Goal: Transaction & Acquisition: Book appointment/travel/reservation

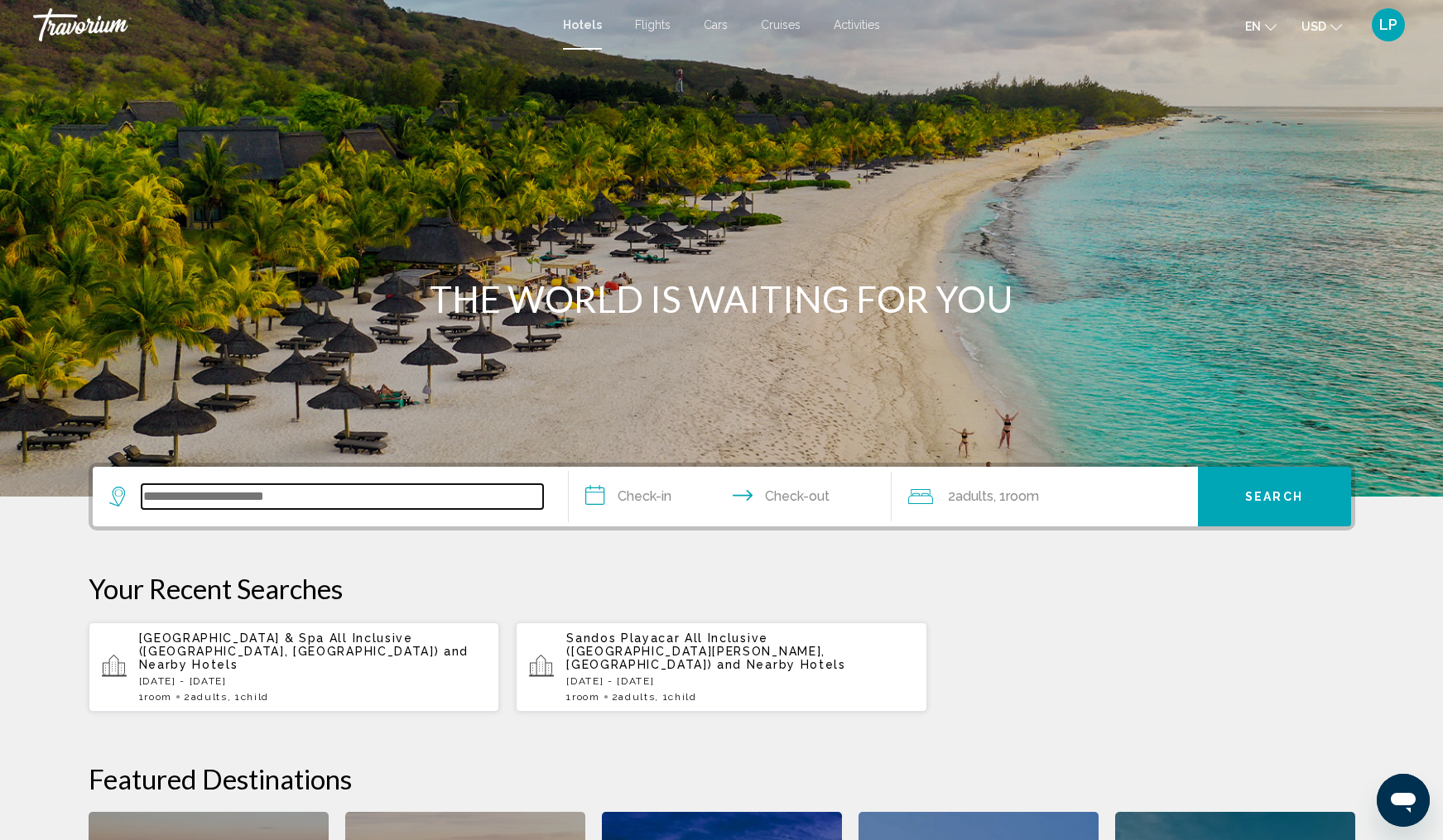
click at [209, 499] on input "Search widget" at bounding box center [342, 496] width 402 height 25
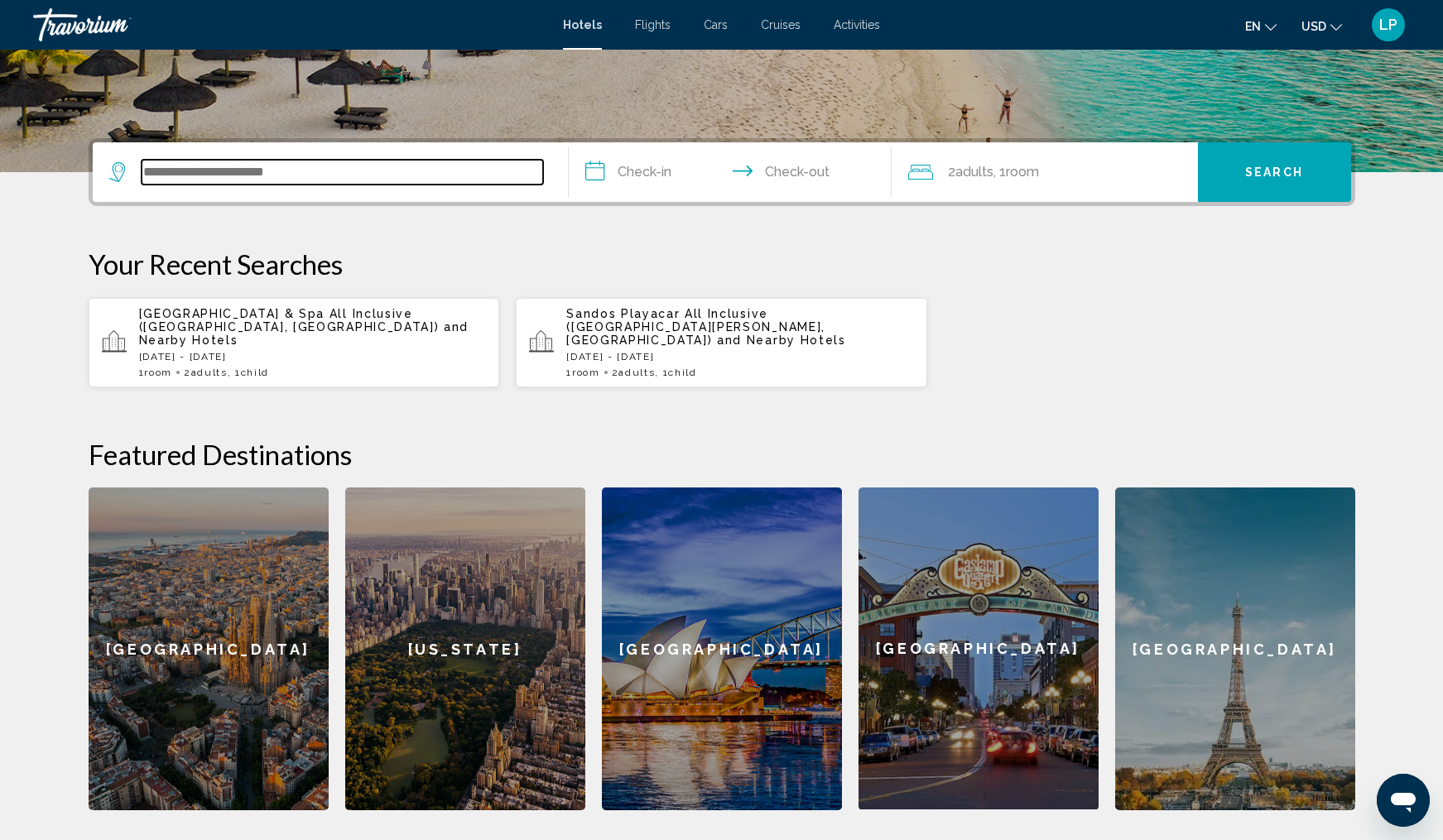
scroll to position [409, 0]
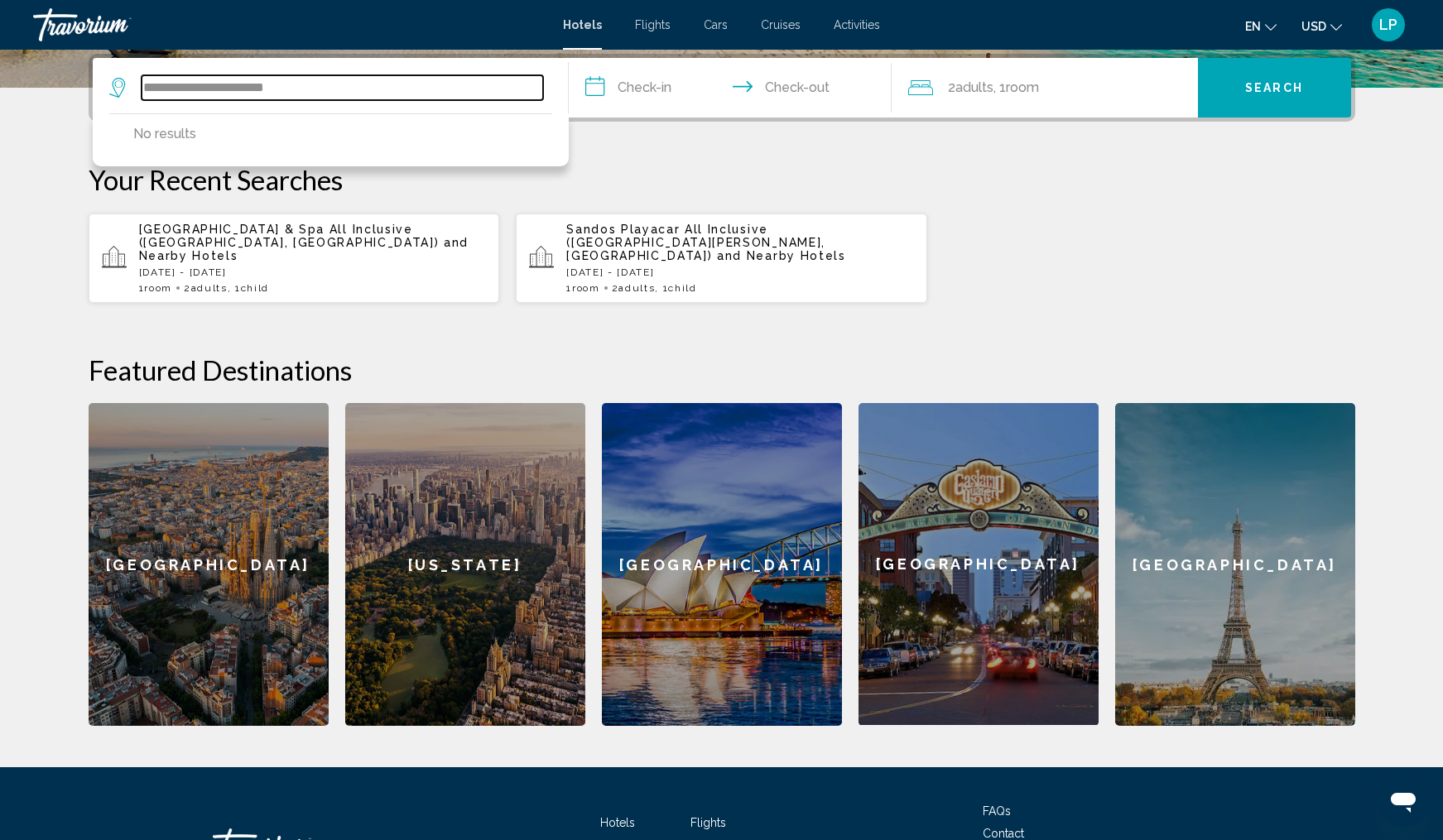
type input "**********"
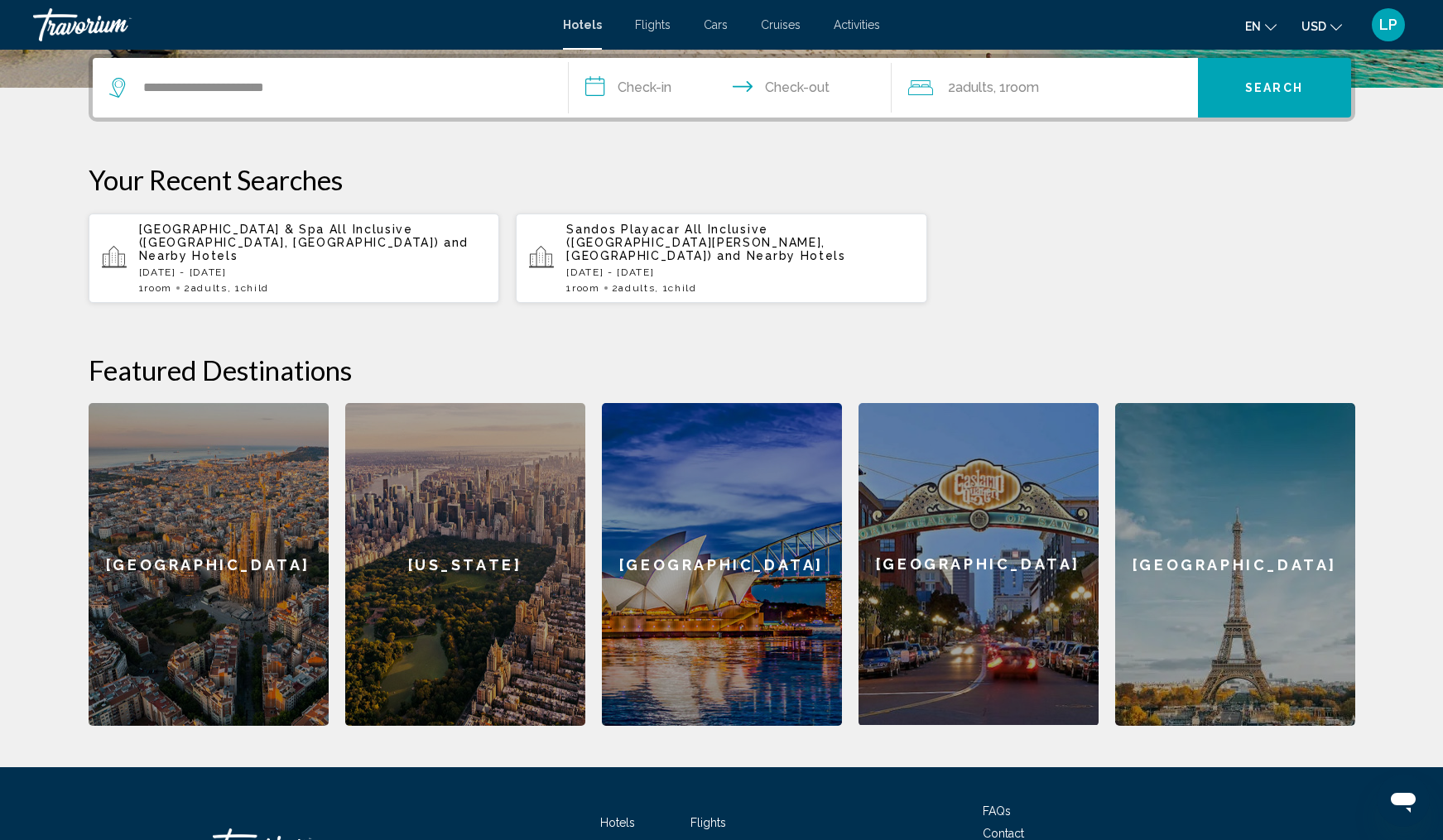
click at [626, 92] on input "**********" at bounding box center [733, 91] width 329 height 65
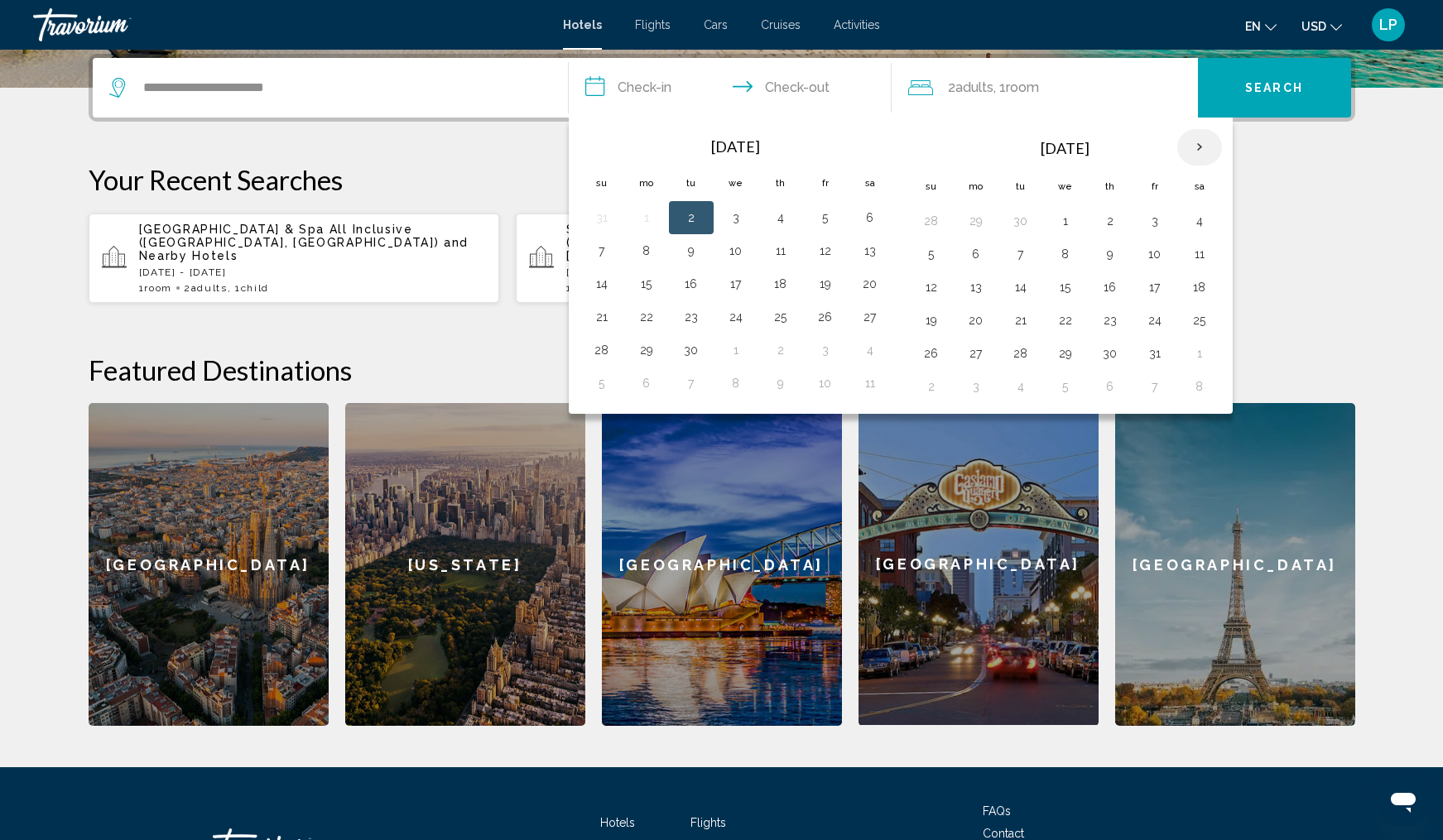
click at [1200, 140] on th "Next month" at bounding box center [1199, 147] width 45 height 36
click at [1194, 358] on button "29" at bounding box center [1200, 353] width 27 height 23
click at [1202, 148] on th "Next month" at bounding box center [1199, 147] width 45 height 36
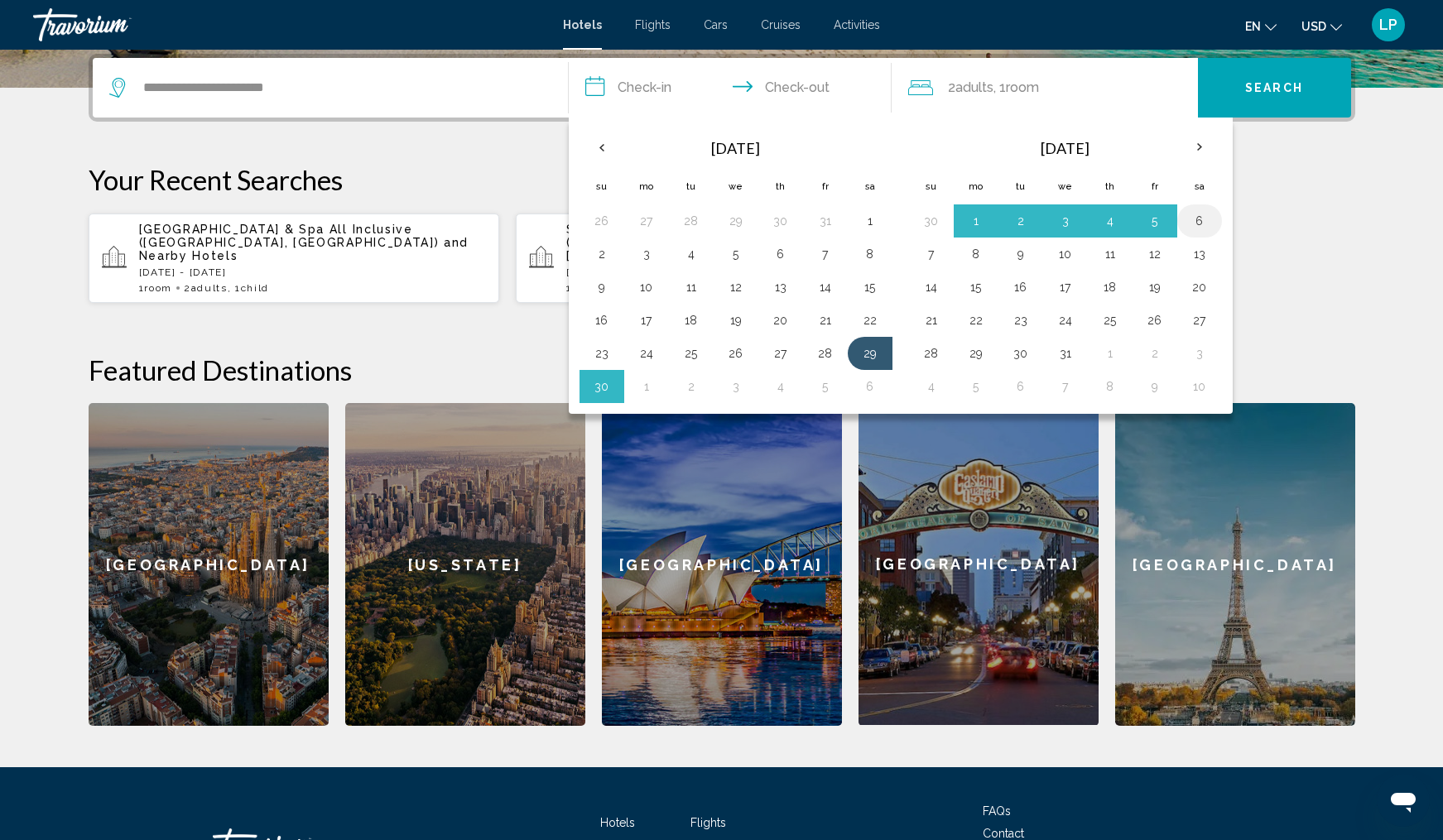
click at [1199, 220] on button "6" at bounding box center [1200, 220] width 27 height 23
type input "**********"
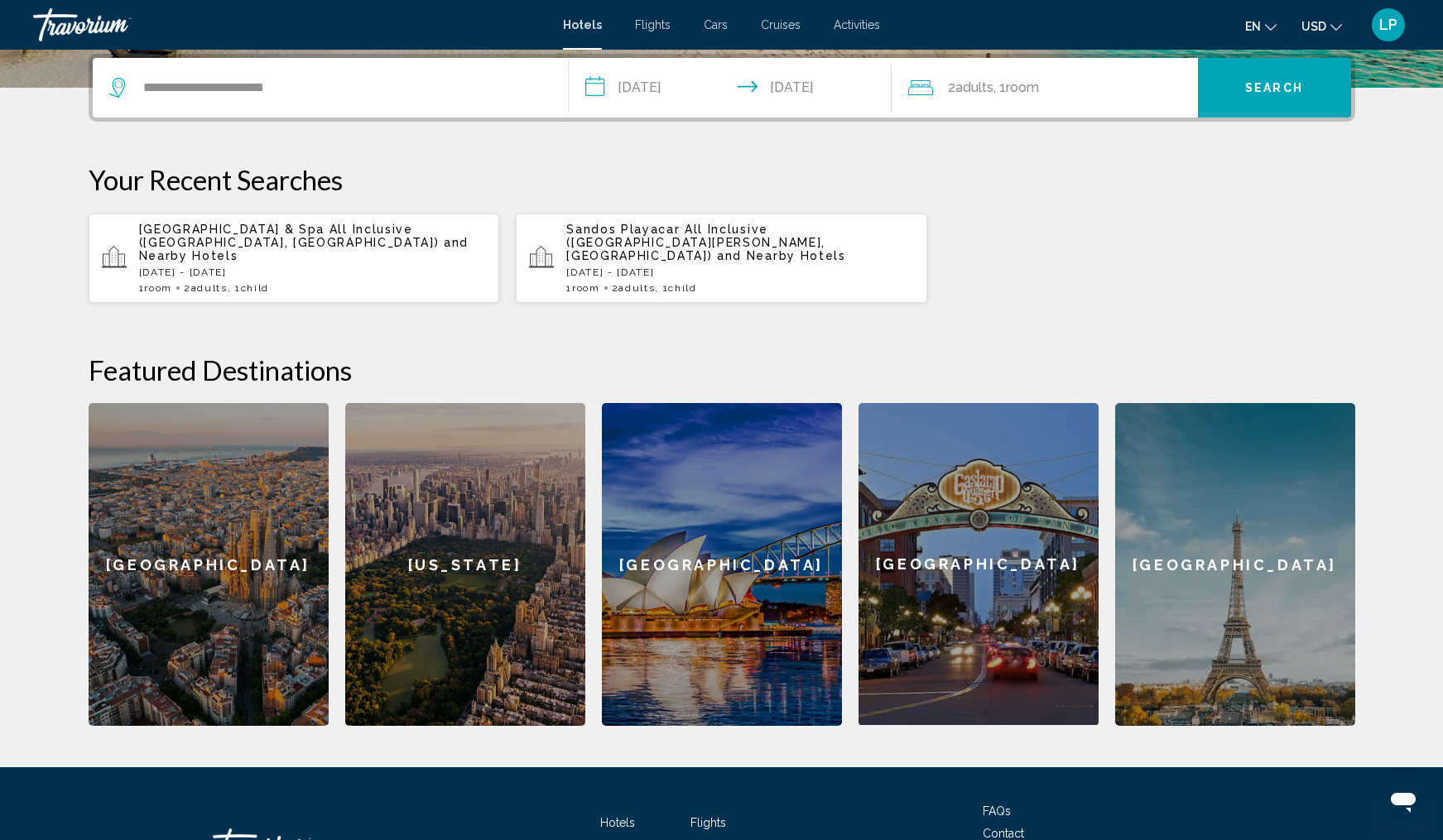
click at [1052, 101] on div "2 Adult Adults , 1 Room rooms" at bounding box center [1052, 88] width 289 height 59
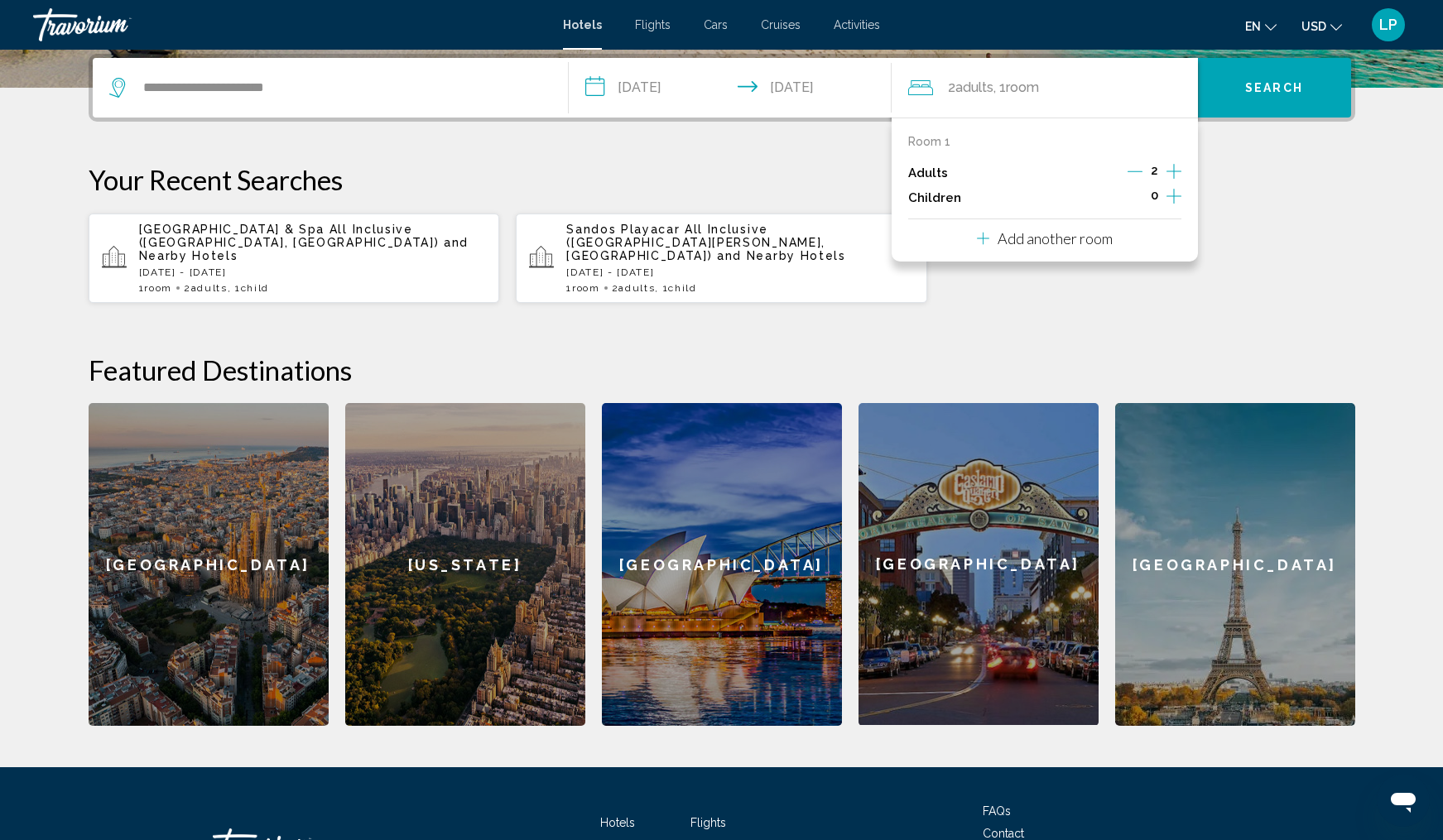
click at [1174, 202] on icon "Increment children" at bounding box center [1175, 197] width 15 height 15
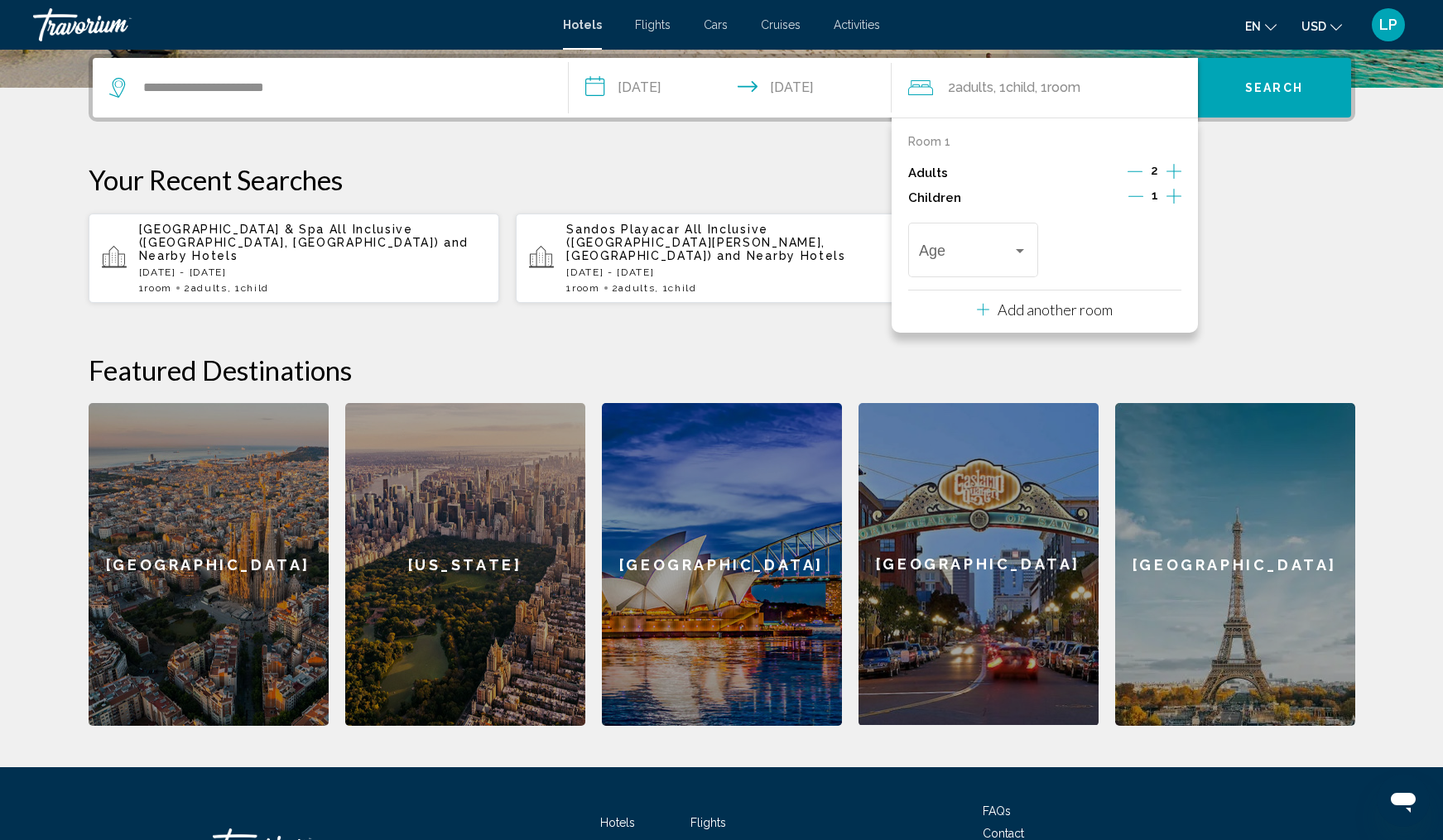
click at [1266, 94] on span "Search" at bounding box center [1274, 89] width 58 height 13
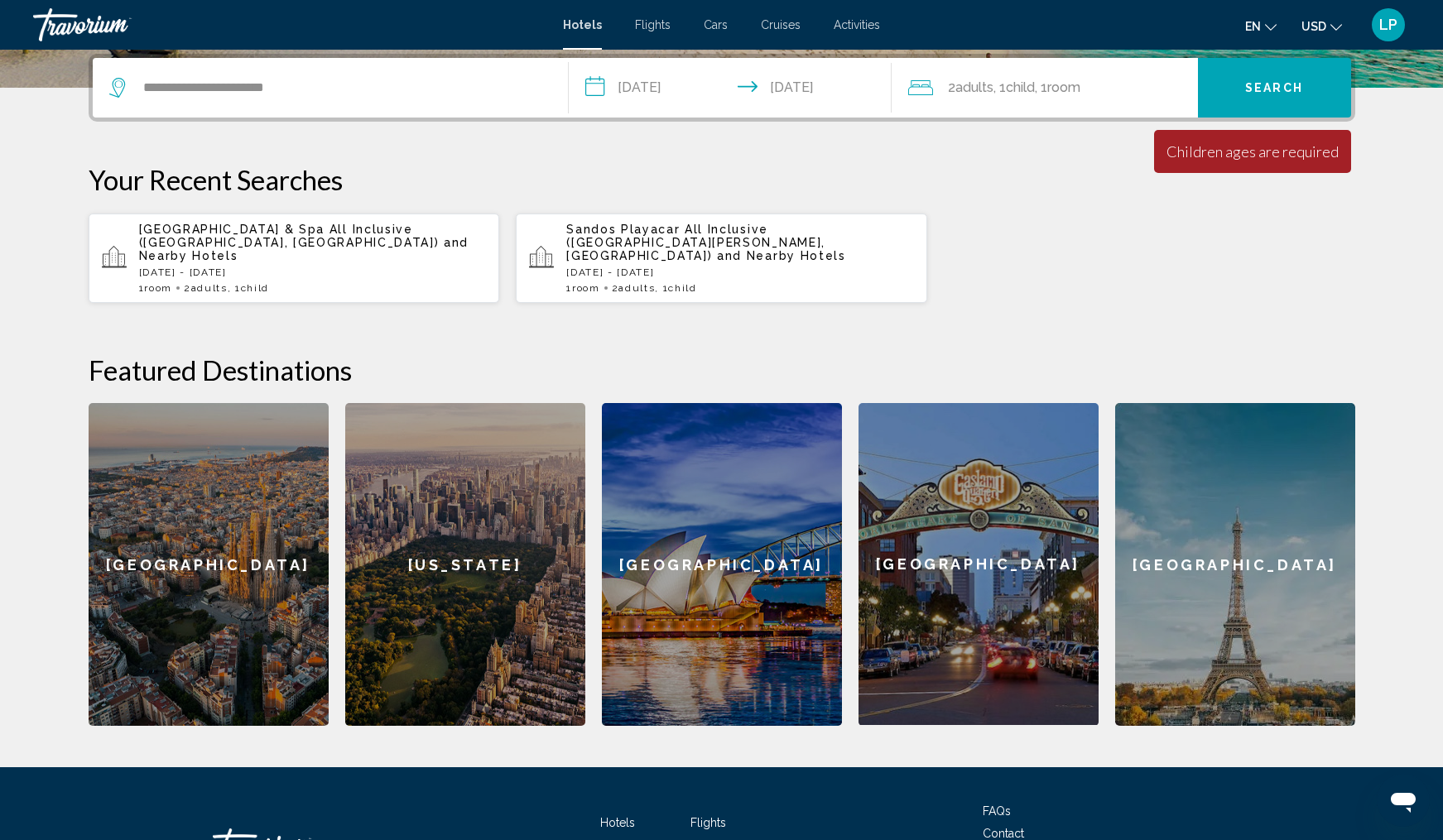
click at [1105, 108] on div "2 Adult Adults , 1 Child Children , 1 Room rooms" at bounding box center [1052, 88] width 289 height 59
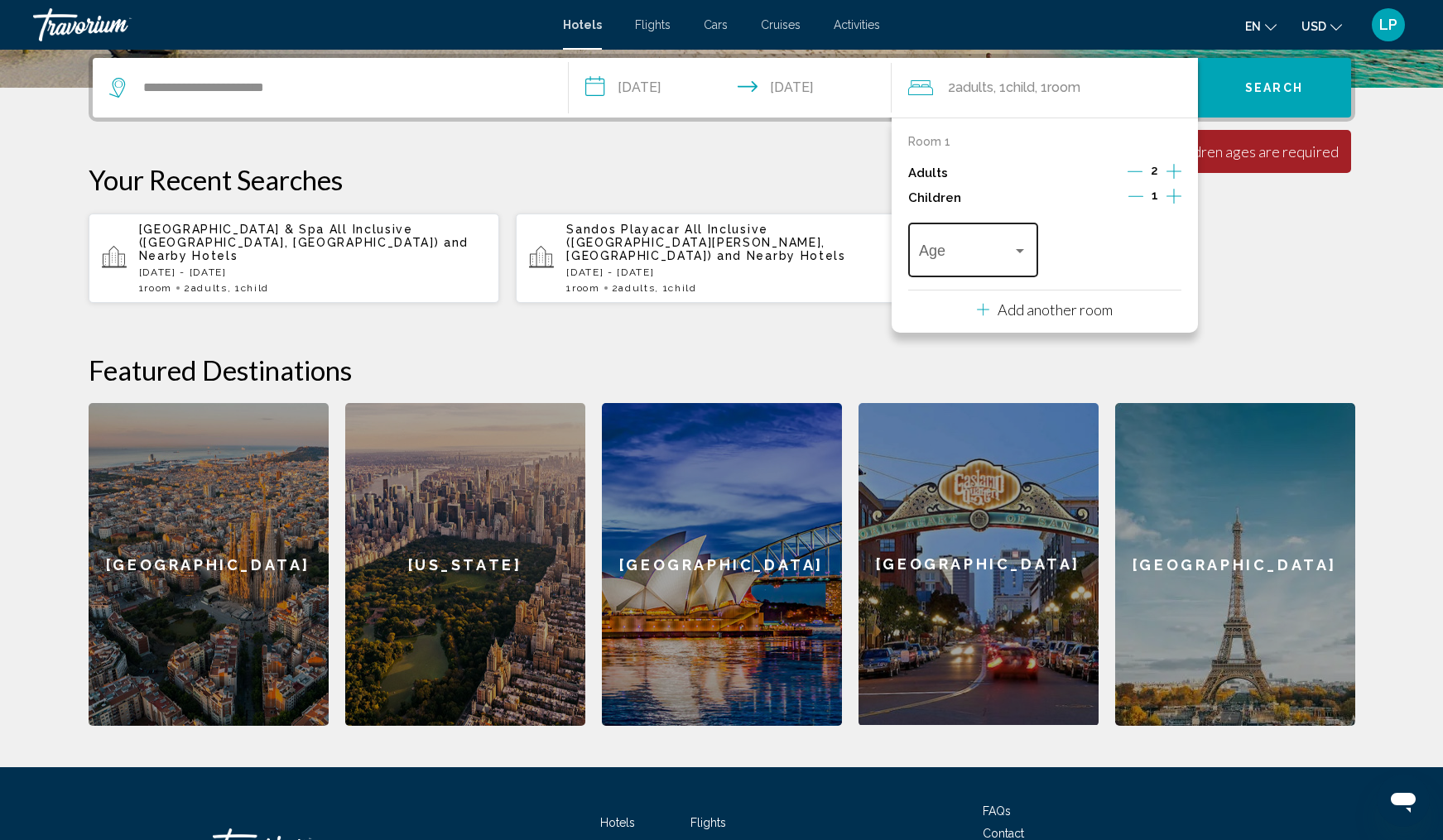
click at [1000, 262] on span "Travelers: 2 adults, 1 child" at bounding box center [966, 254] width 94 height 16
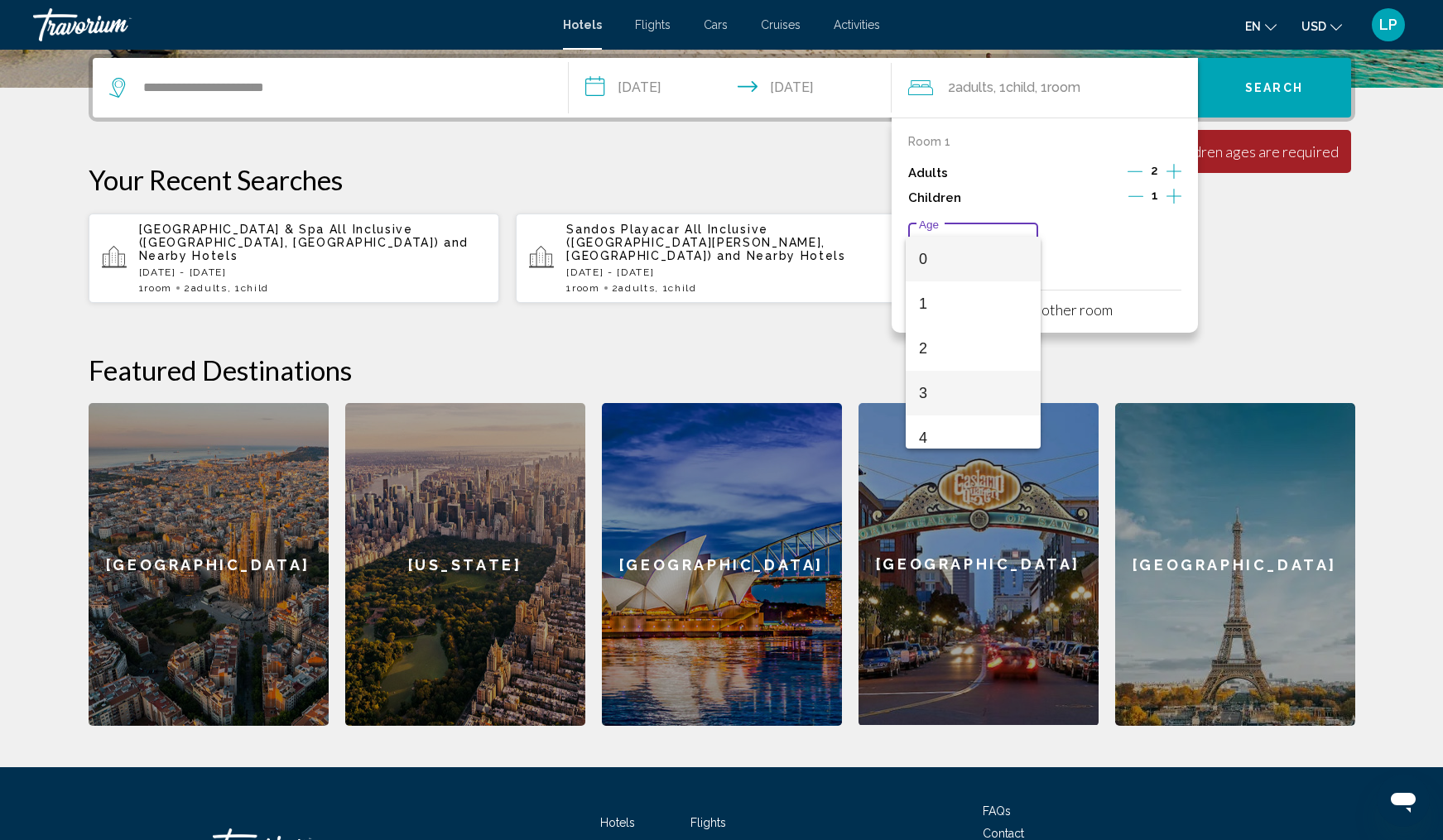
click at [958, 394] on span "3" at bounding box center [973, 392] width 109 height 45
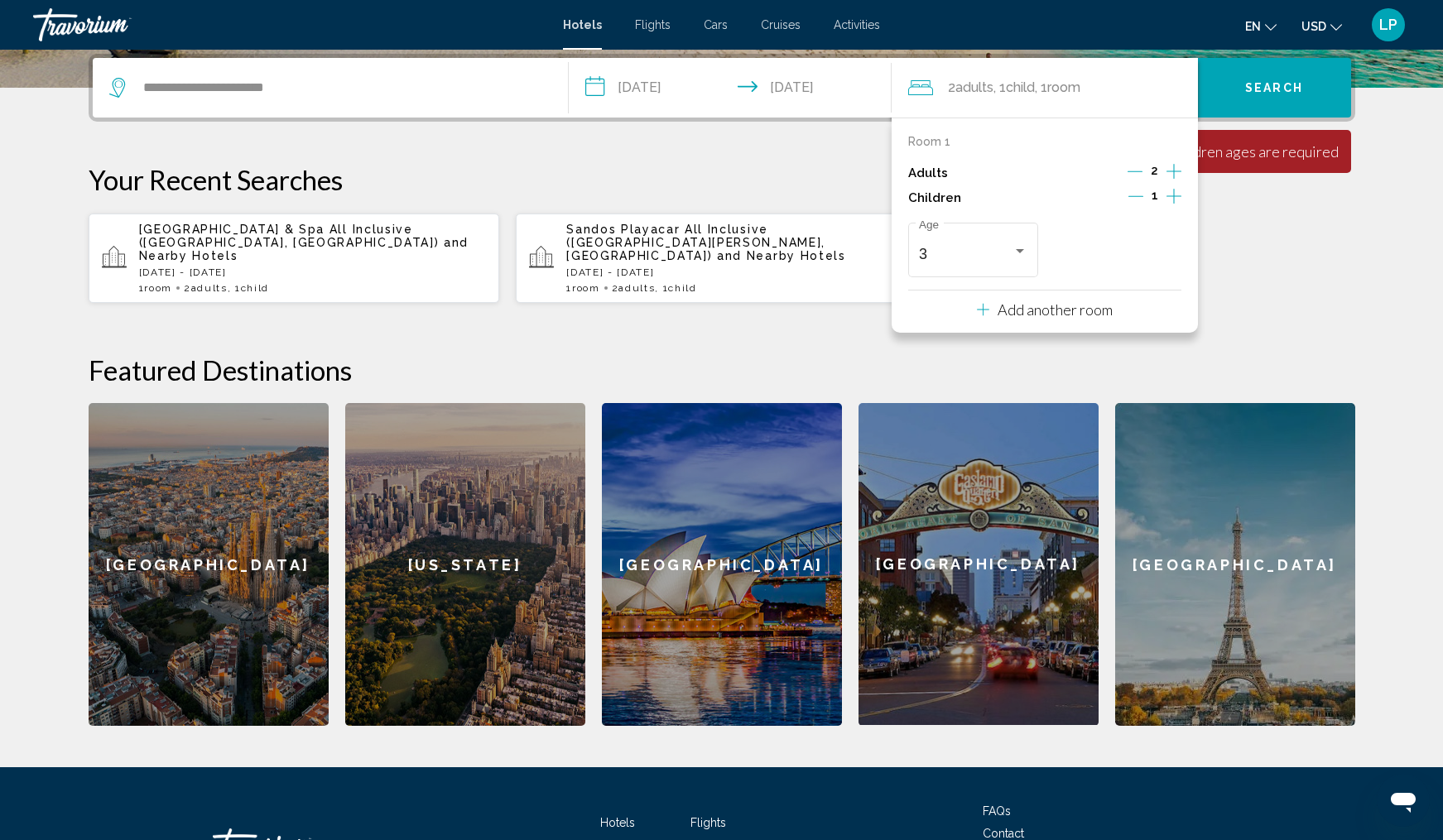
click at [1271, 82] on span "Search" at bounding box center [1274, 89] width 58 height 13
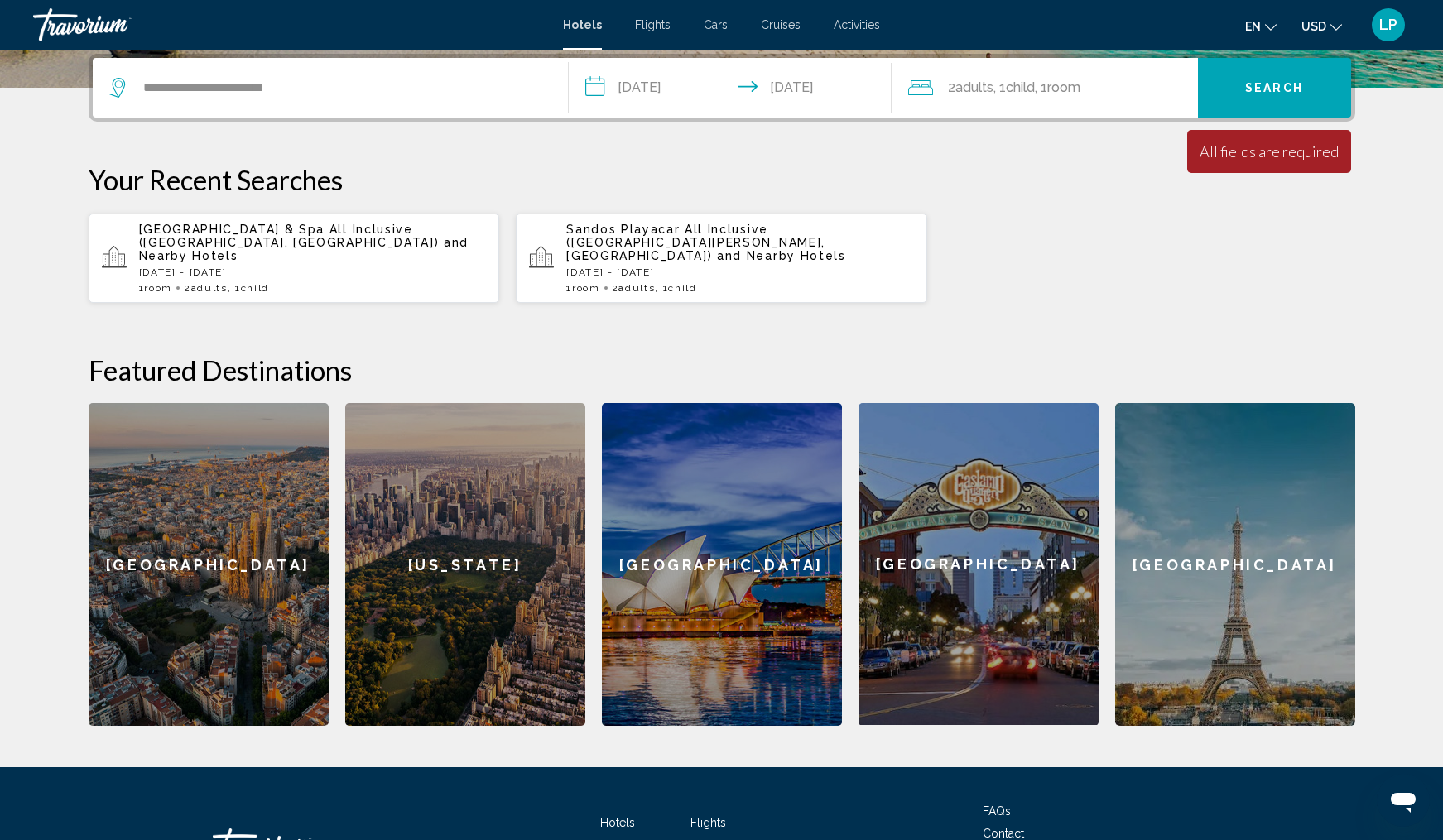
click at [1007, 84] on span ", 1 Child Children" at bounding box center [1013, 88] width 41 height 23
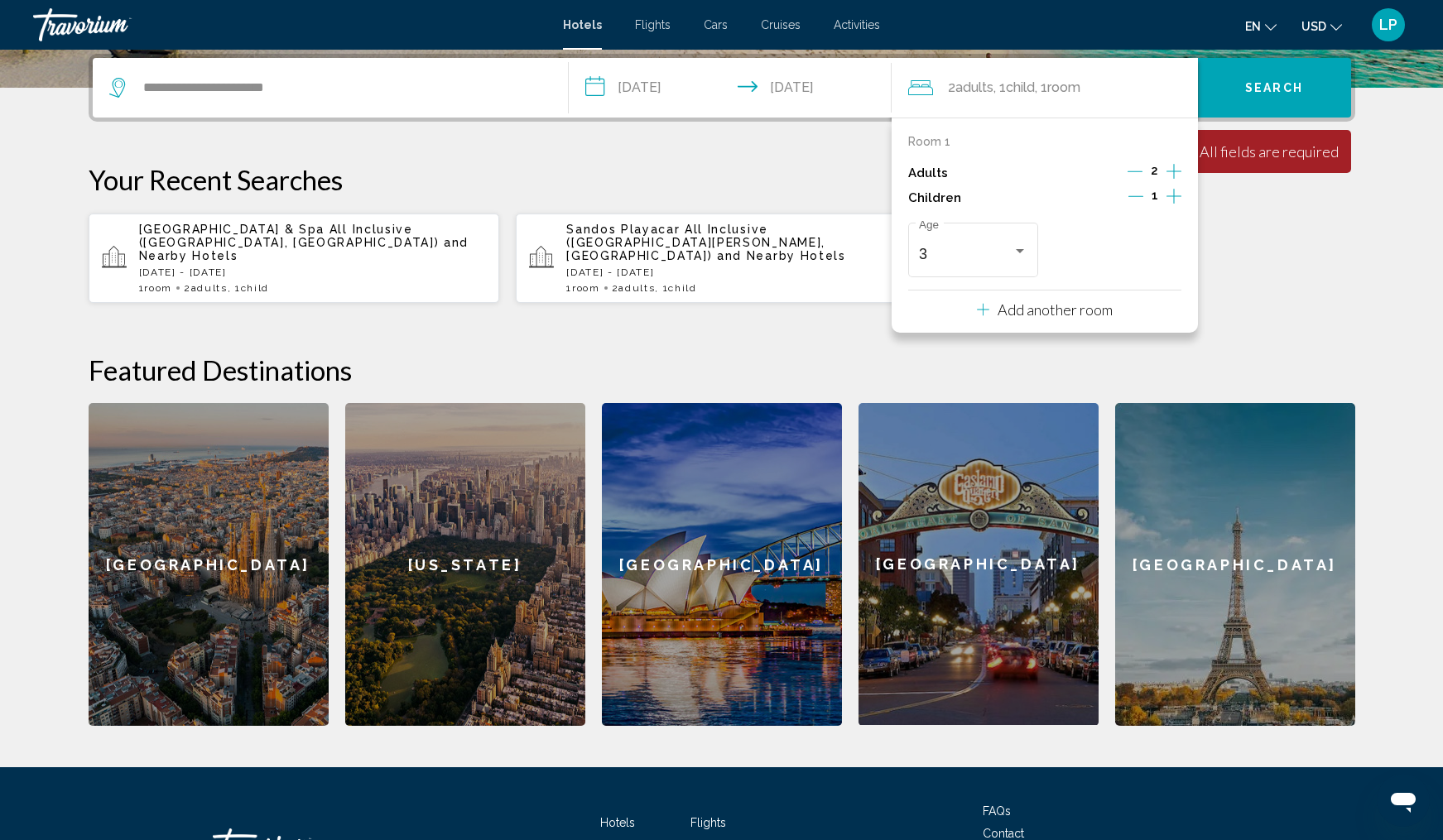
click at [764, 148] on div "**********" at bounding box center [722, 389] width 1333 height 672
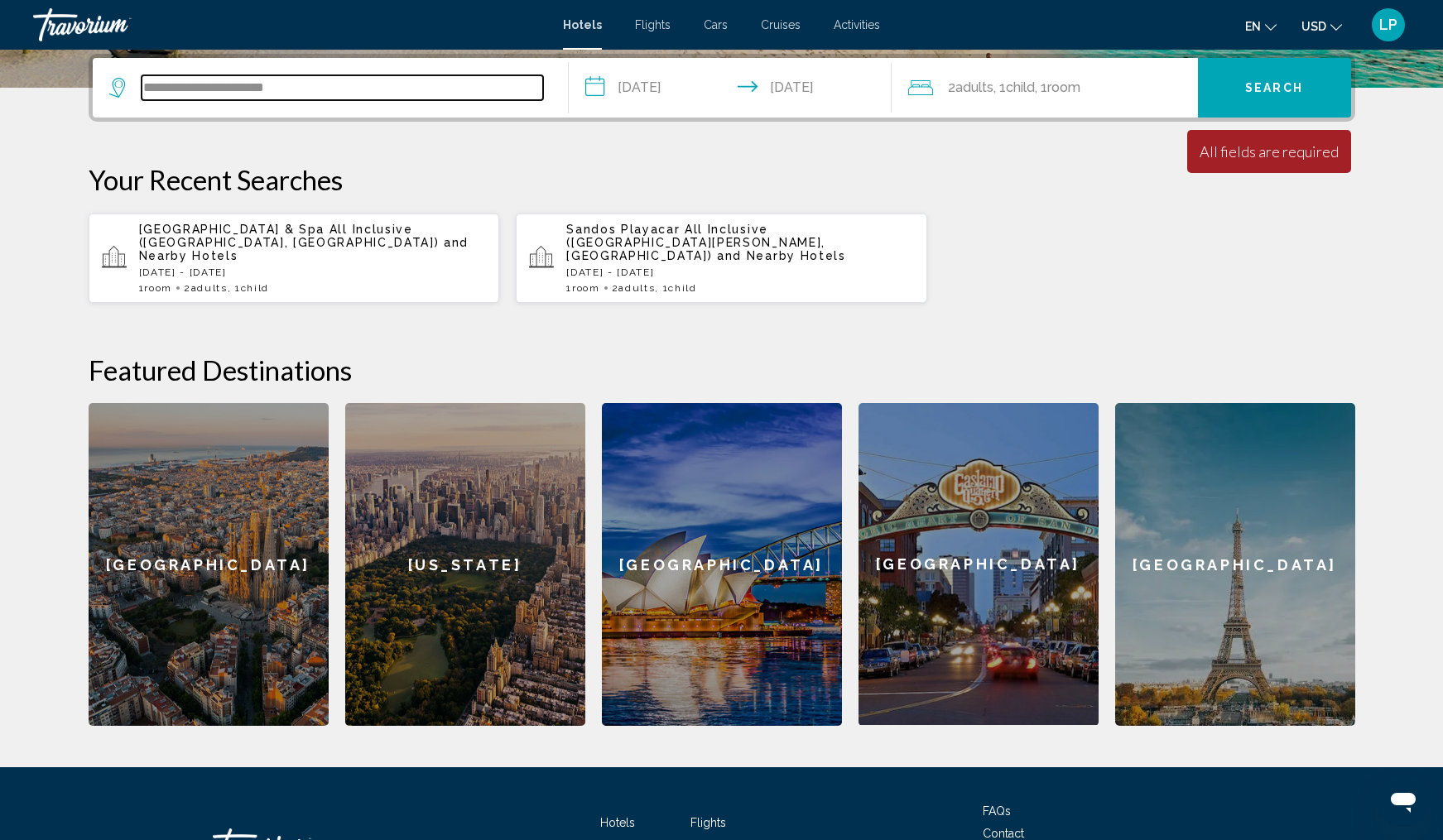
click at [210, 91] on input "**********" at bounding box center [342, 88] width 402 height 25
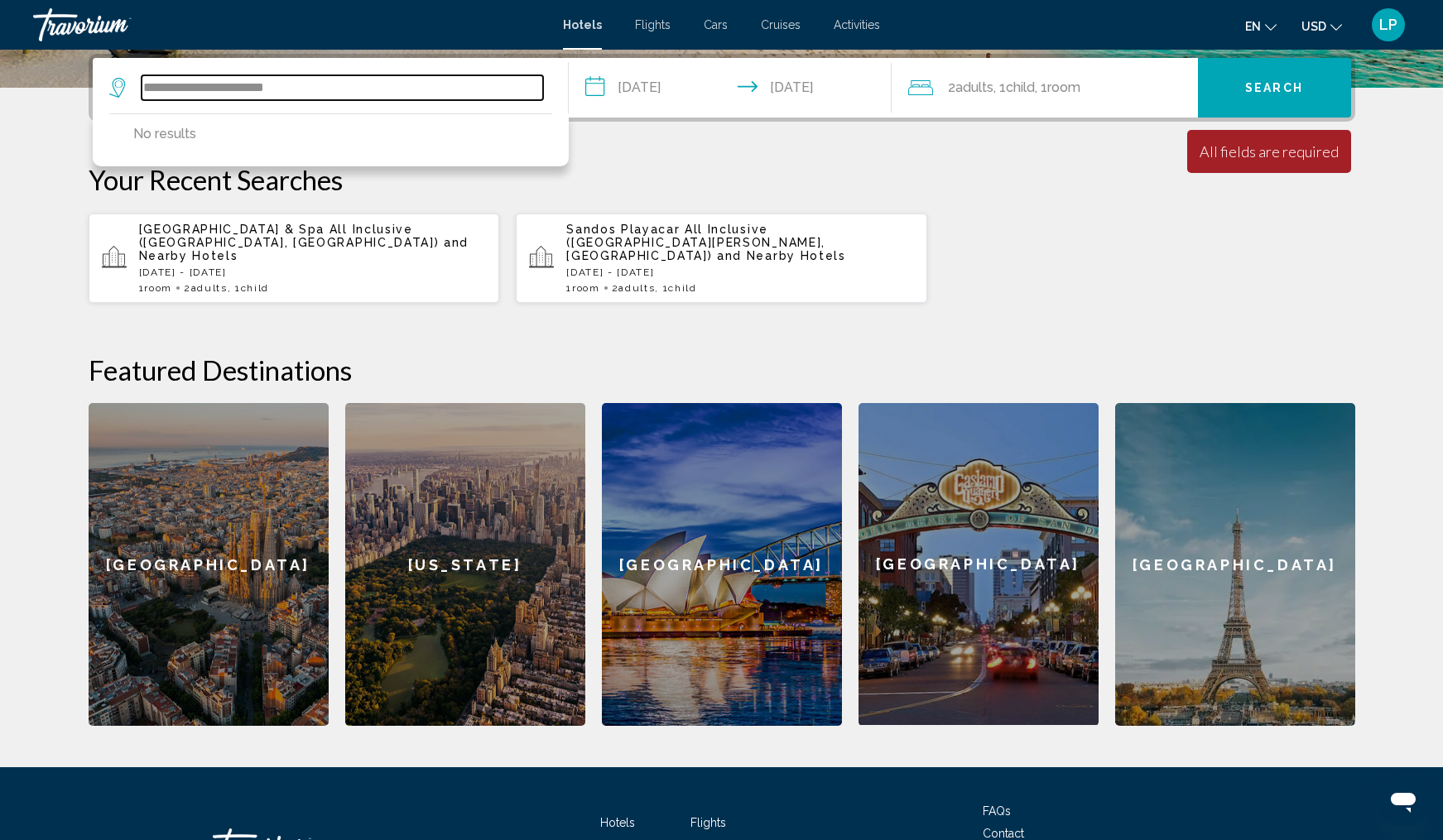
click at [332, 95] on input "**********" at bounding box center [342, 88] width 402 height 25
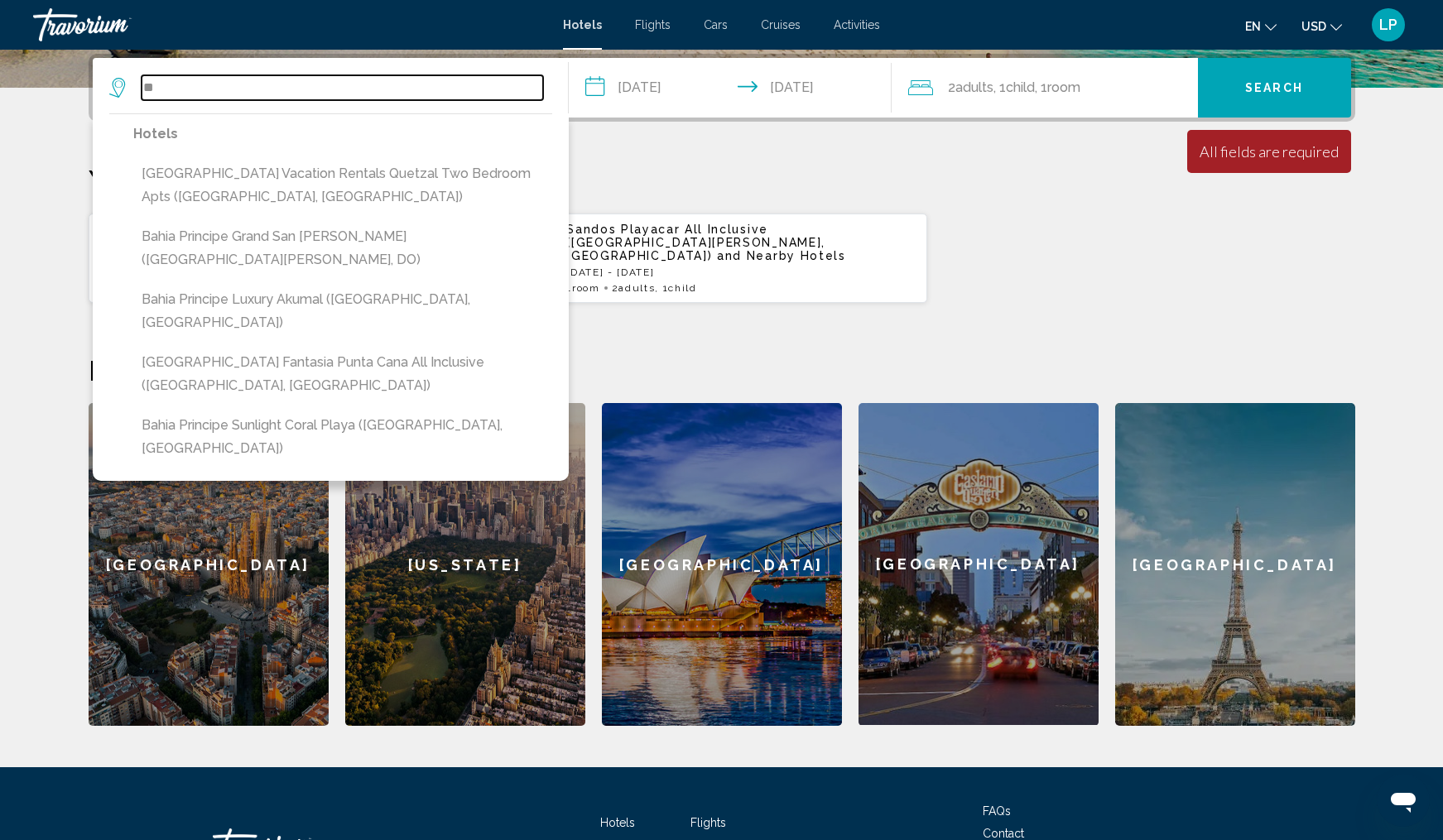
type input "*"
paste input "**********"
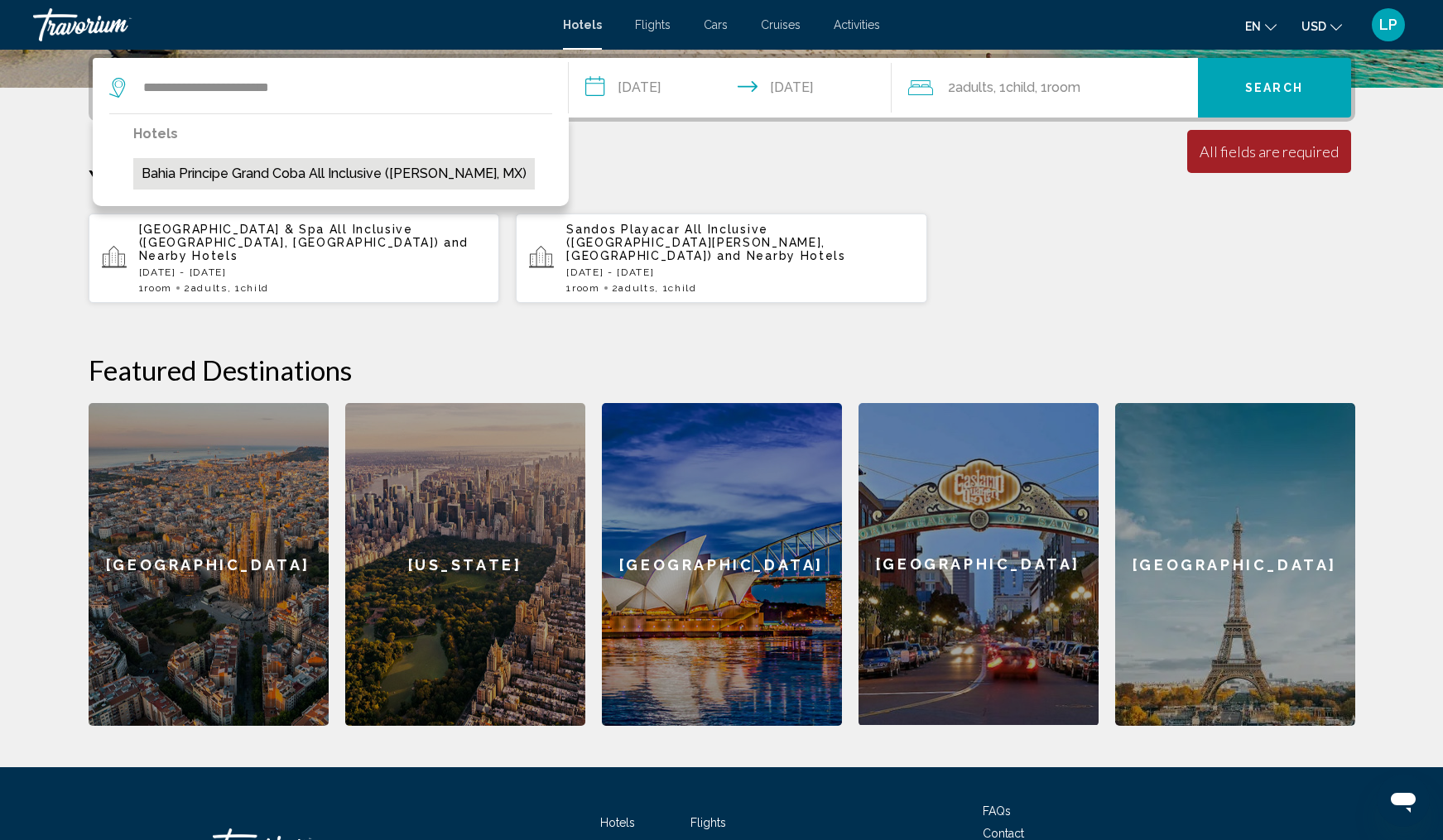
click at [277, 172] on button "Bahia Principe Grand Coba All Inclusive ([PERSON_NAME], MX)" at bounding box center [334, 174] width 402 height 32
type input "**********"
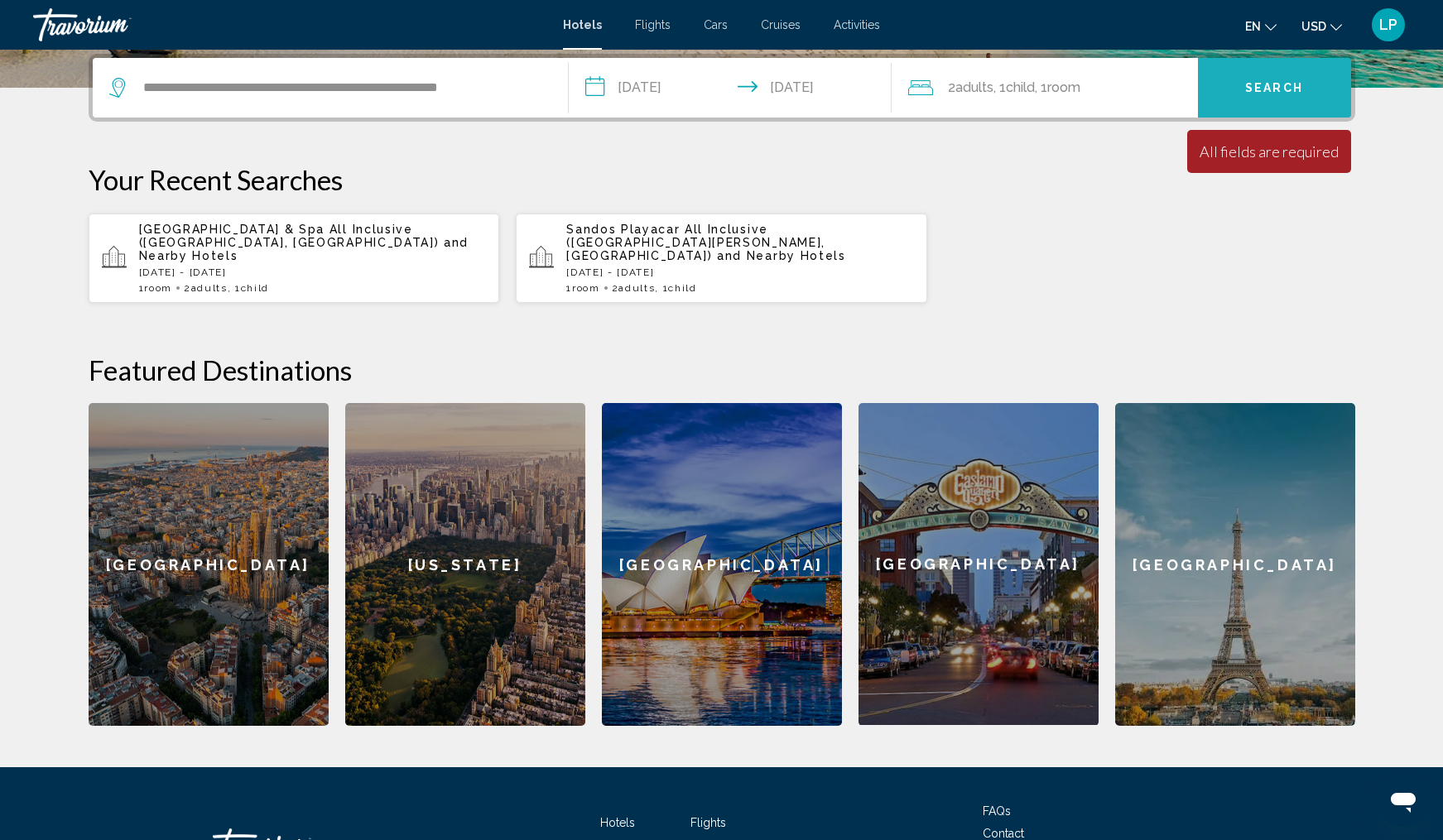
click at [1261, 82] on span "Search" at bounding box center [1274, 89] width 58 height 13
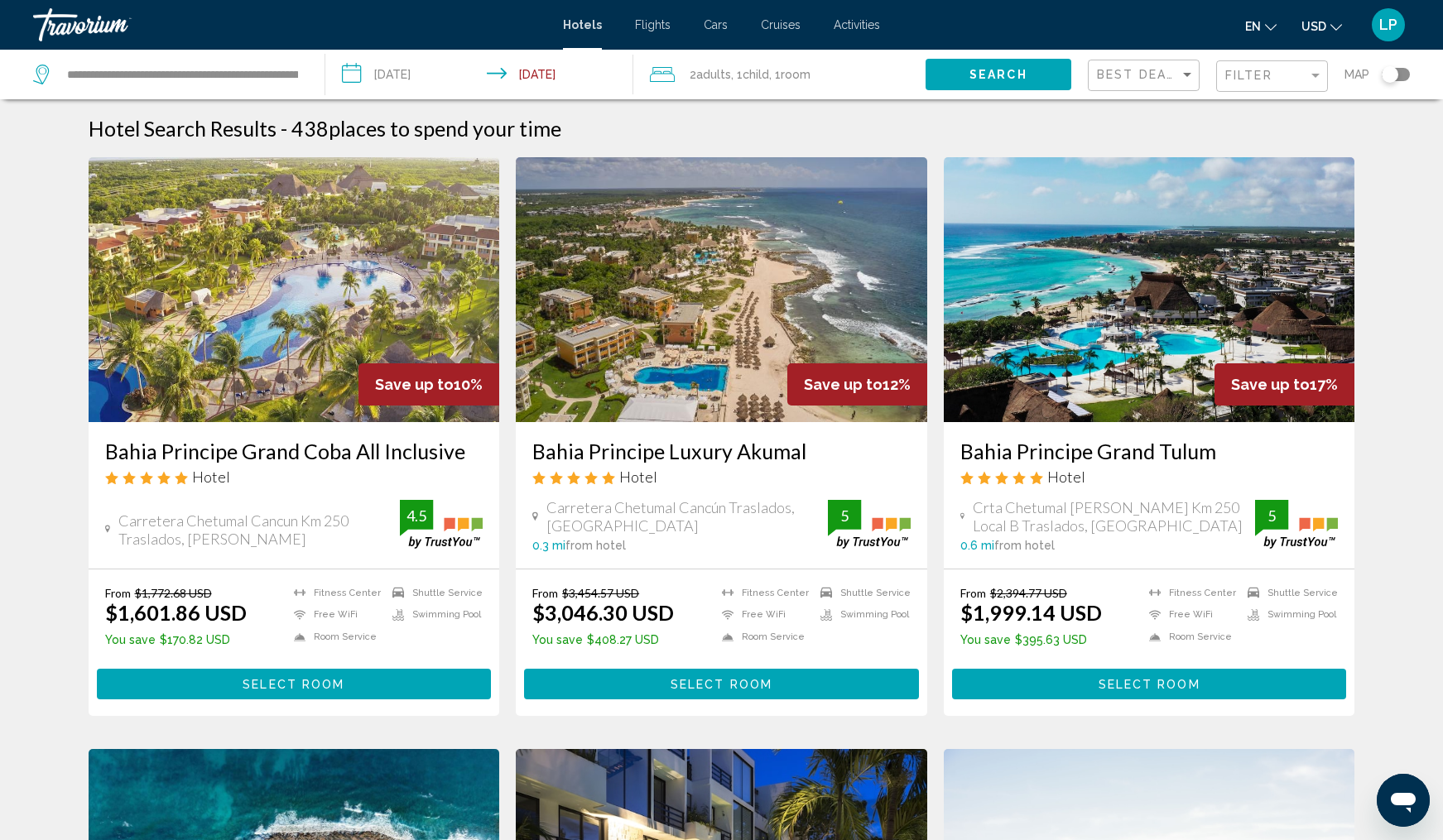
click at [363, 452] on h3 "Bahia Principe Grand Coba All Inclusive" at bounding box center [294, 452] width 378 height 25
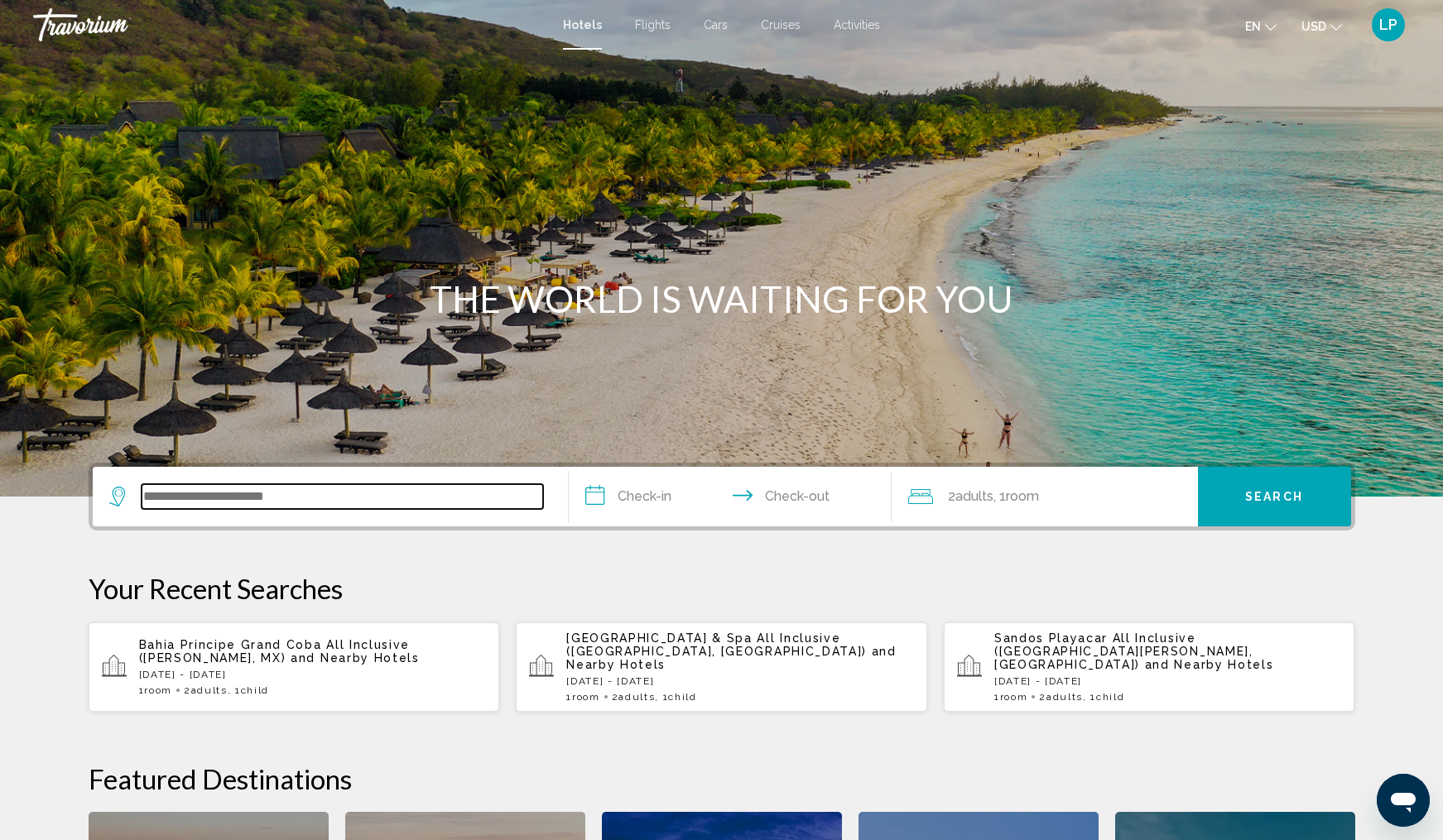
click at [183, 505] on input "Search widget" at bounding box center [342, 496] width 402 height 25
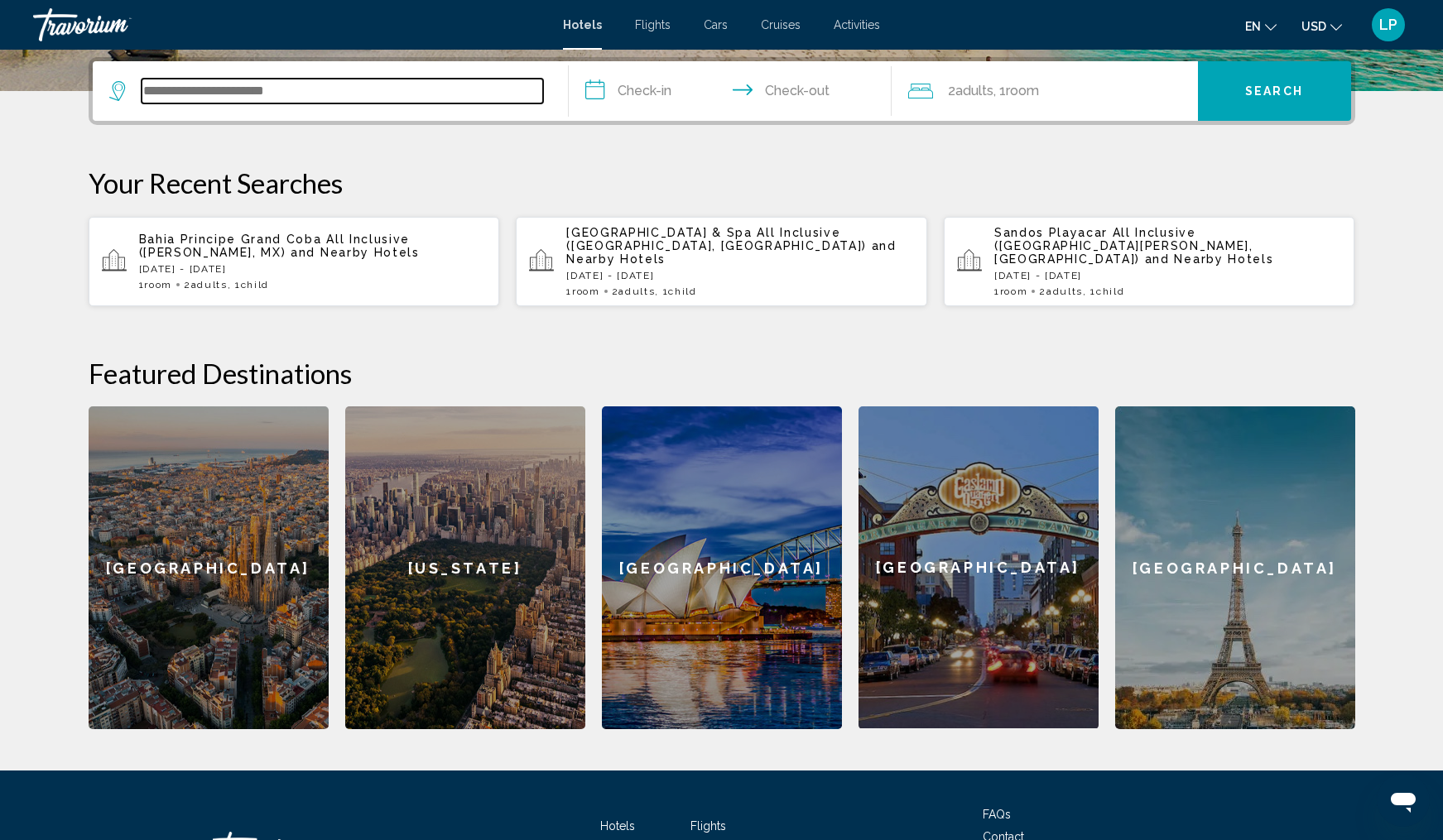
scroll to position [409, 0]
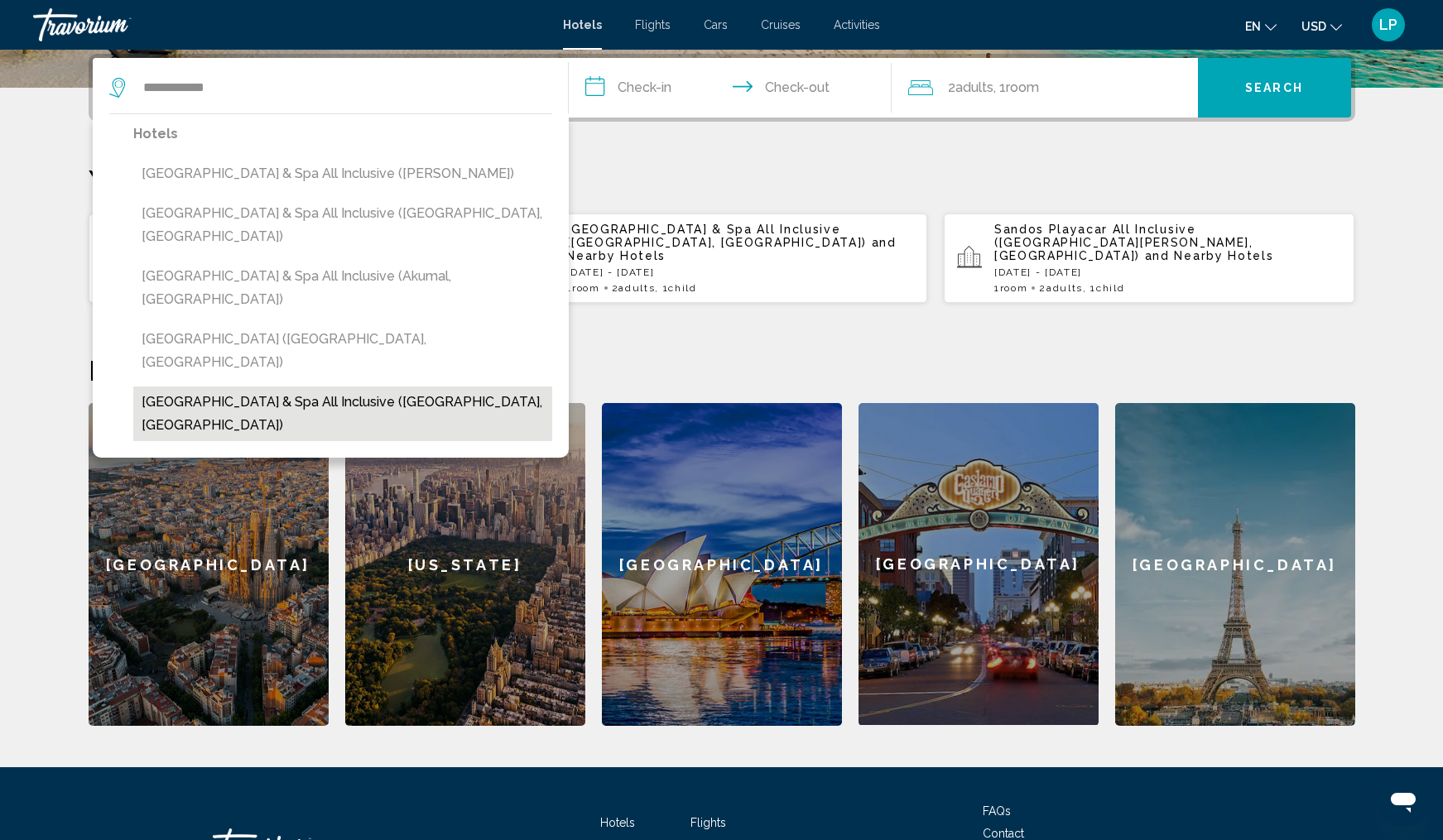
click at [395, 387] on button "[GEOGRAPHIC_DATA] & Spa All Inclusive ([GEOGRAPHIC_DATA], [GEOGRAPHIC_DATA])" at bounding box center [343, 413] width 419 height 54
type input "**********"
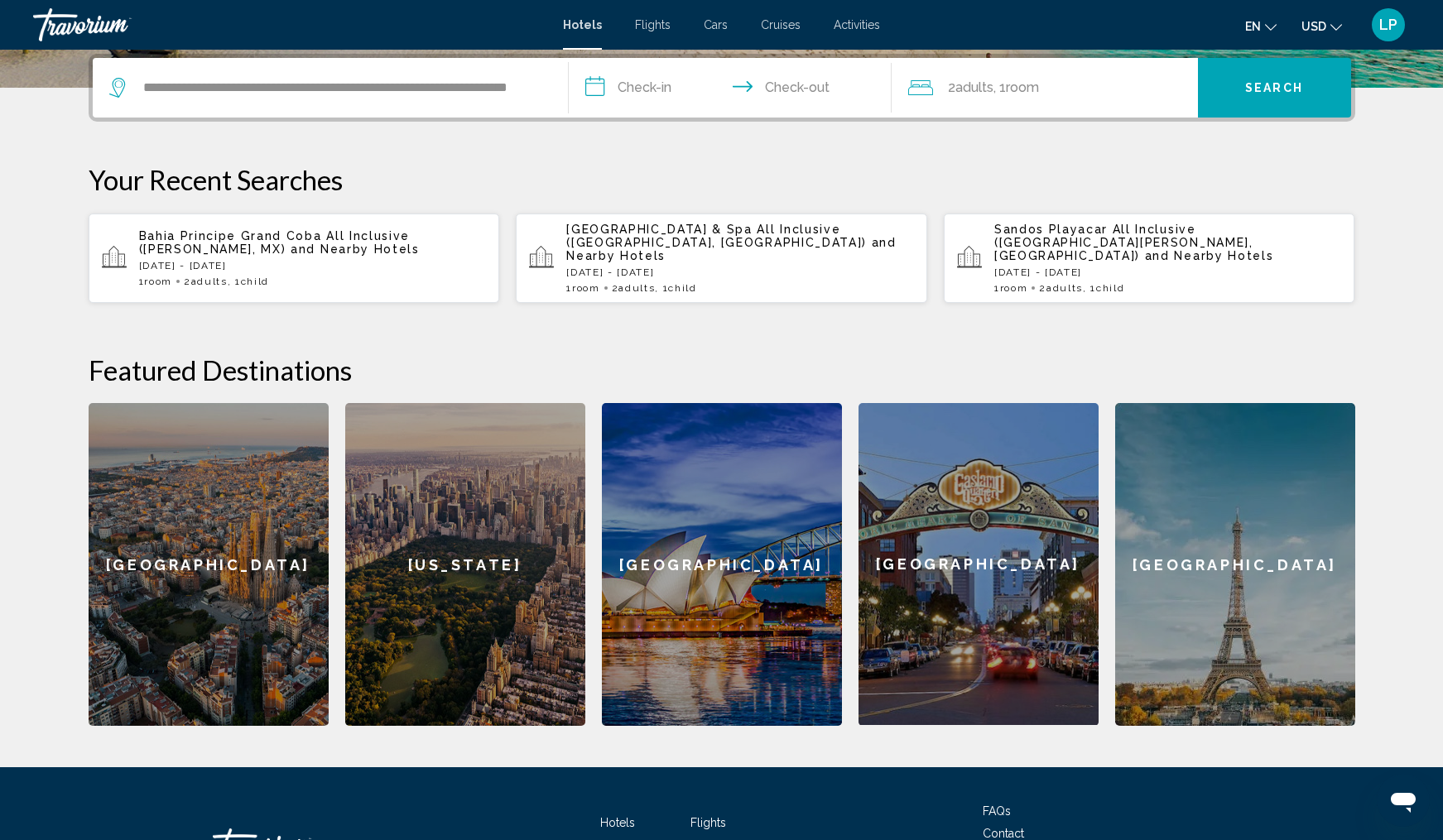
click at [675, 90] on input "**********" at bounding box center [733, 91] width 329 height 65
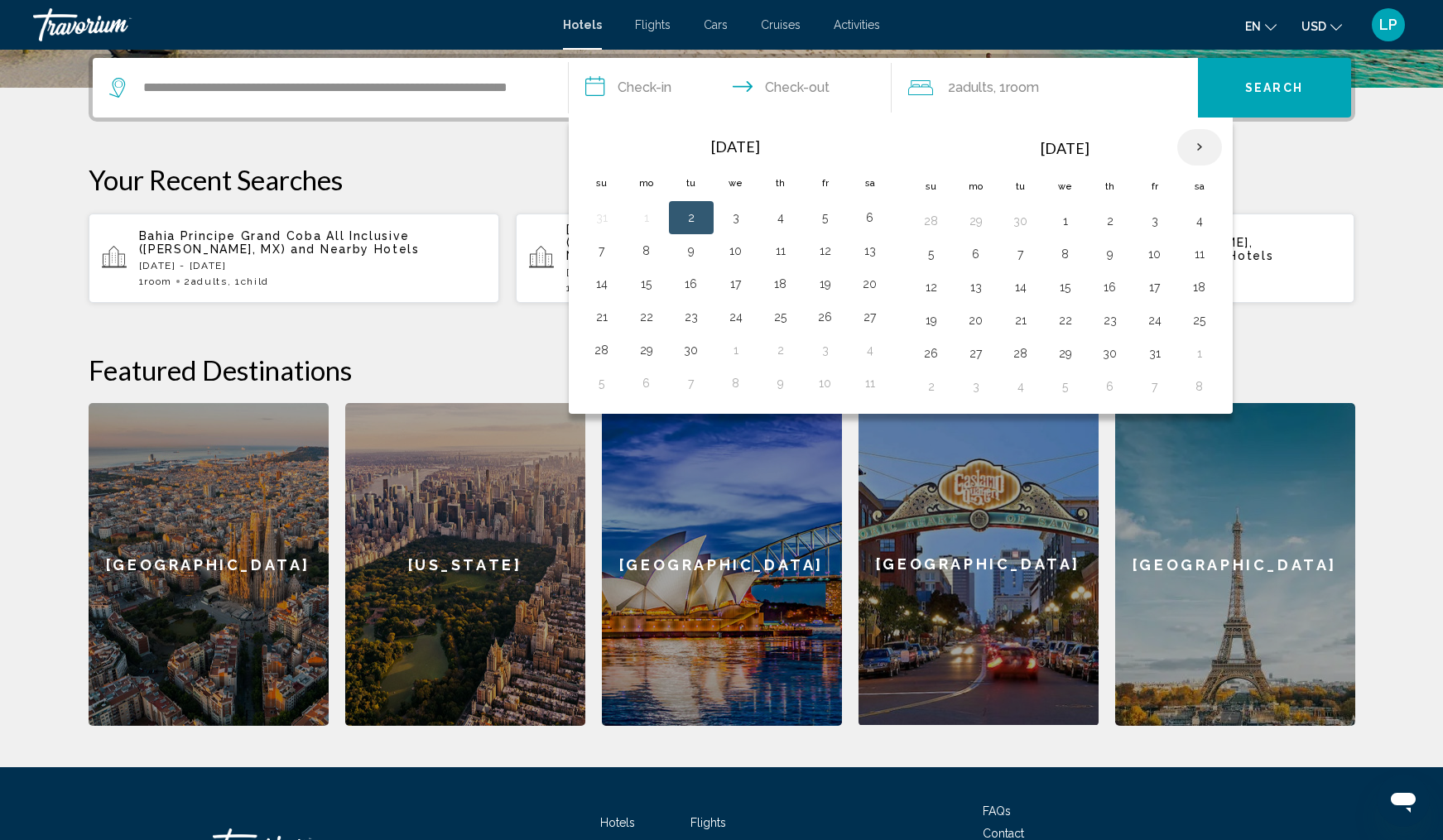
click at [1199, 148] on th "Next month" at bounding box center [1199, 147] width 45 height 36
click at [1199, 356] on button "29" at bounding box center [1200, 353] width 27 height 23
click at [1199, 152] on th "Next month" at bounding box center [1199, 147] width 45 height 36
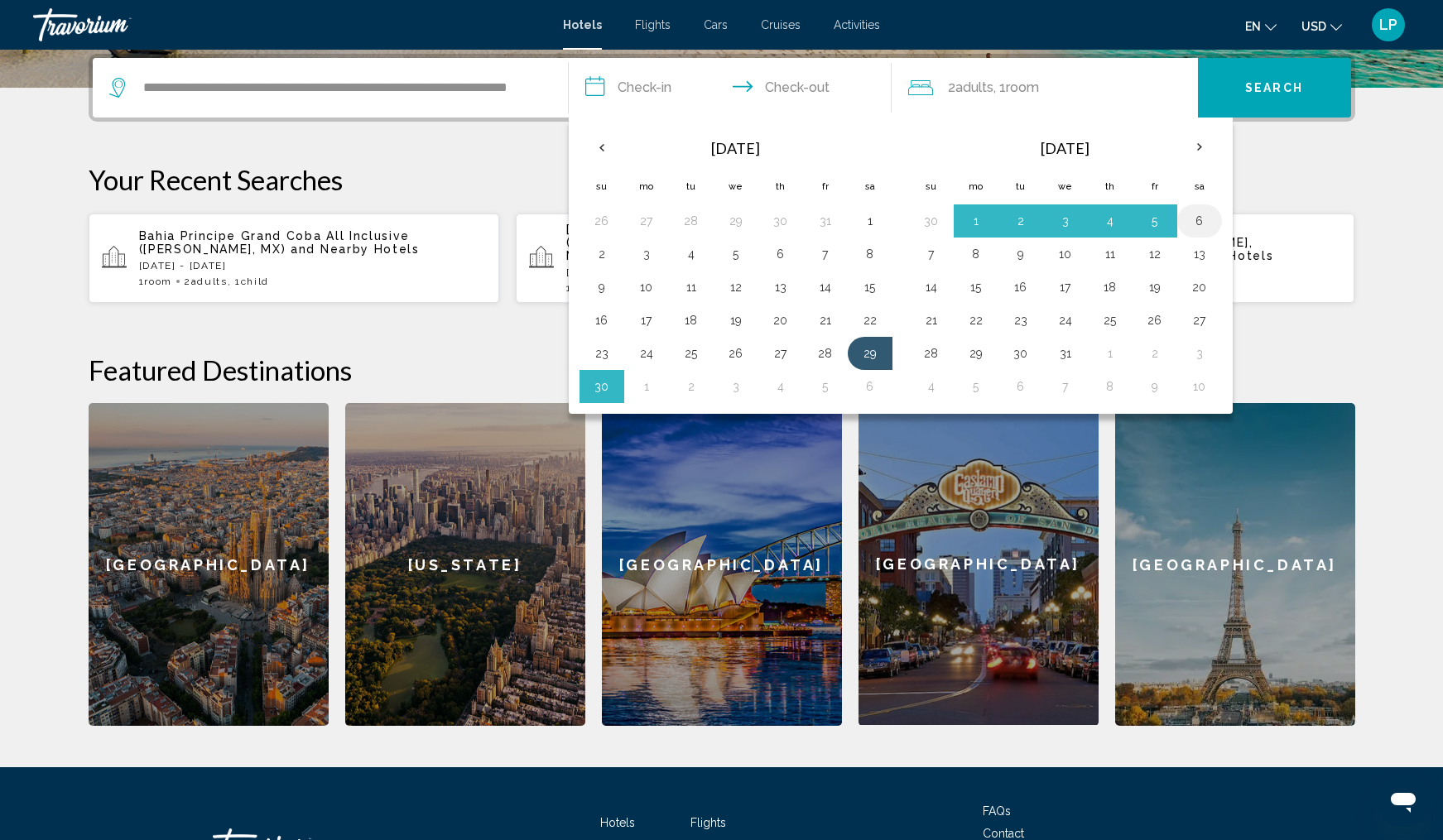
click at [1203, 219] on button "6" at bounding box center [1200, 220] width 27 height 23
type input "**********"
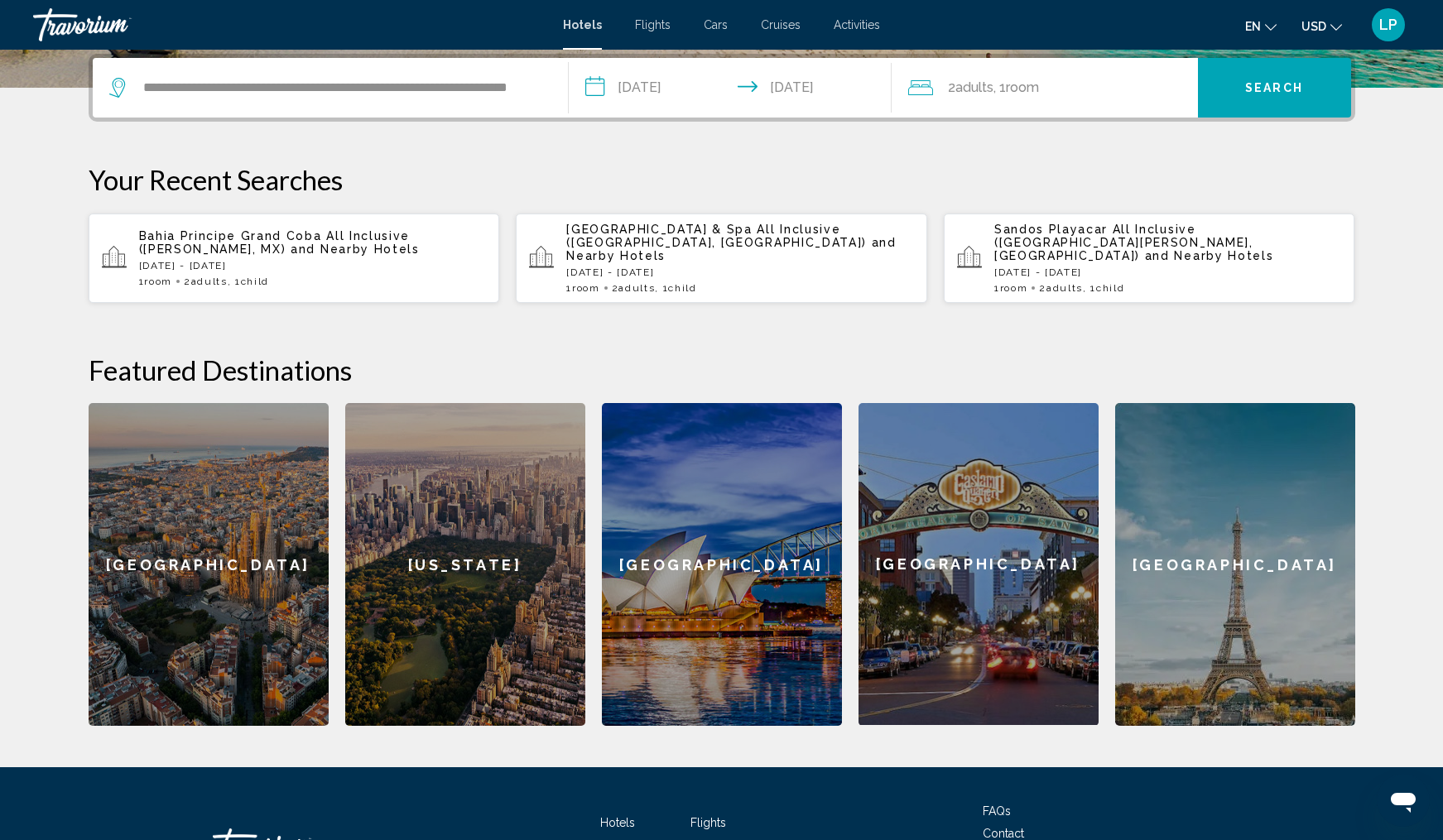
click at [1263, 82] on span "Search" at bounding box center [1274, 89] width 58 height 13
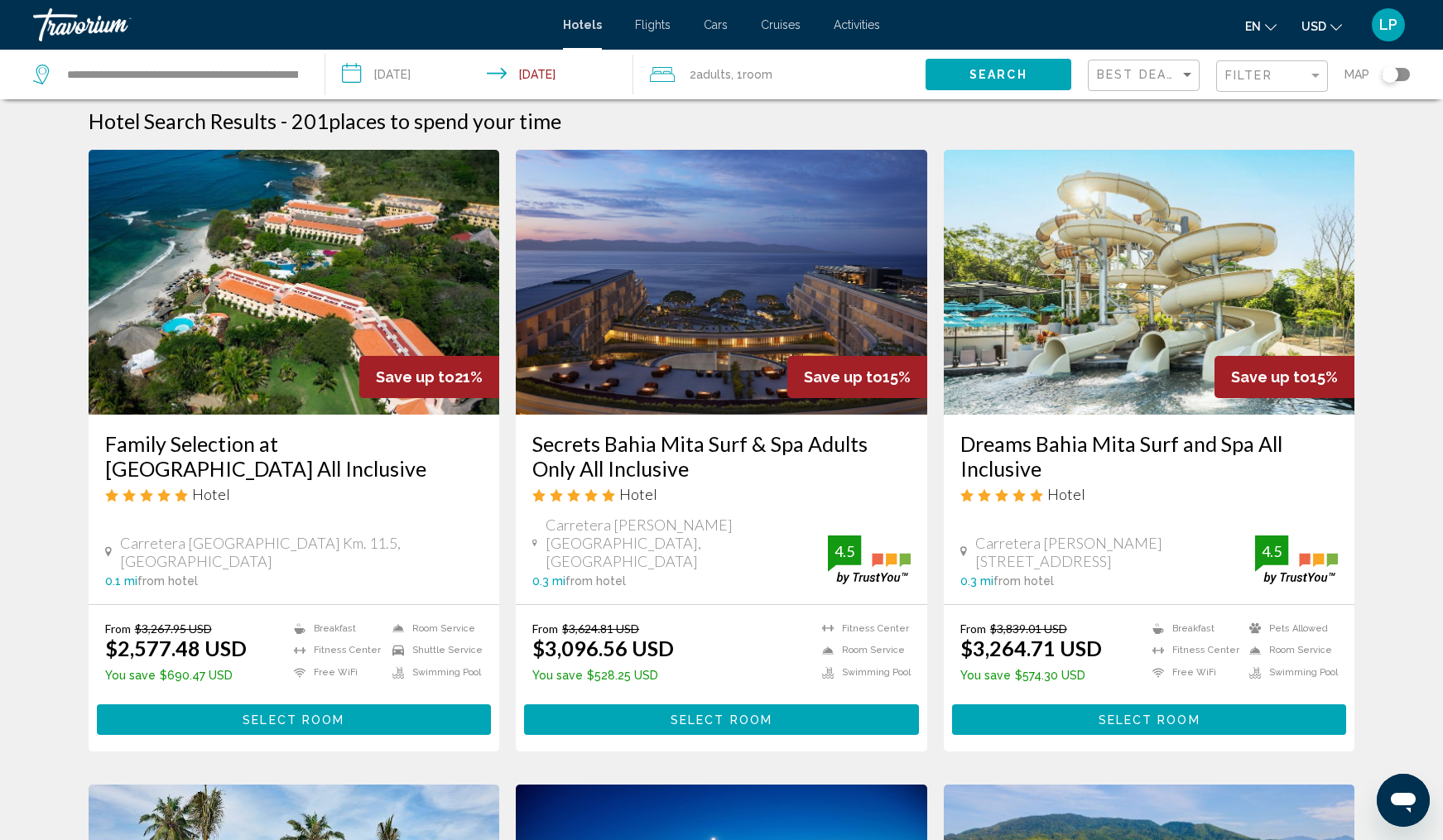
scroll to position [9, 0]
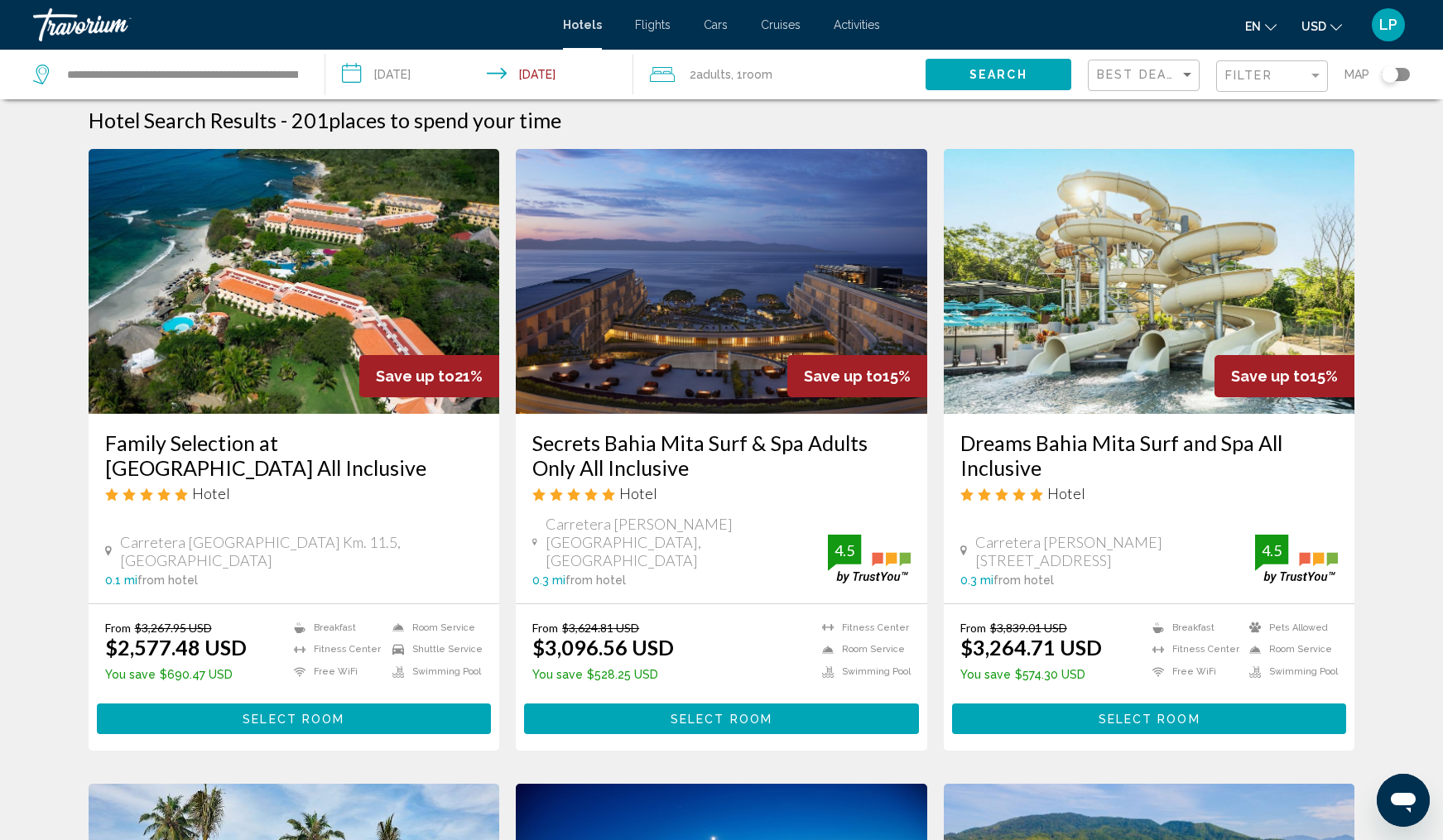
click at [322, 465] on h3 "Family Selection at [GEOGRAPHIC_DATA] All Inclusive" at bounding box center [294, 455] width 378 height 50
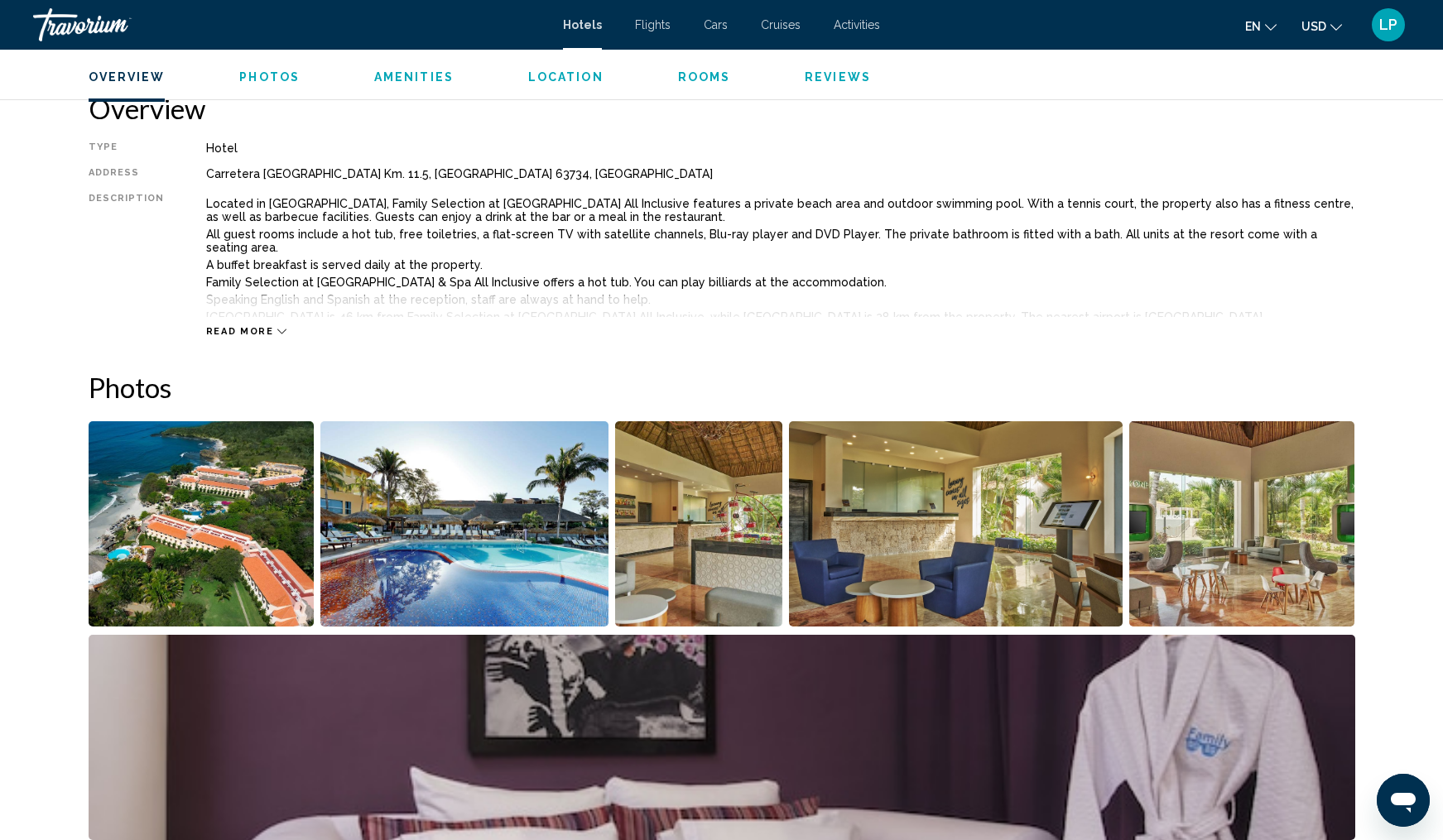
scroll to position [465, 0]
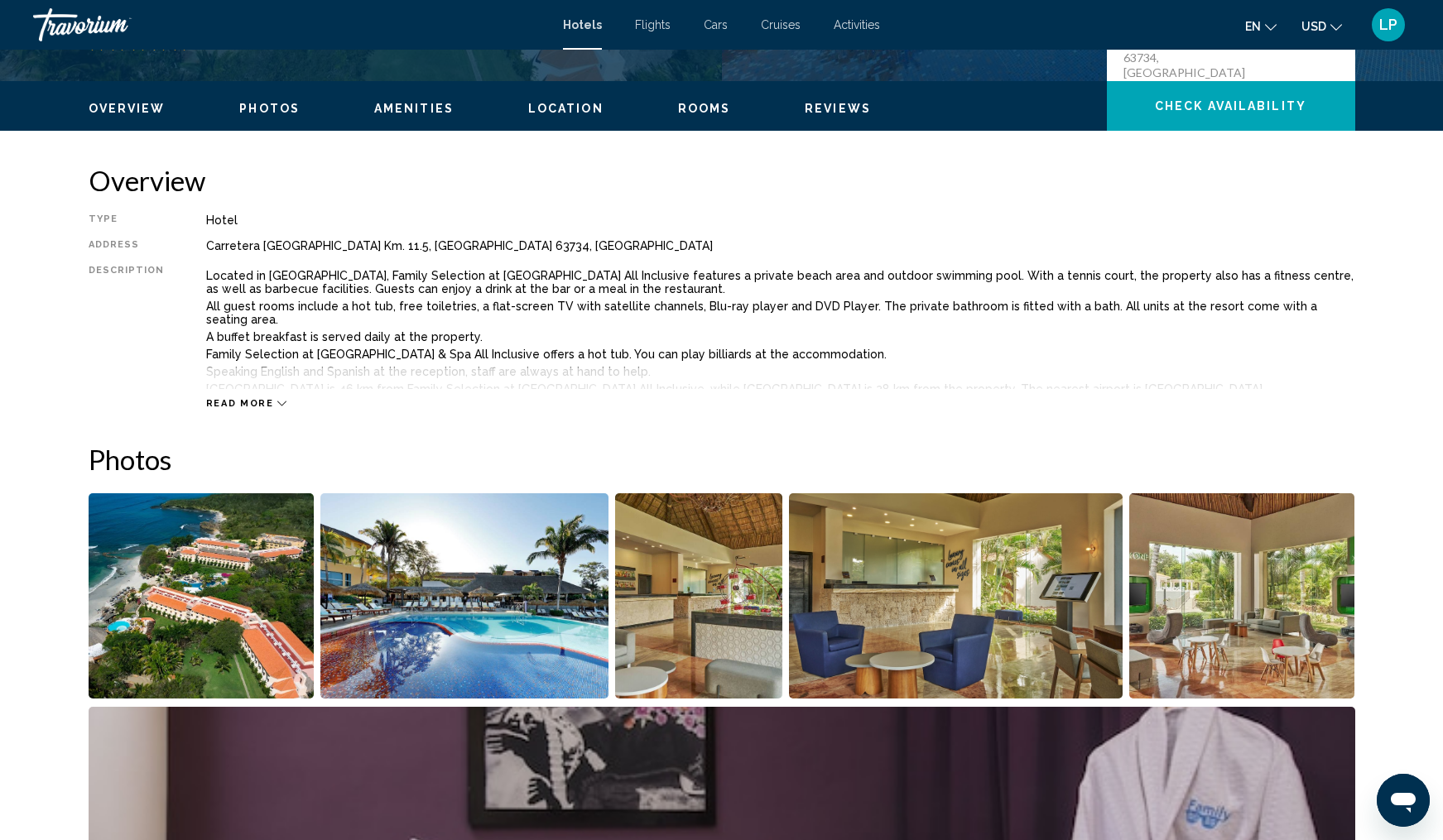
click at [225, 401] on span "Read more" at bounding box center [240, 403] width 68 height 10
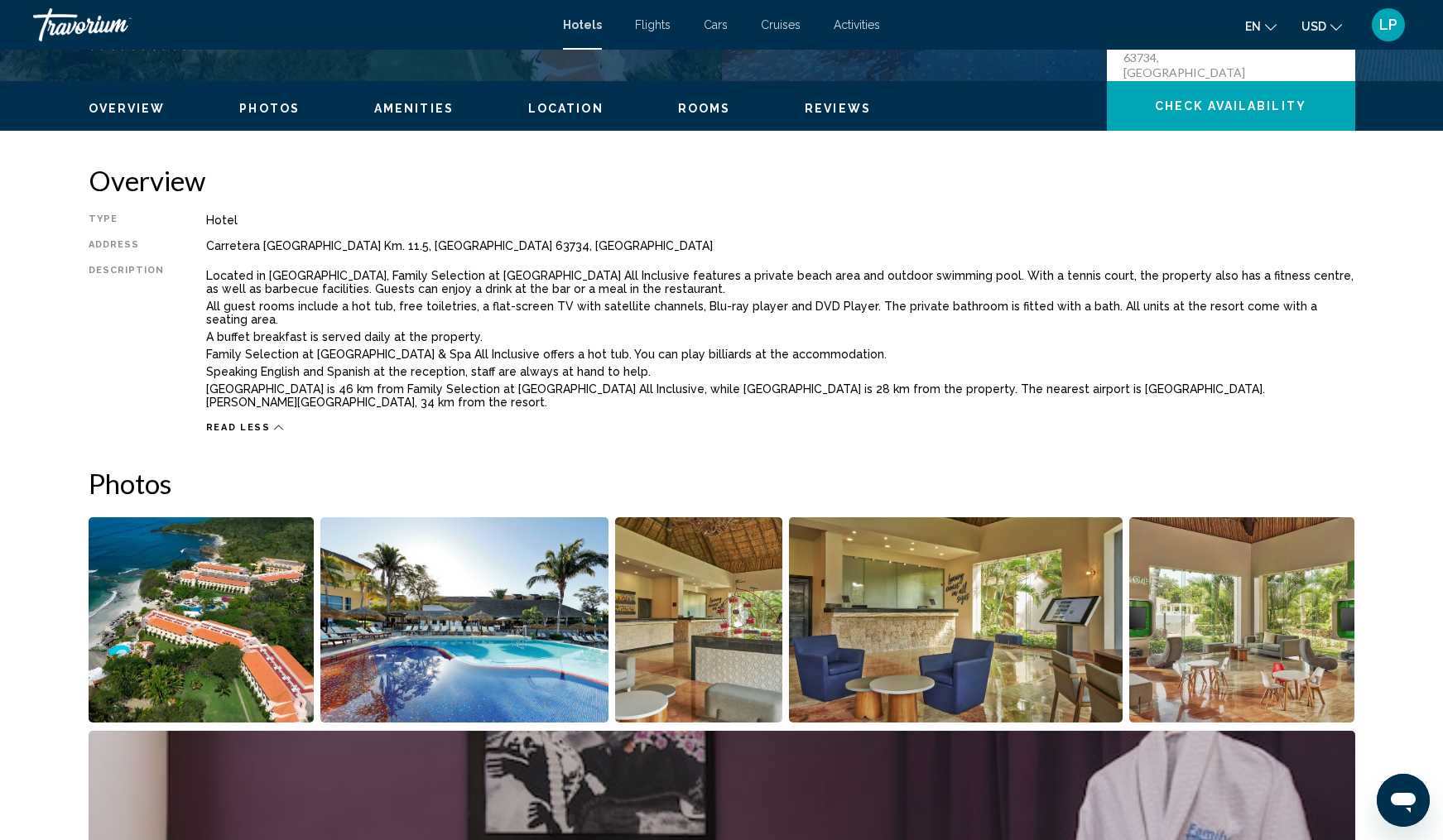
click at [433, 620] on img "Open full-screen image slider" at bounding box center [465, 620] width 288 height 205
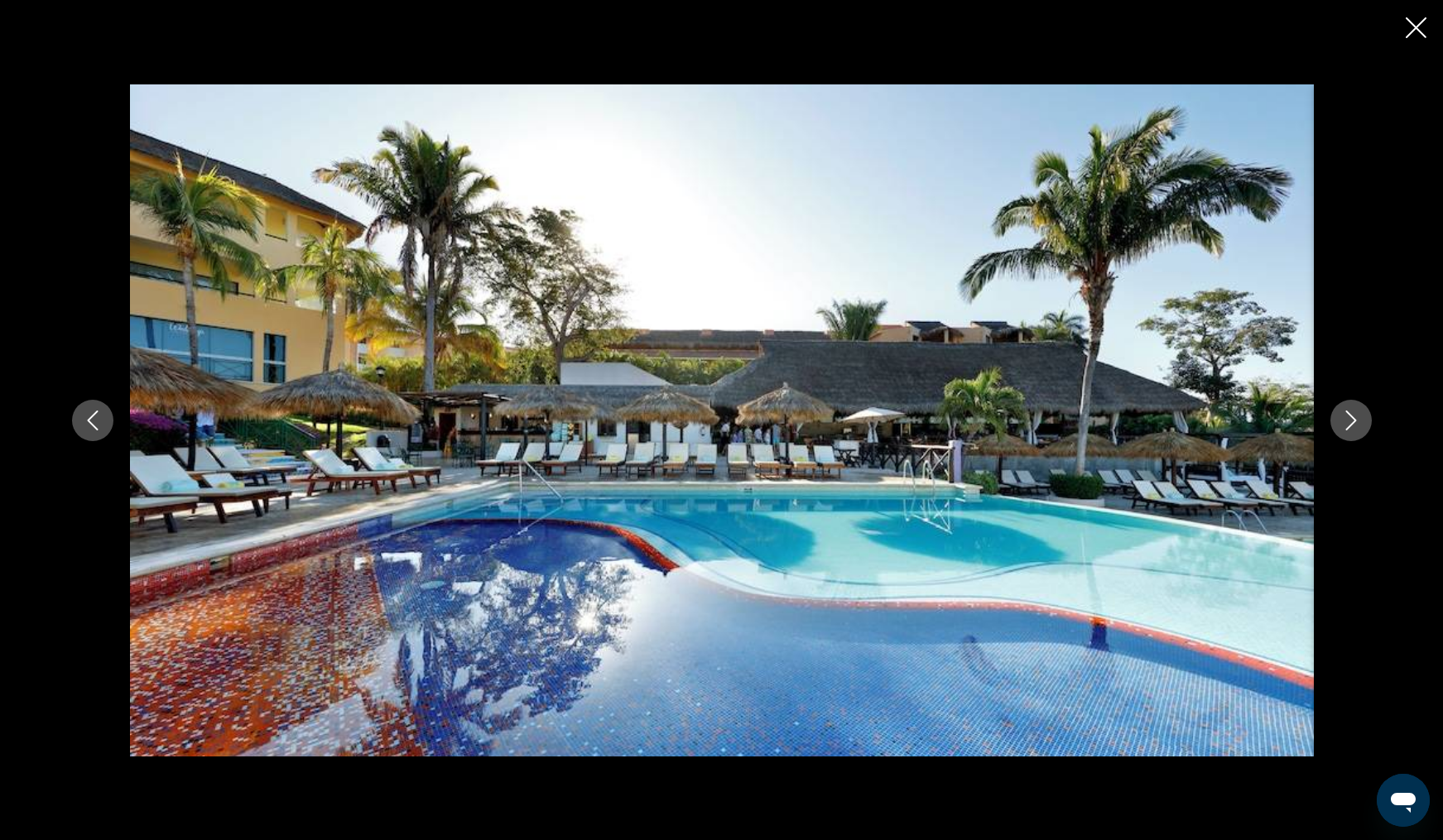
click at [1348, 429] on icon "Next image" at bounding box center [1350, 420] width 11 height 20
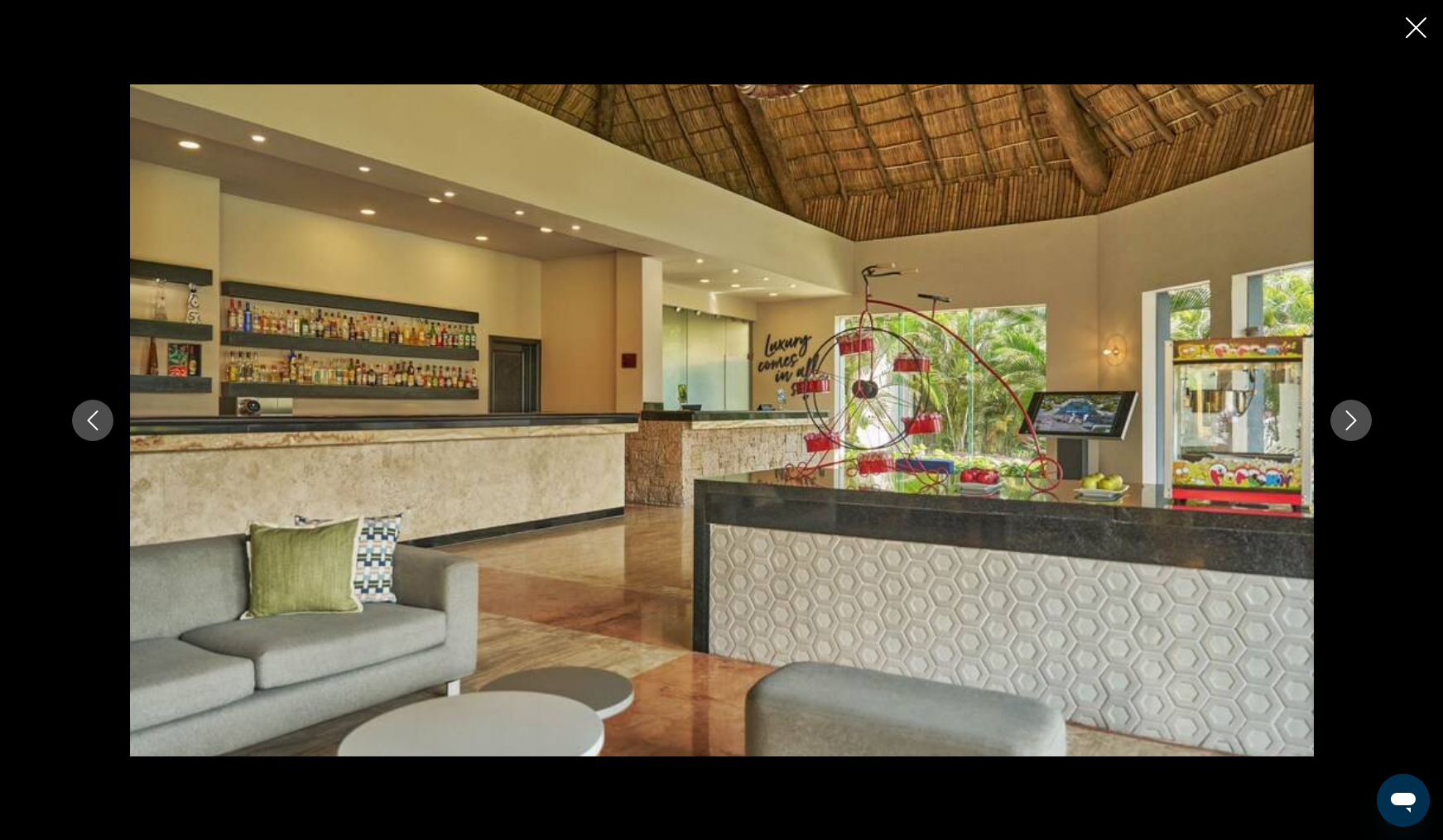
click at [1348, 429] on icon "Next image" at bounding box center [1350, 420] width 11 height 20
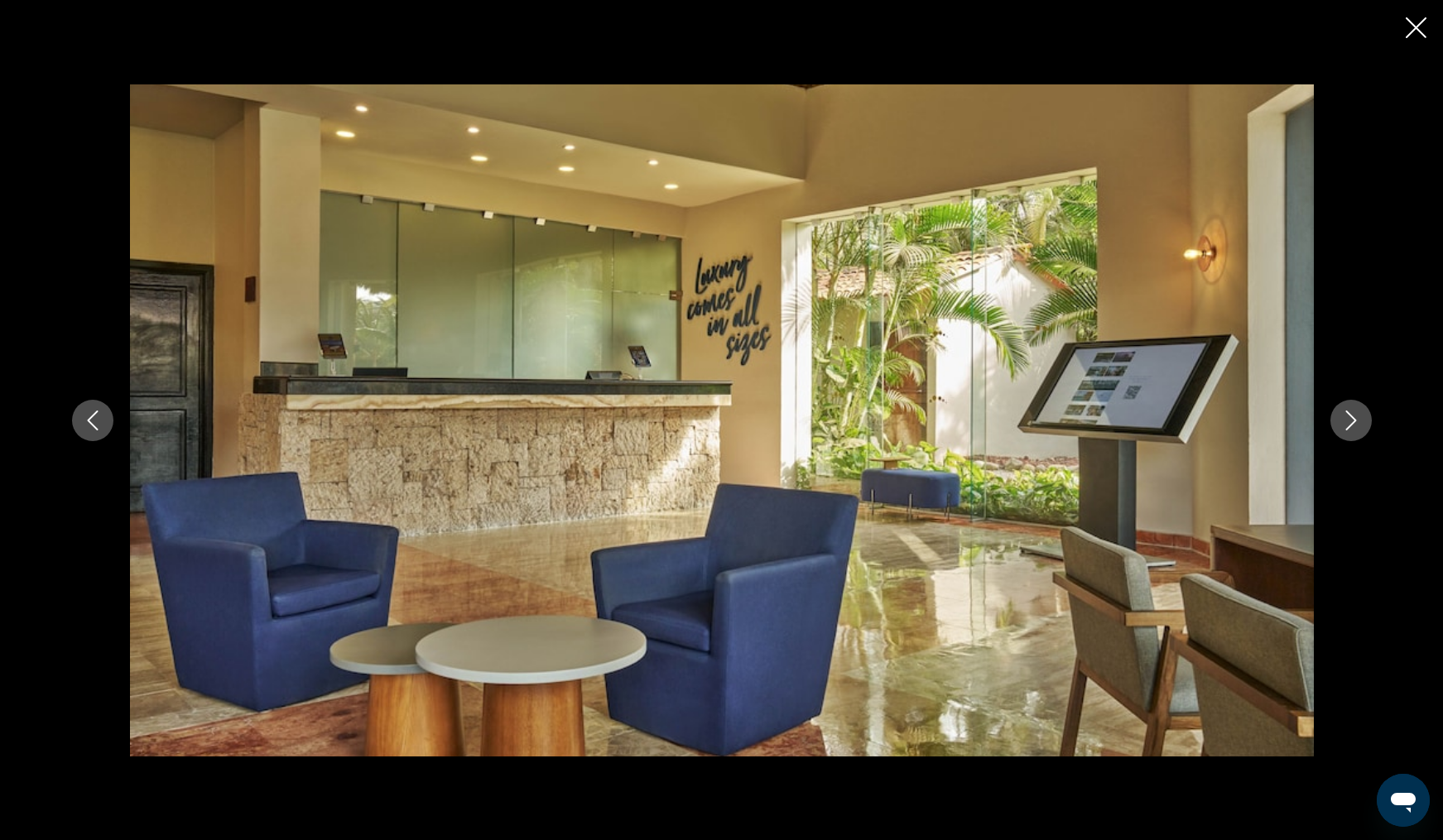
click at [1348, 429] on icon "Next image" at bounding box center [1350, 420] width 11 height 20
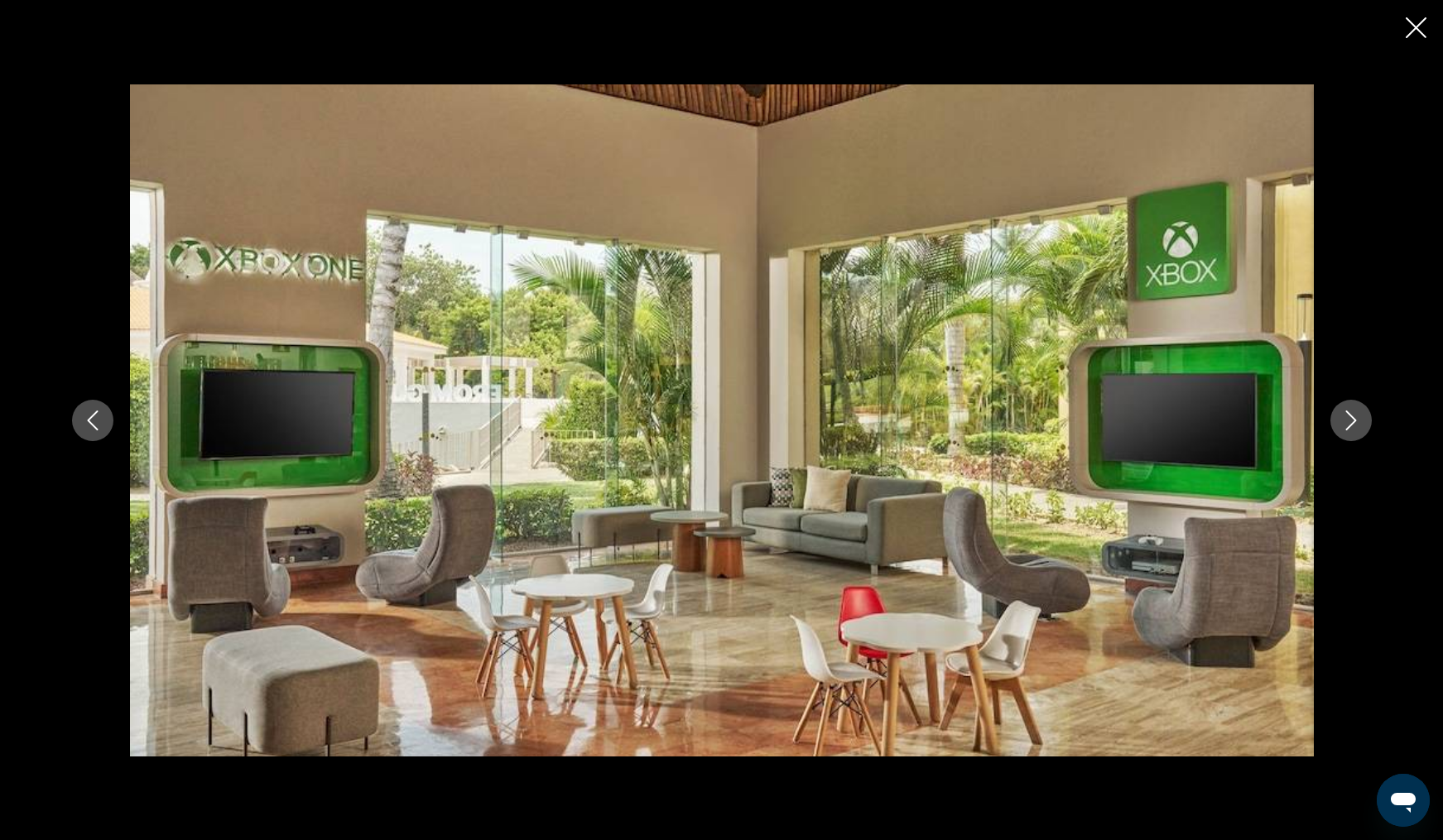
click at [1348, 429] on icon "Next image" at bounding box center [1350, 420] width 11 height 20
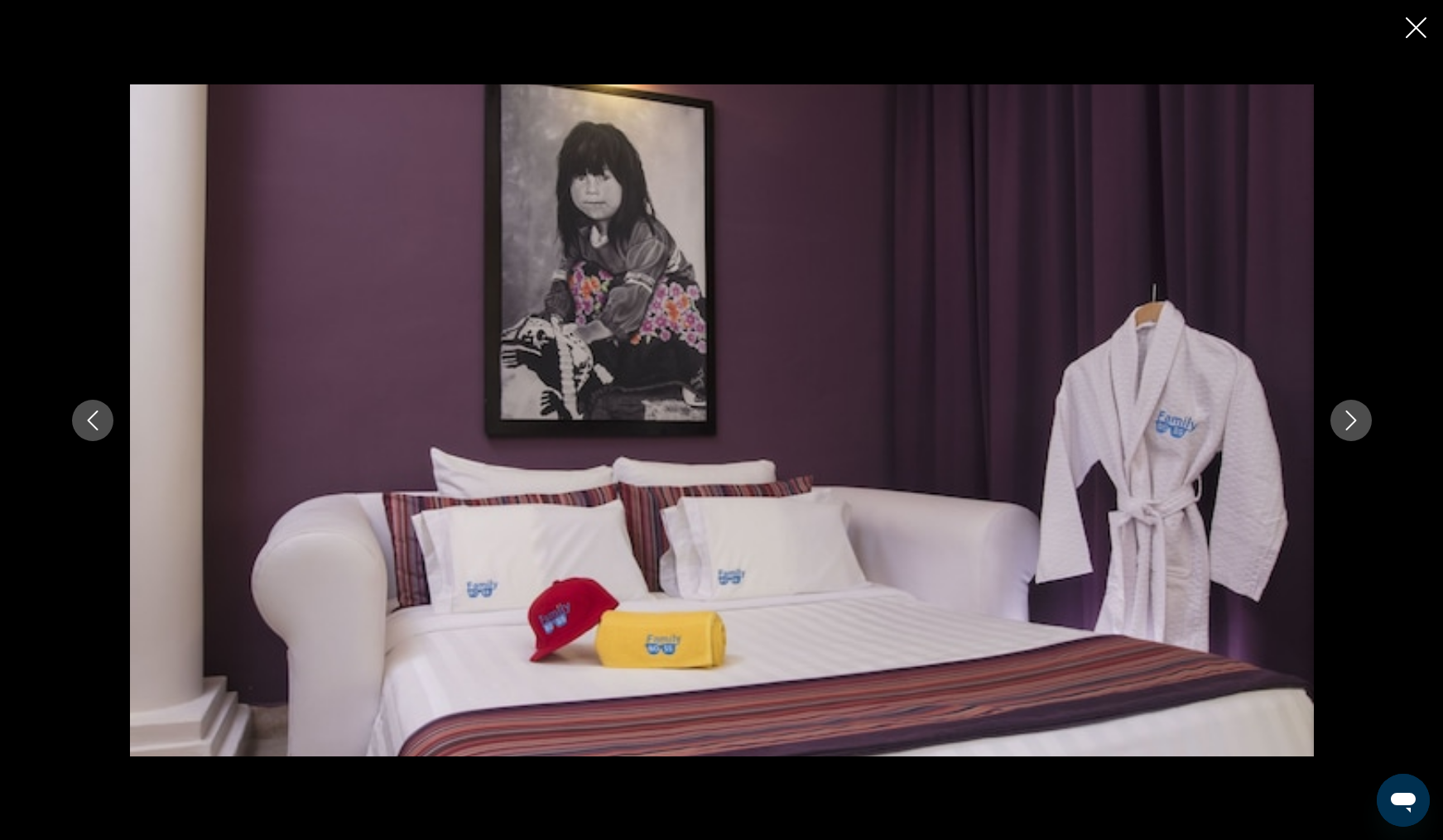
click at [1348, 429] on icon "Next image" at bounding box center [1350, 420] width 11 height 20
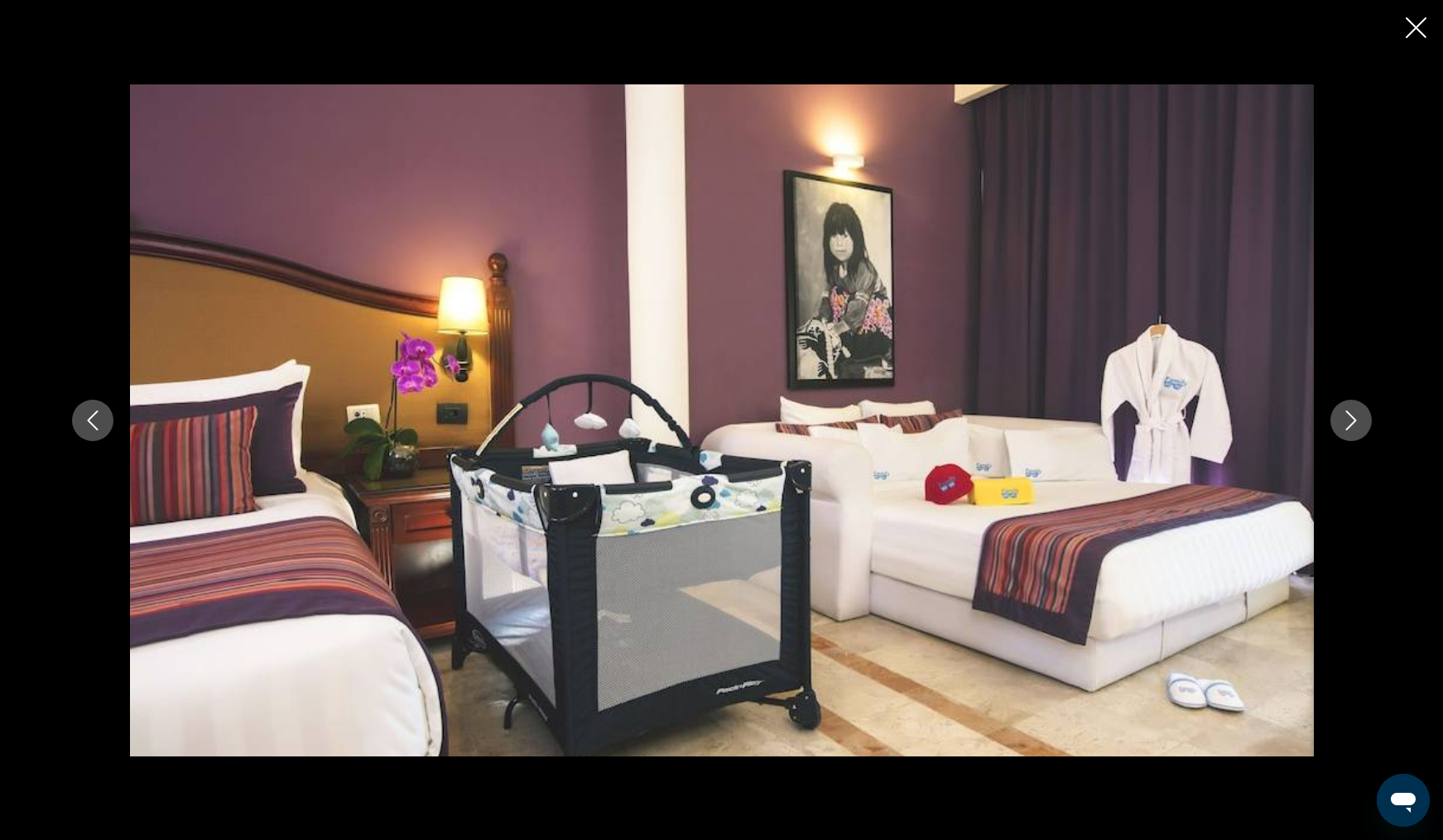
click at [1348, 429] on icon "Next image" at bounding box center [1350, 420] width 11 height 20
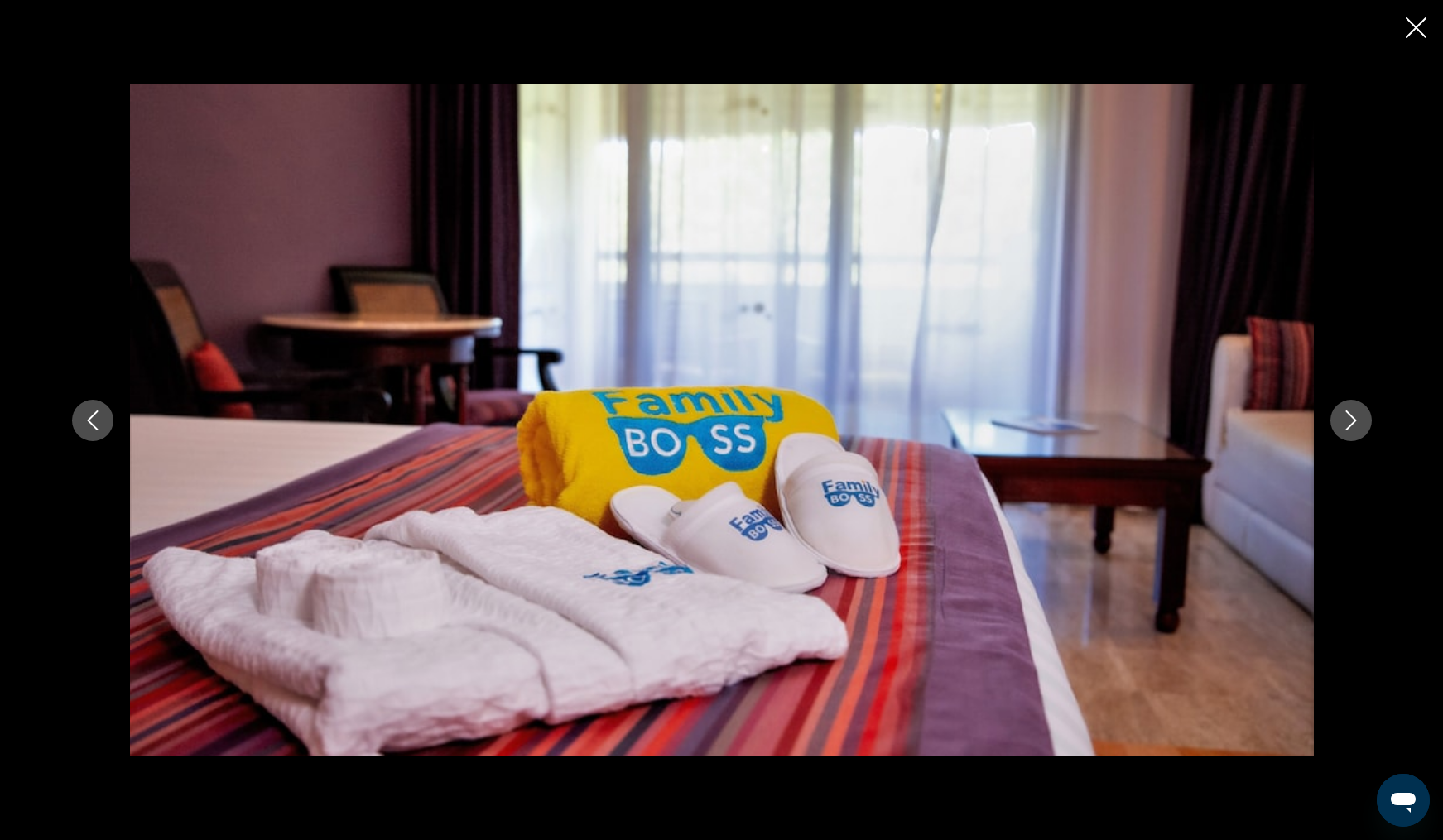
click at [1348, 429] on icon "Next image" at bounding box center [1350, 420] width 11 height 20
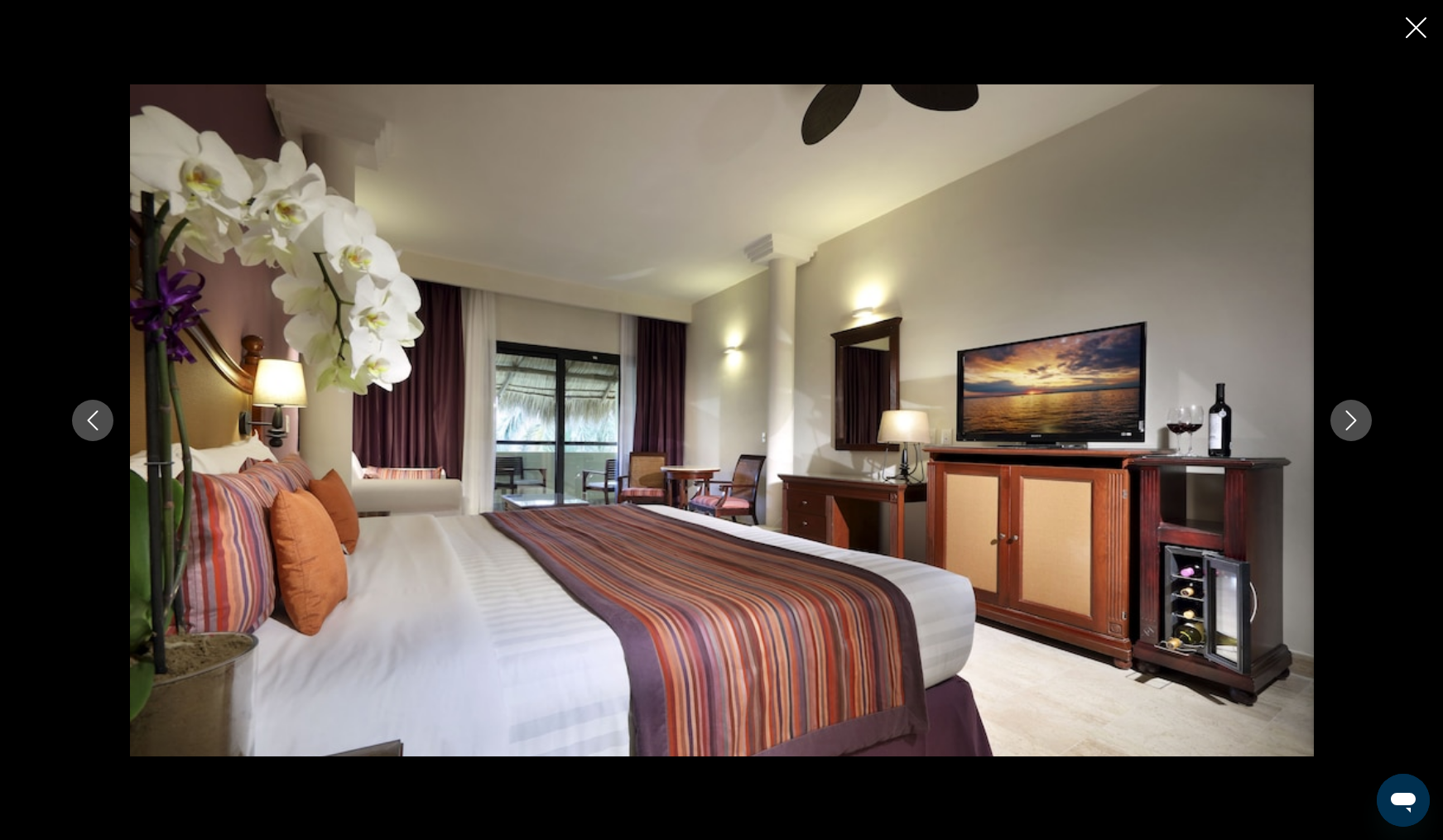
click at [1348, 429] on icon "Next image" at bounding box center [1350, 420] width 11 height 20
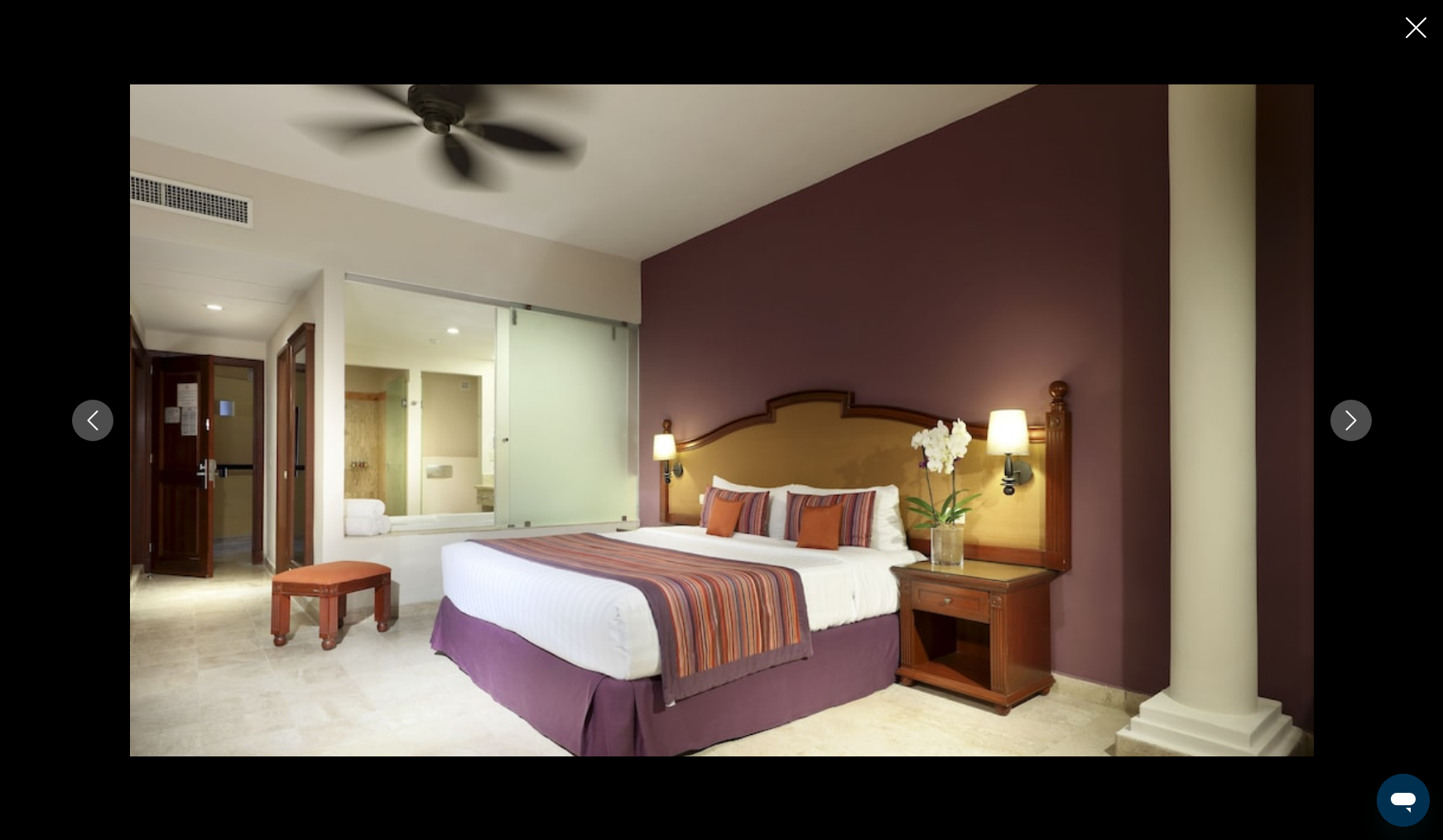
click at [1348, 429] on icon "Next image" at bounding box center [1350, 420] width 11 height 20
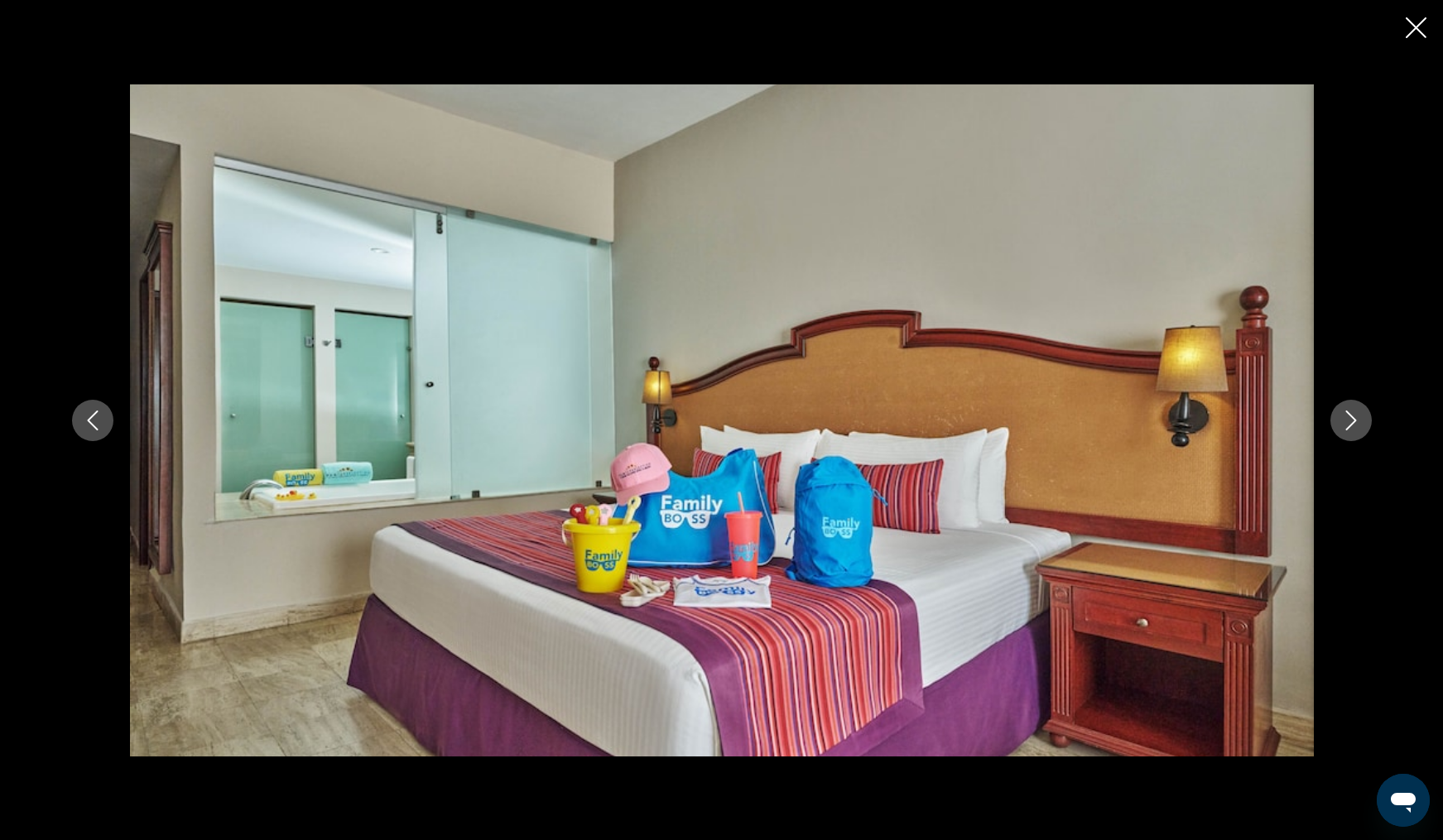
click at [1348, 429] on icon "Next image" at bounding box center [1350, 420] width 11 height 20
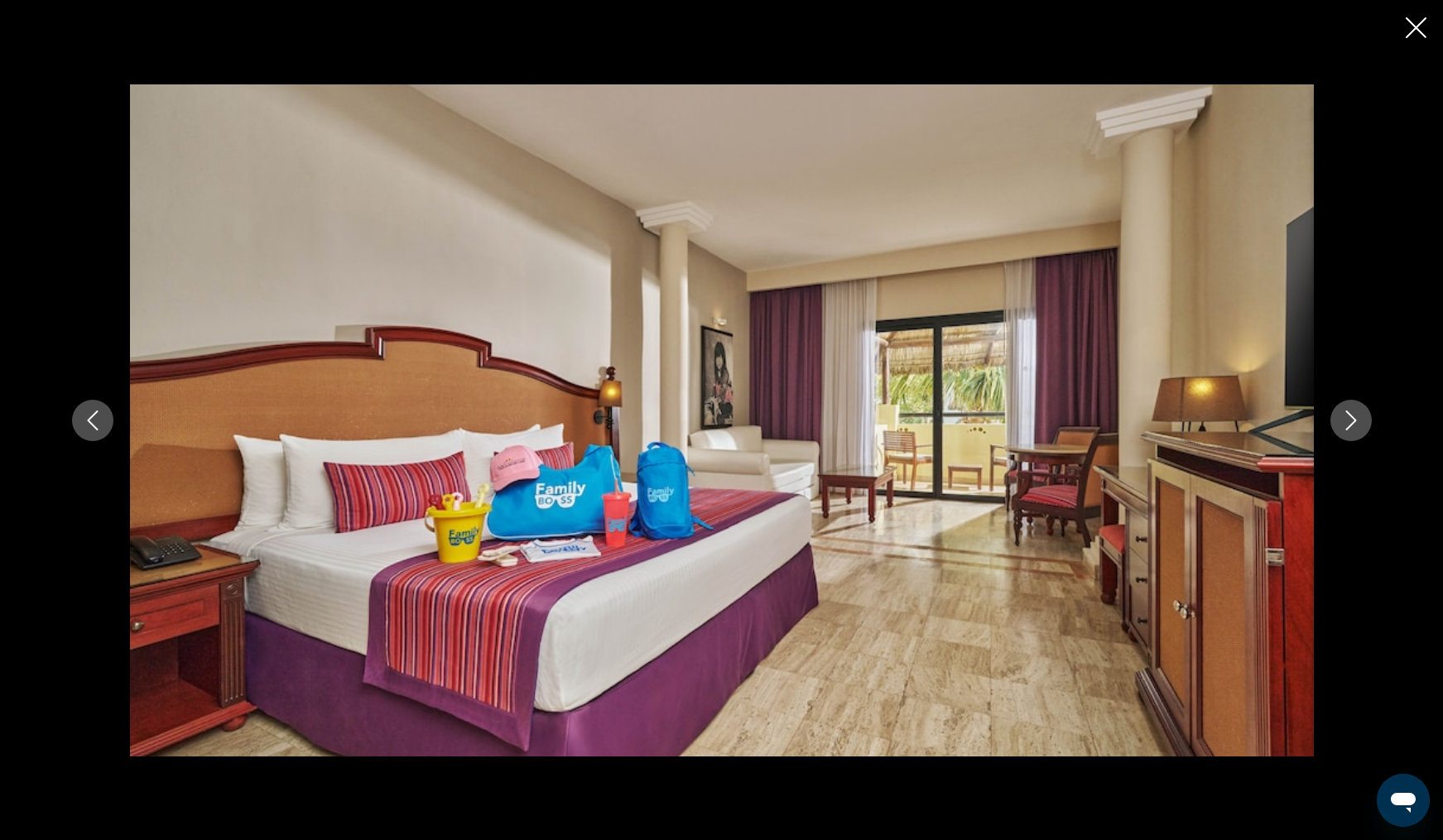
click at [1348, 429] on icon "Next image" at bounding box center [1350, 420] width 11 height 20
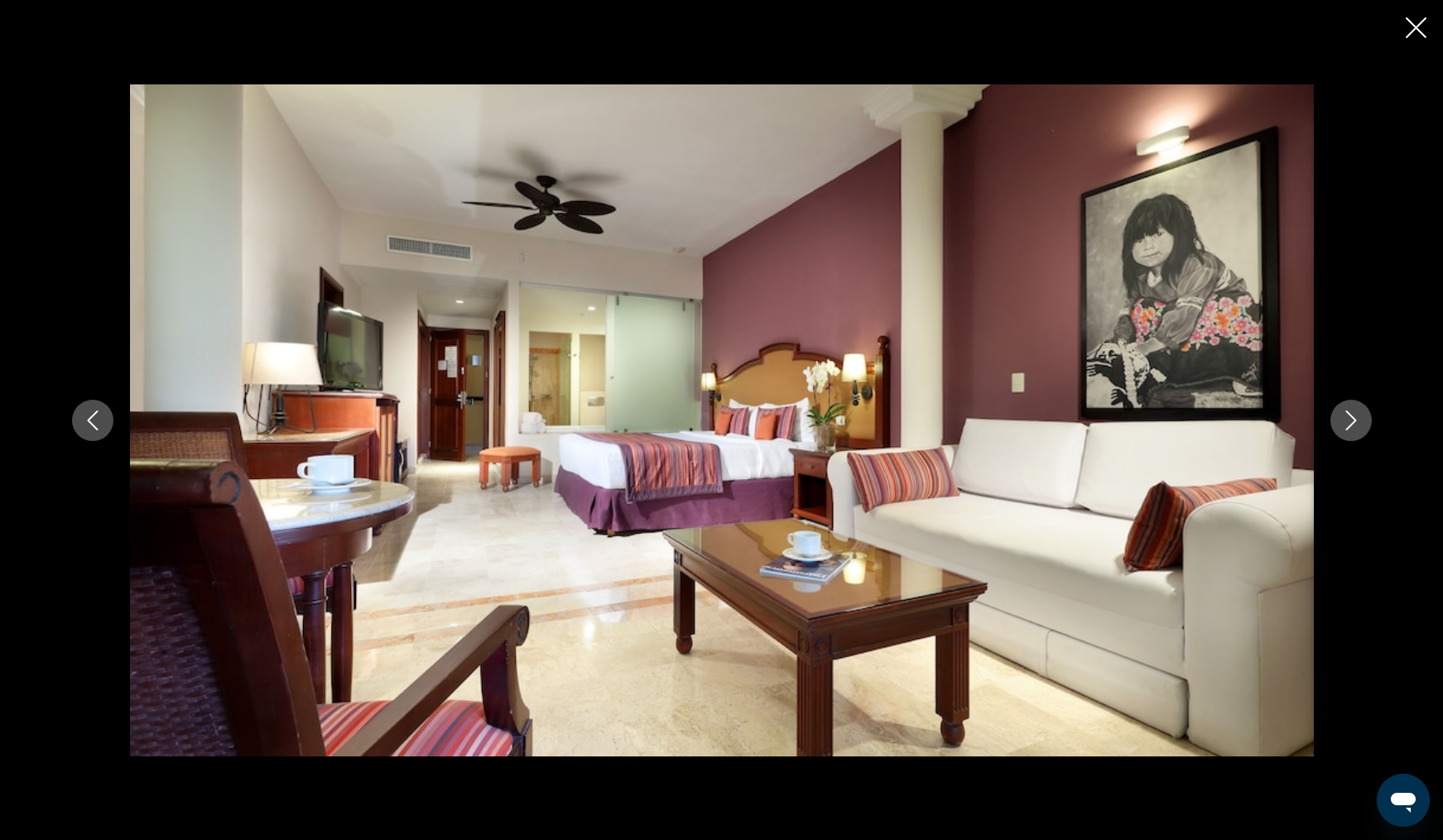
click at [1348, 429] on icon "Next image" at bounding box center [1350, 420] width 11 height 20
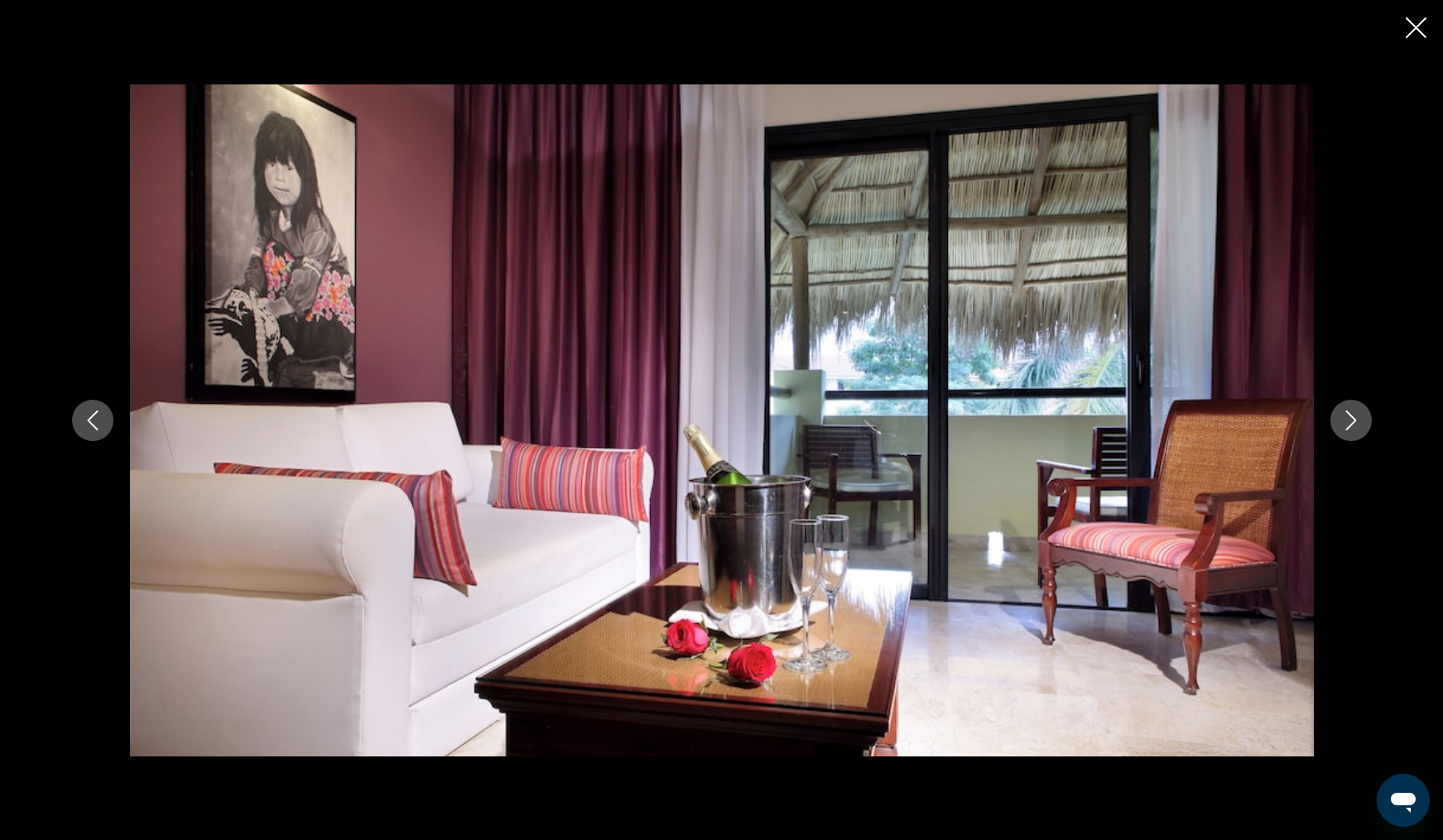
click at [1348, 429] on icon "Next image" at bounding box center [1350, 420] width 11 height 20
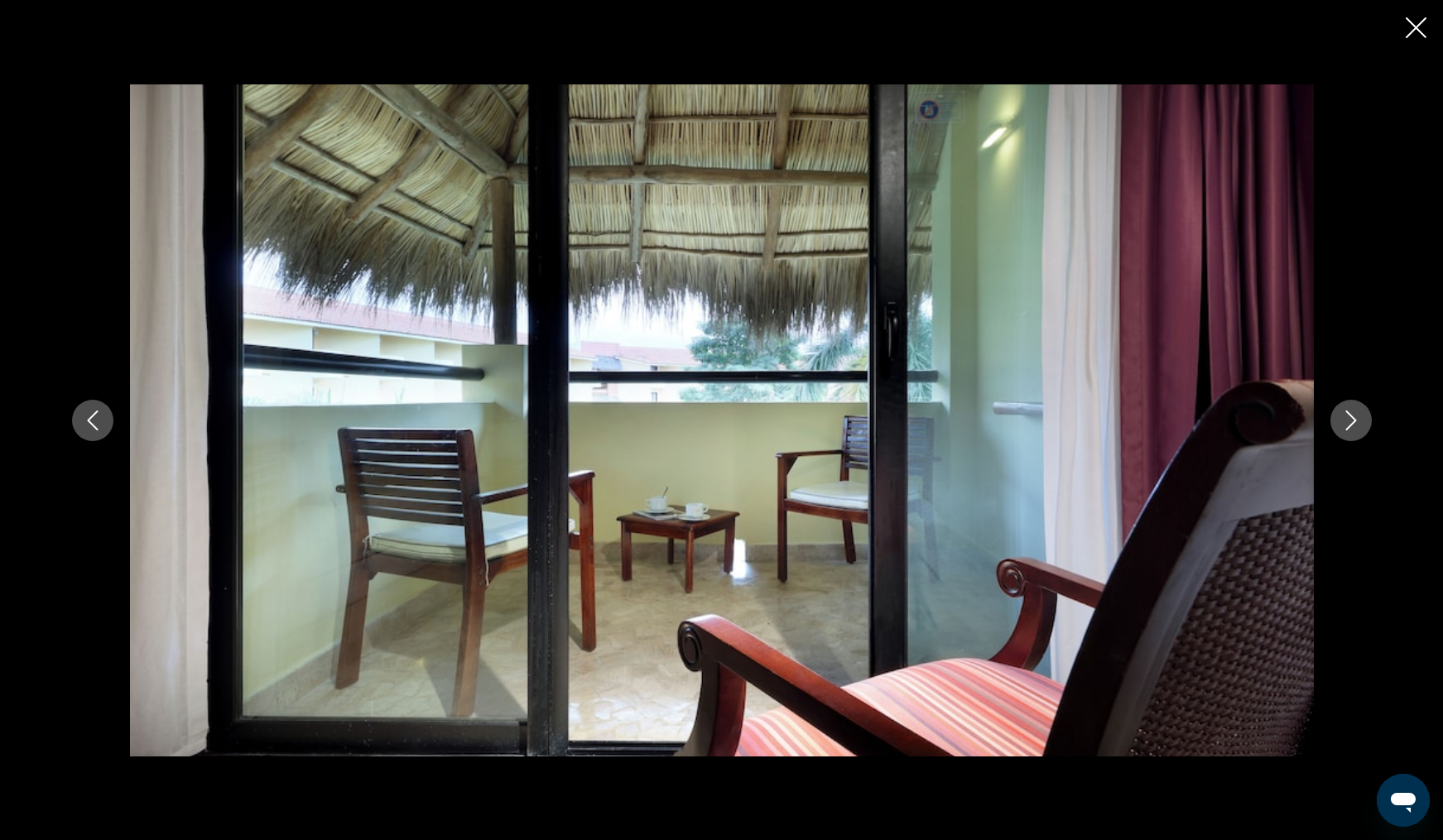
click at [1348, 429] on icon "Next image" at bounding box center [1350, 420] width 11 height 20
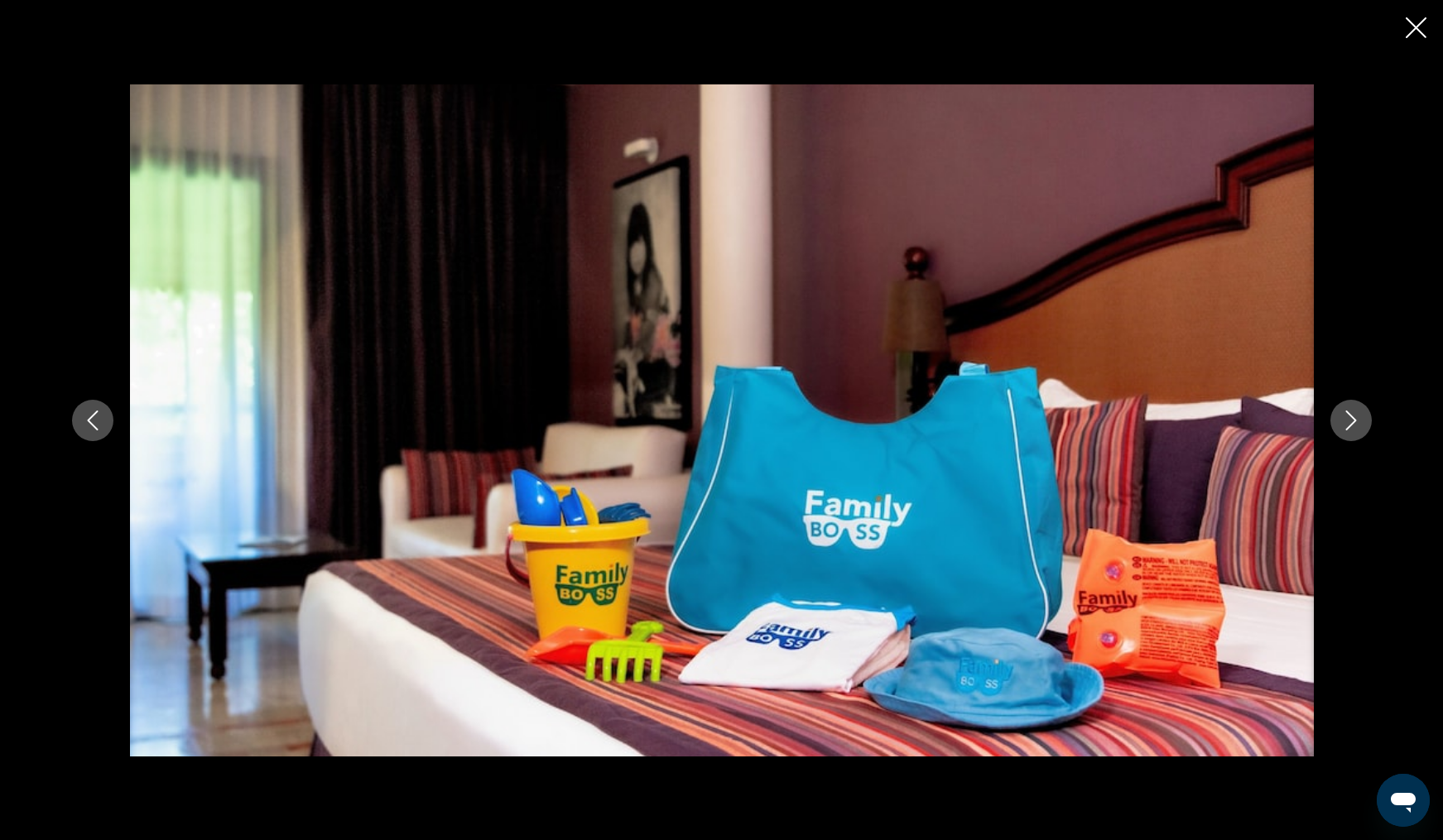
click at [1348, 429] on icon "Next image" at bounding box center [1350, 420] width 11 height 20
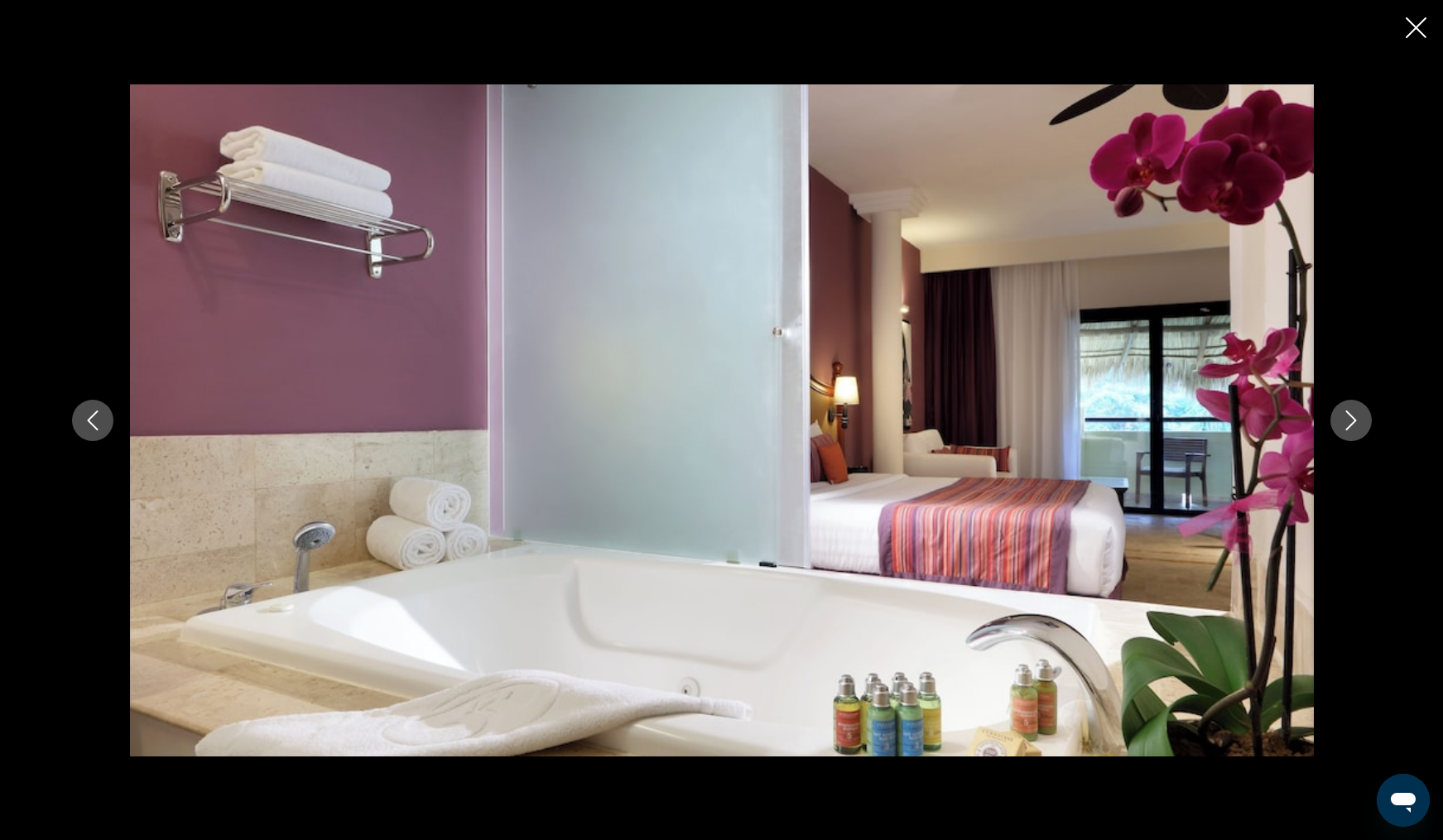
click at [1348, 429] on icon "Next image" at bounding box center [1350, 420] width 11 height 20
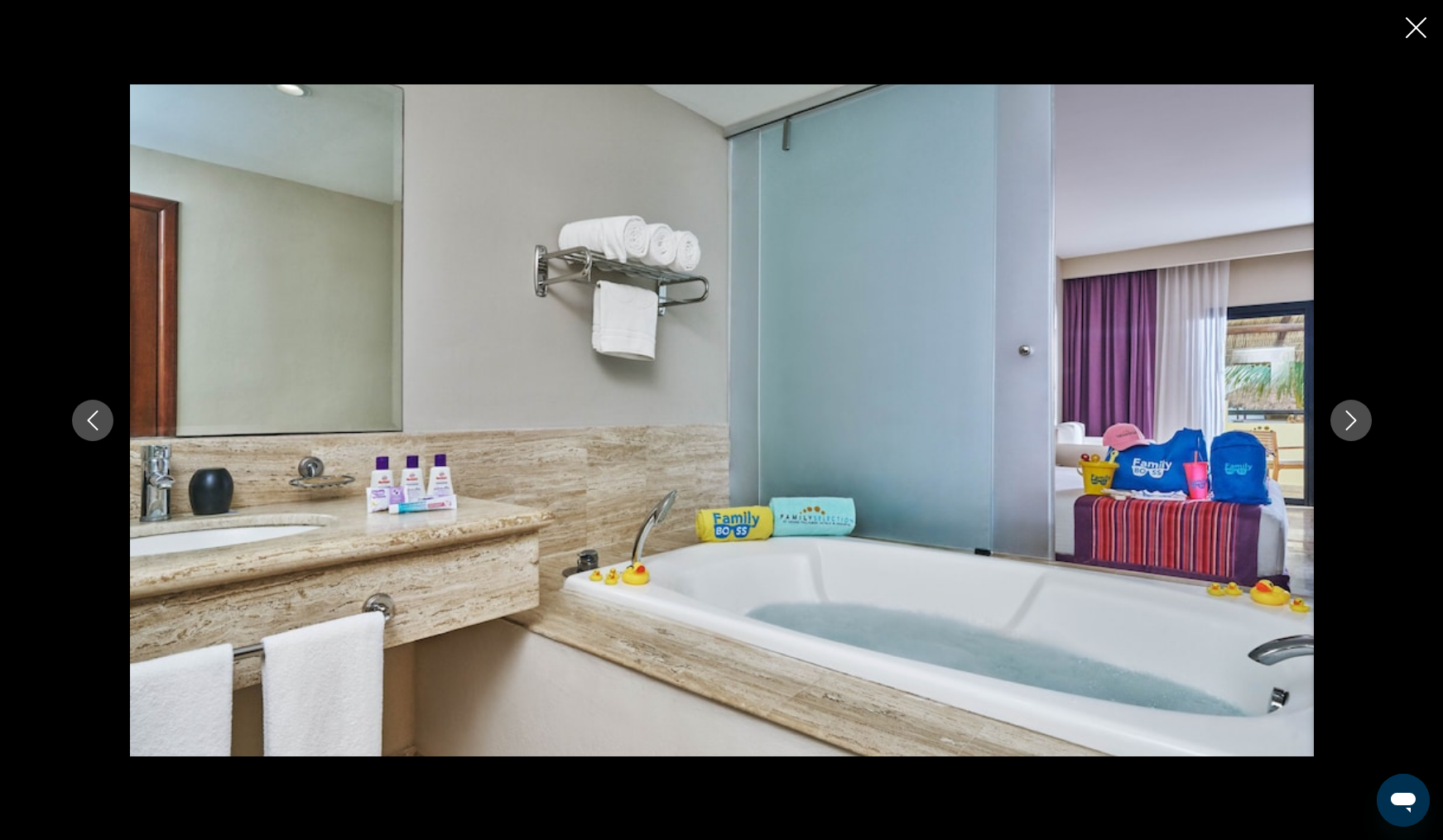
click at [1348, 429] on icon "Next image" at bounding box center [1350, 420] width 11 height 20
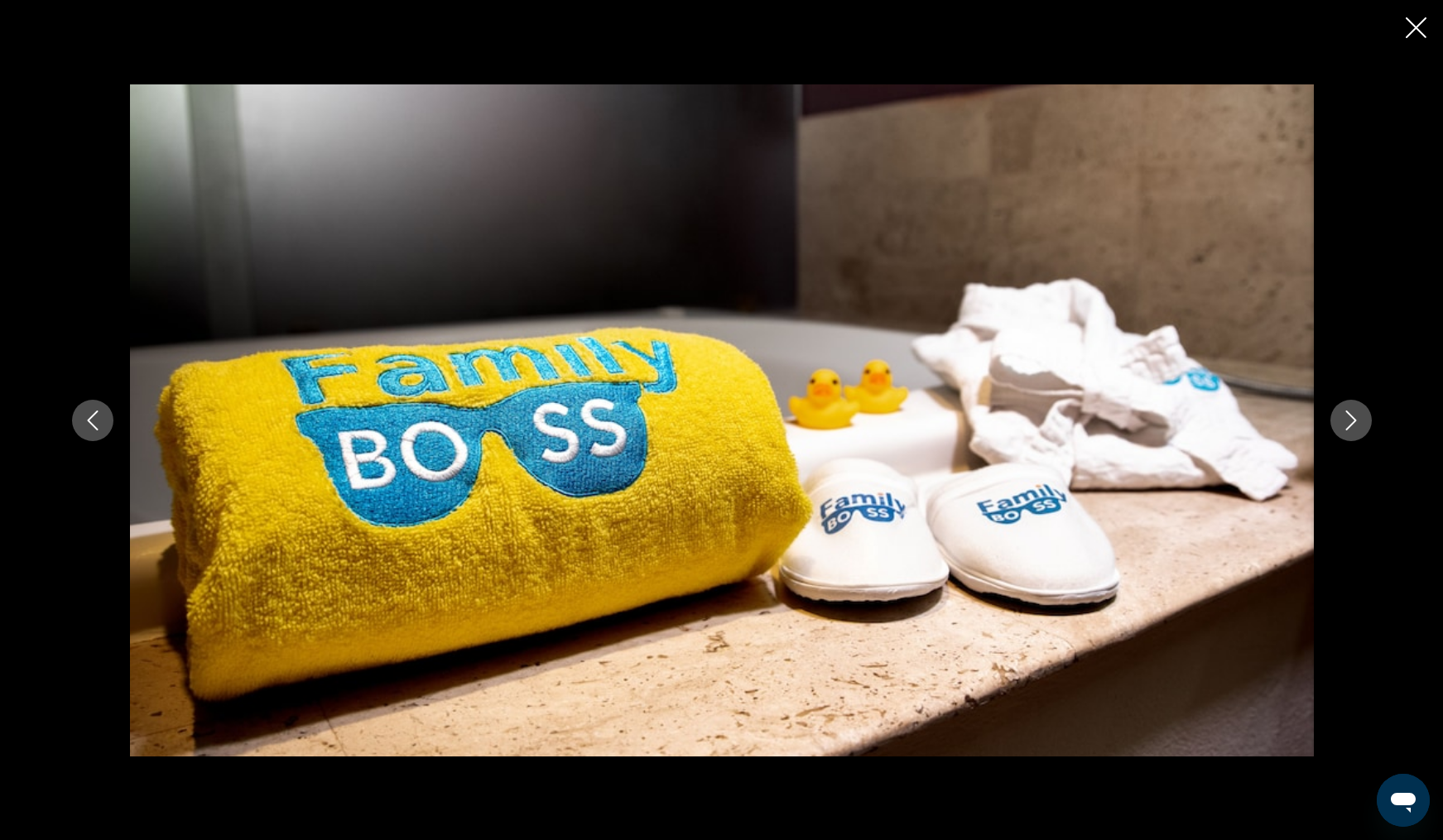
click at [1348, 429] on icon "Next image" at bounding box center [1350, 420] width 11 height 20
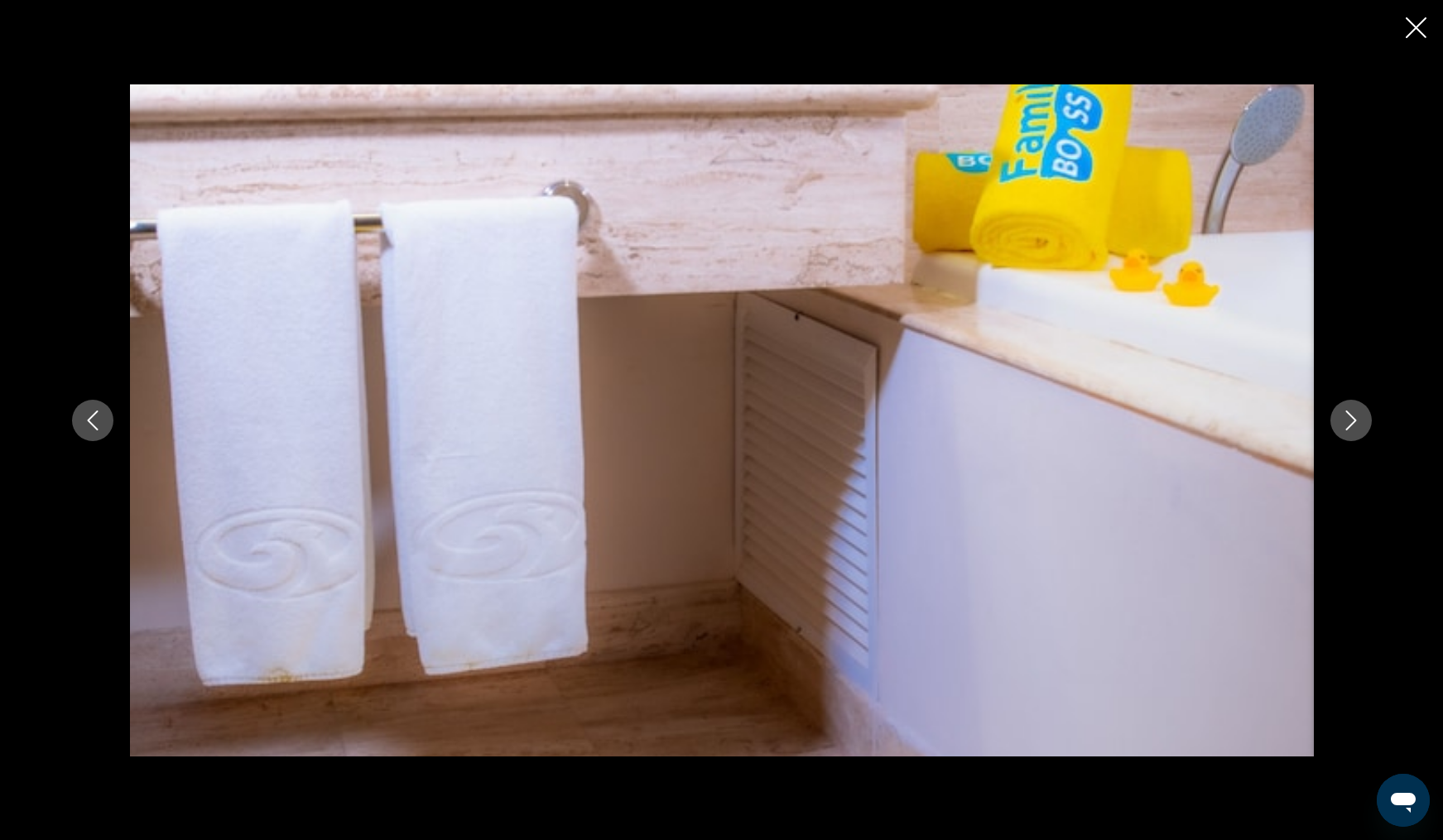
click at [1348, 429] on icon "Next image" at bounding box center [1350, 420] width 11 height 20
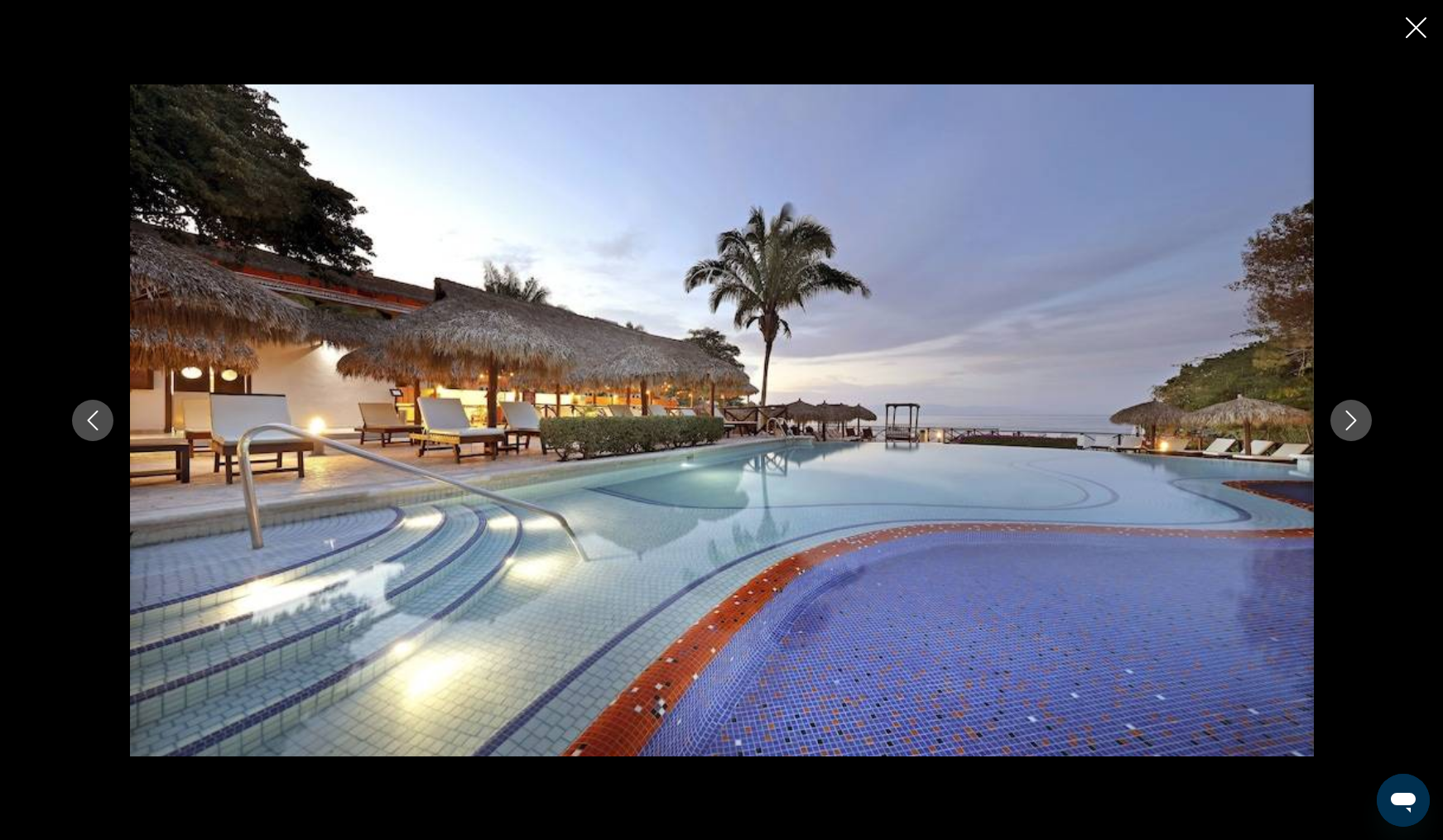
click at [1348, 429] on icon "Next image" at bounding box center [1350, 420] width 11 height 20
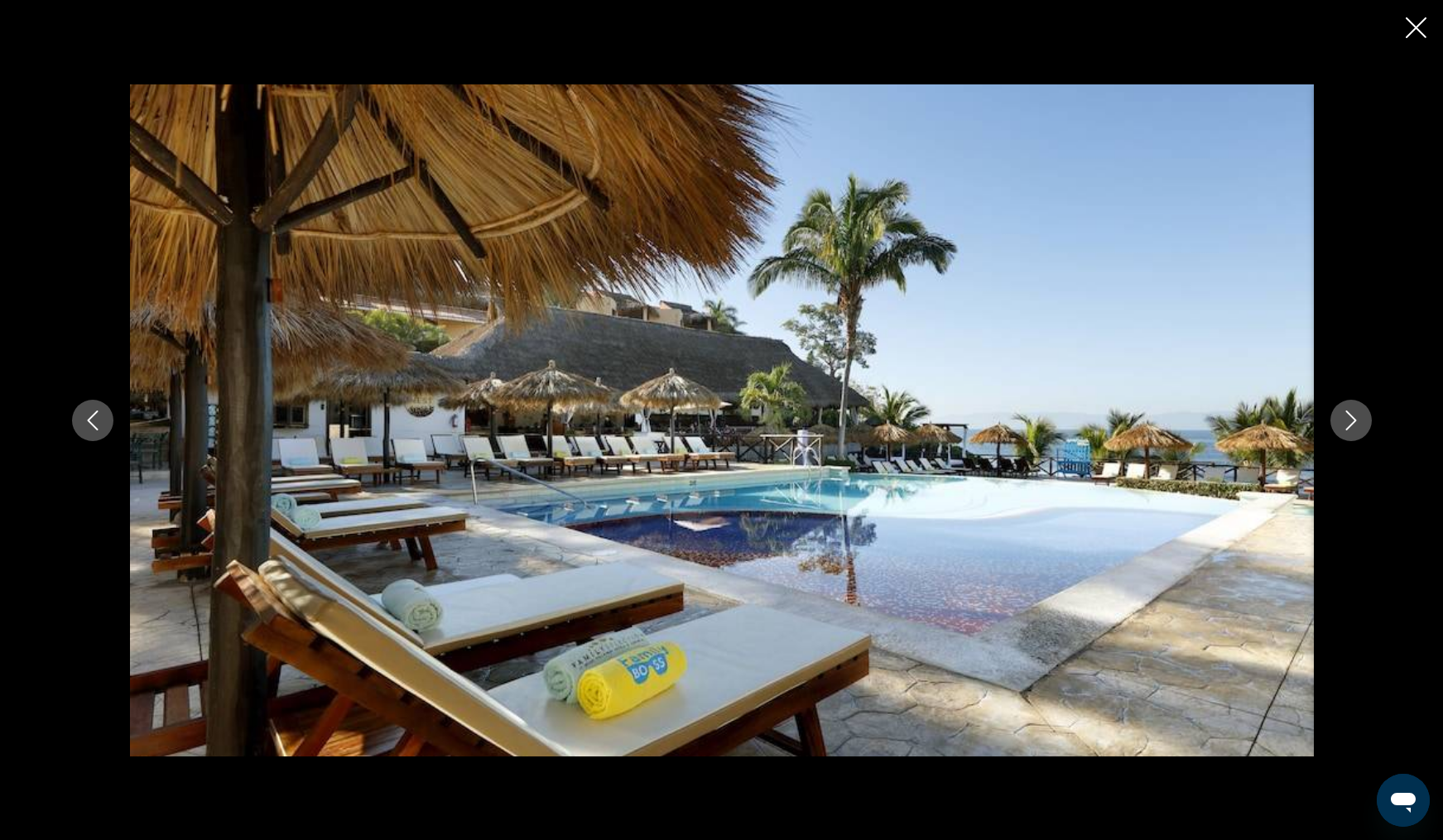
click at [1348, 429] on icon "Next image" at bounding box center [1350, 420] width 11 height 20
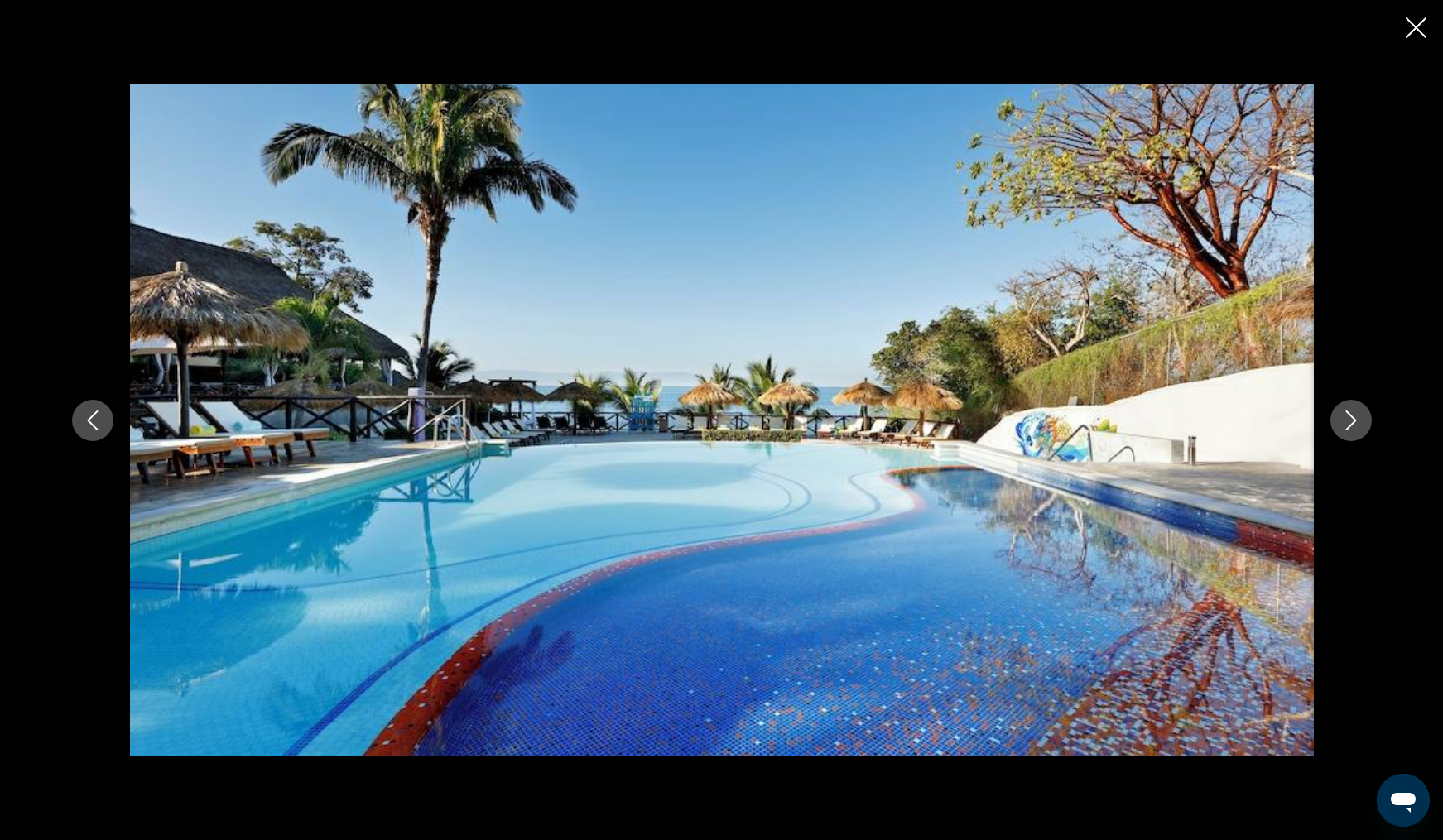
click at [1348, 429] on icon "Next image" at bounding box center [1350, 420] width 11 height 20
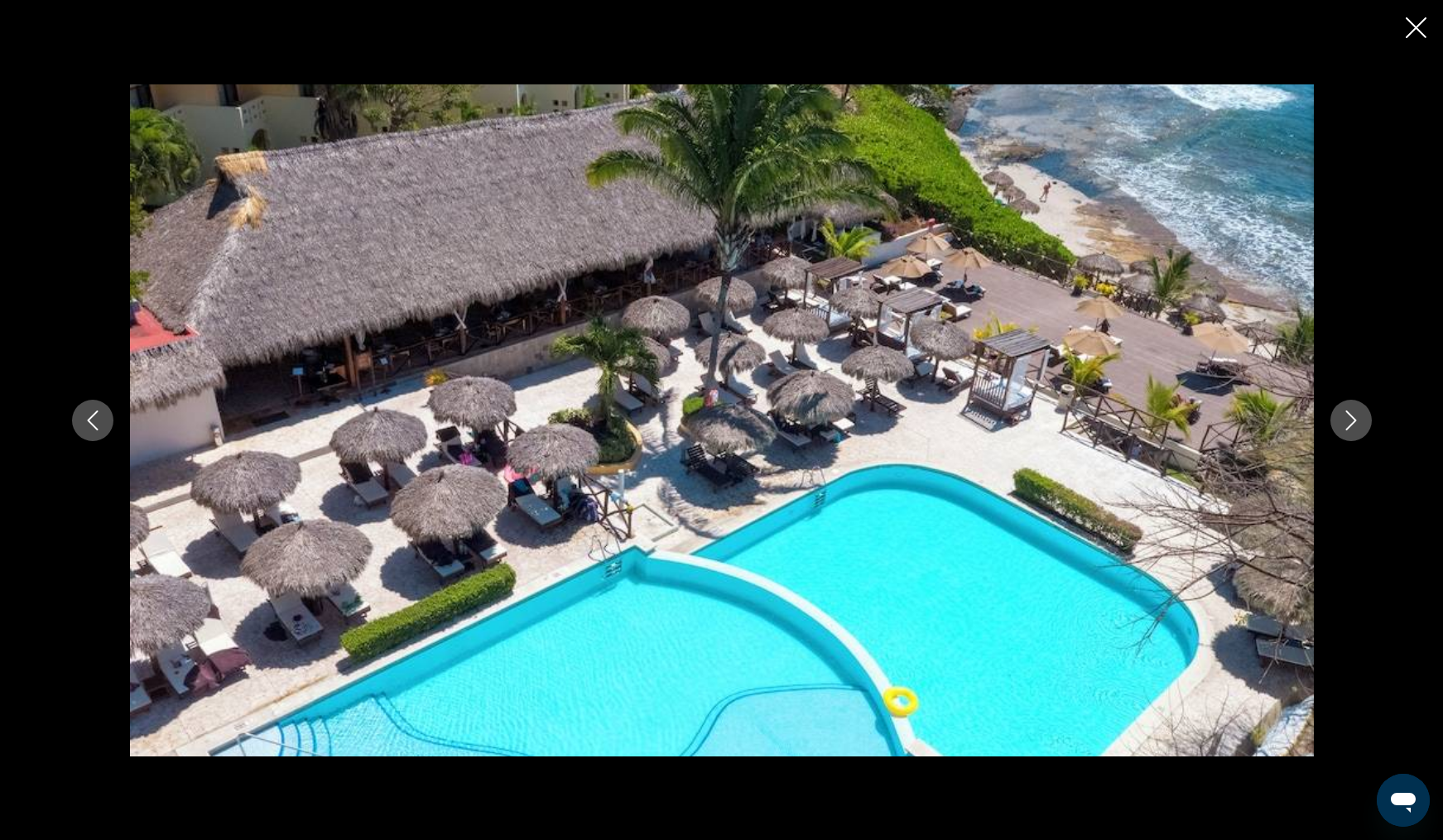
click at [1348, 429] on icon "Next image" at bounding box center [1350, 420] width 11 height 20
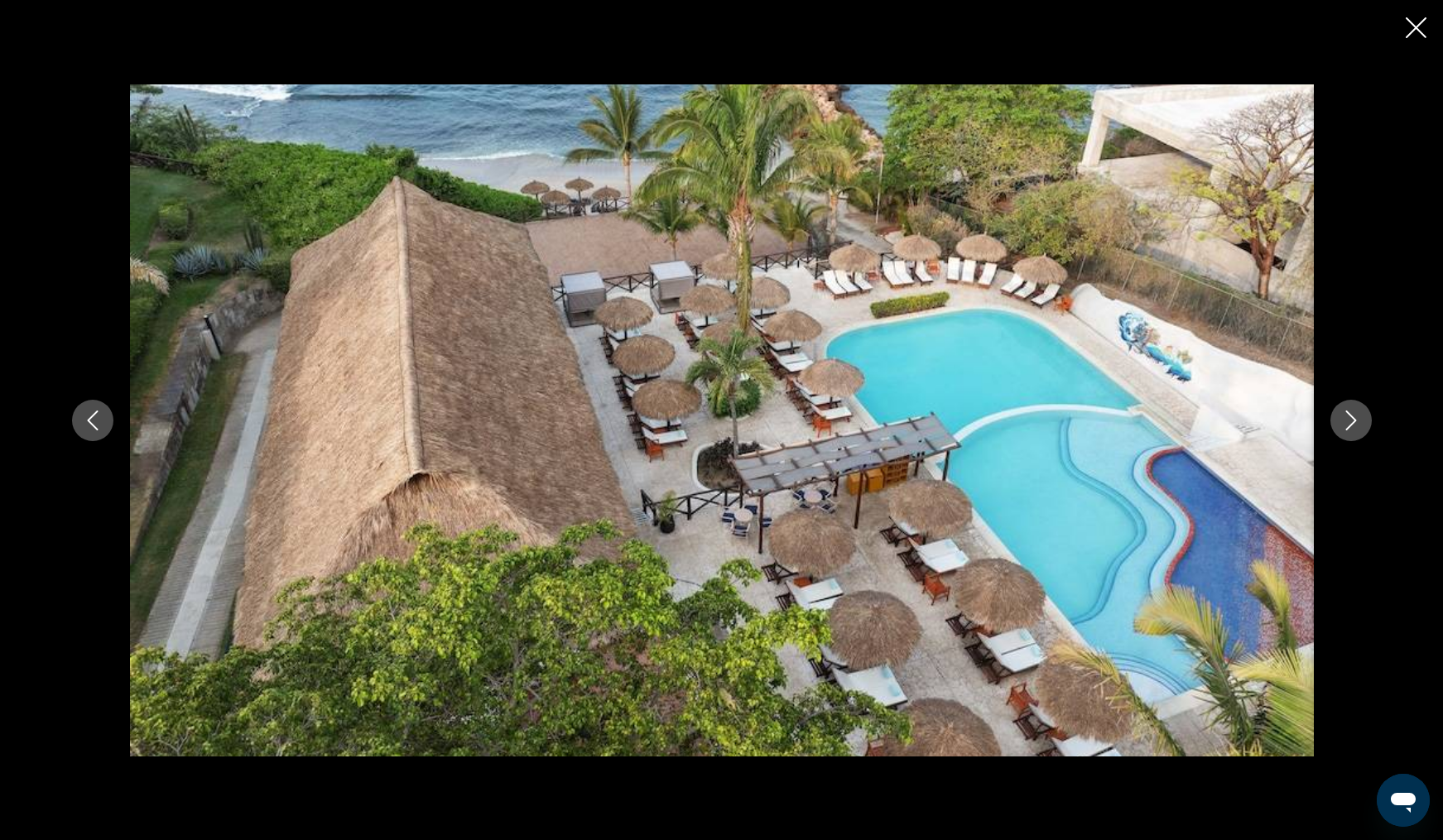
click at [1348, 429] on icon "Next image" at bounding box center [1350, 420] width 11 height 20
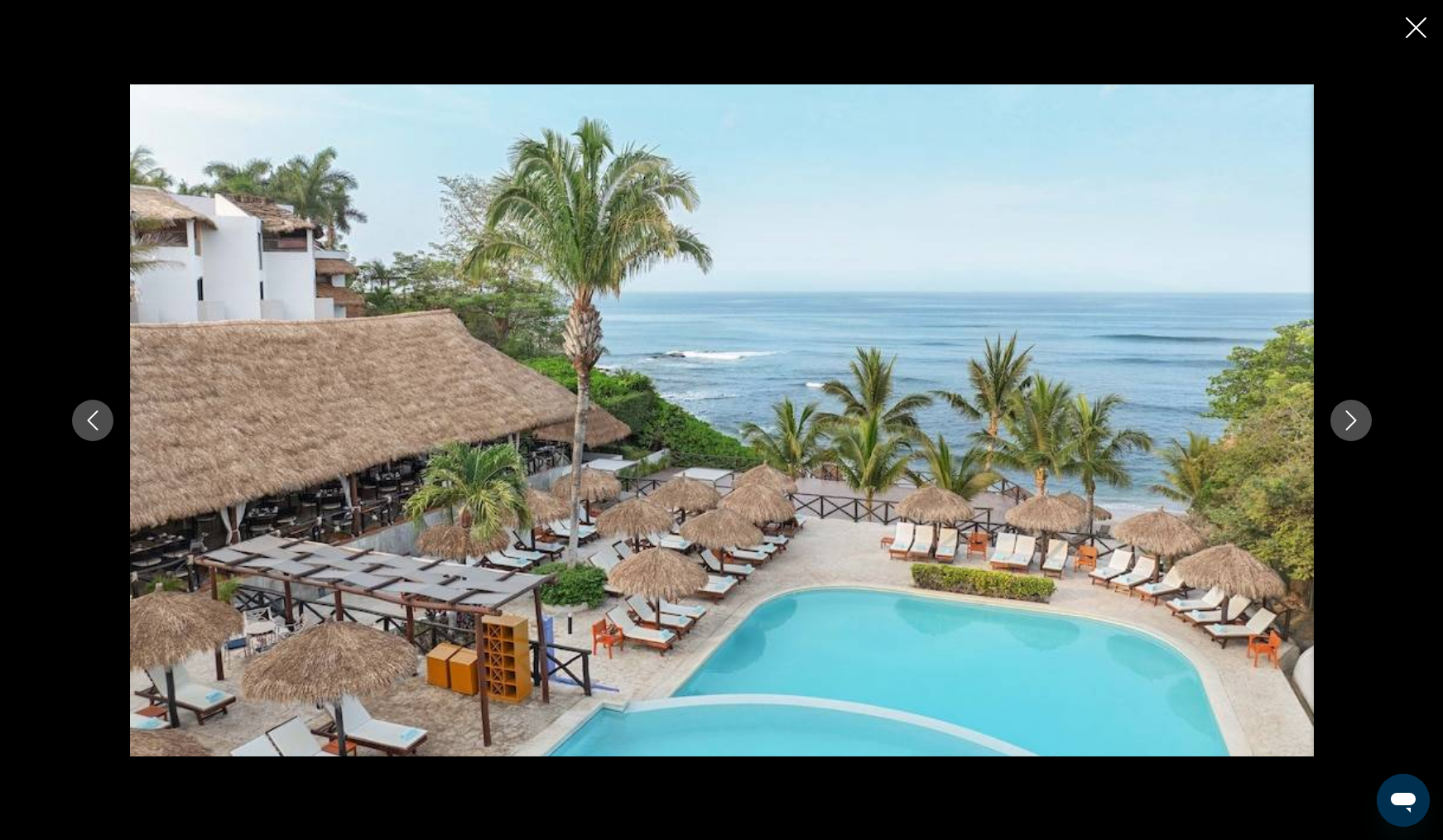
click at [1348, 429] on icon "Next image" at bounding box center [1350, 420] width 11 height 20
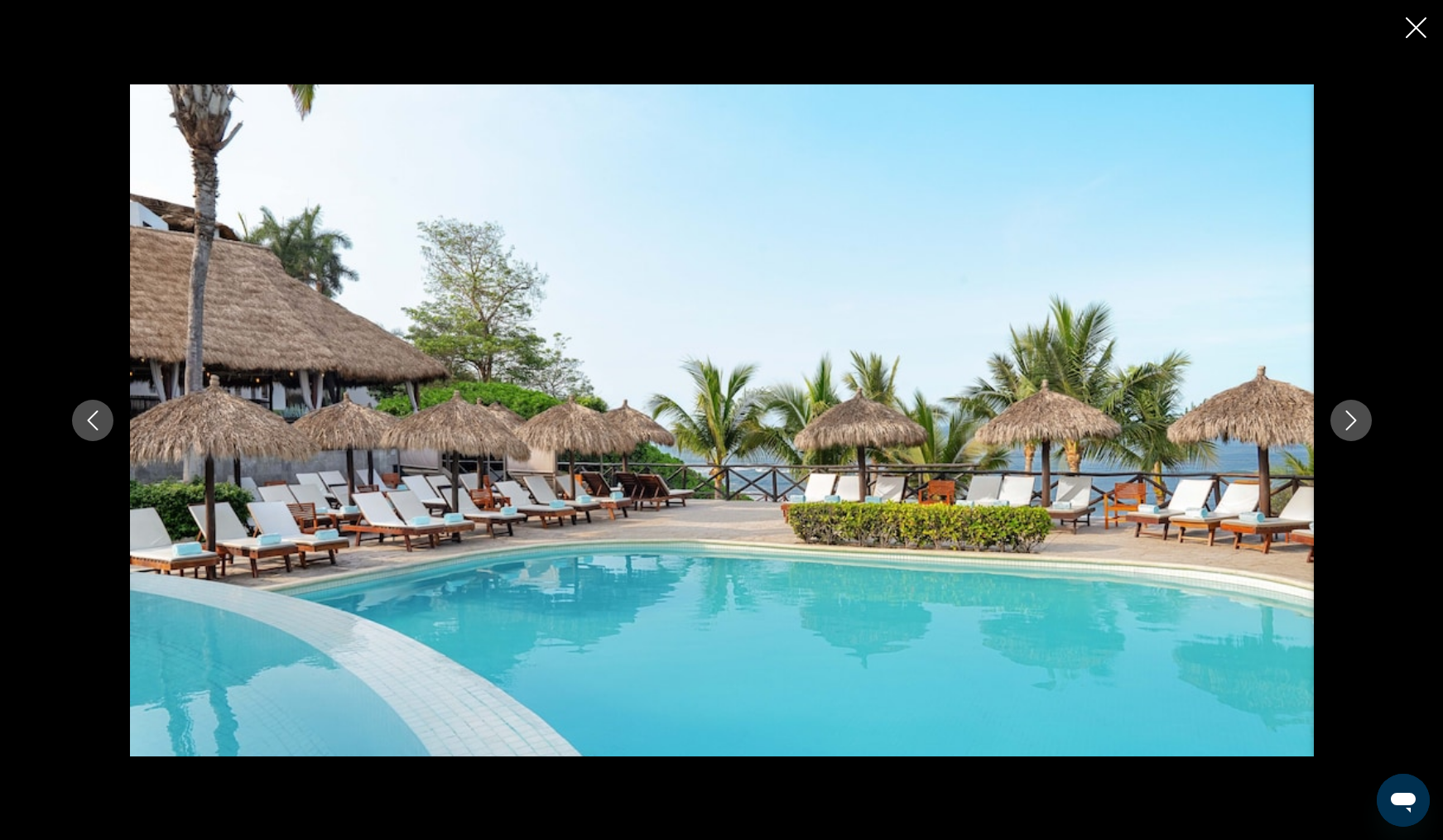
click at [1348, 429] on icon "Next image" at bounding box center [1350, 420] width 11 height 20
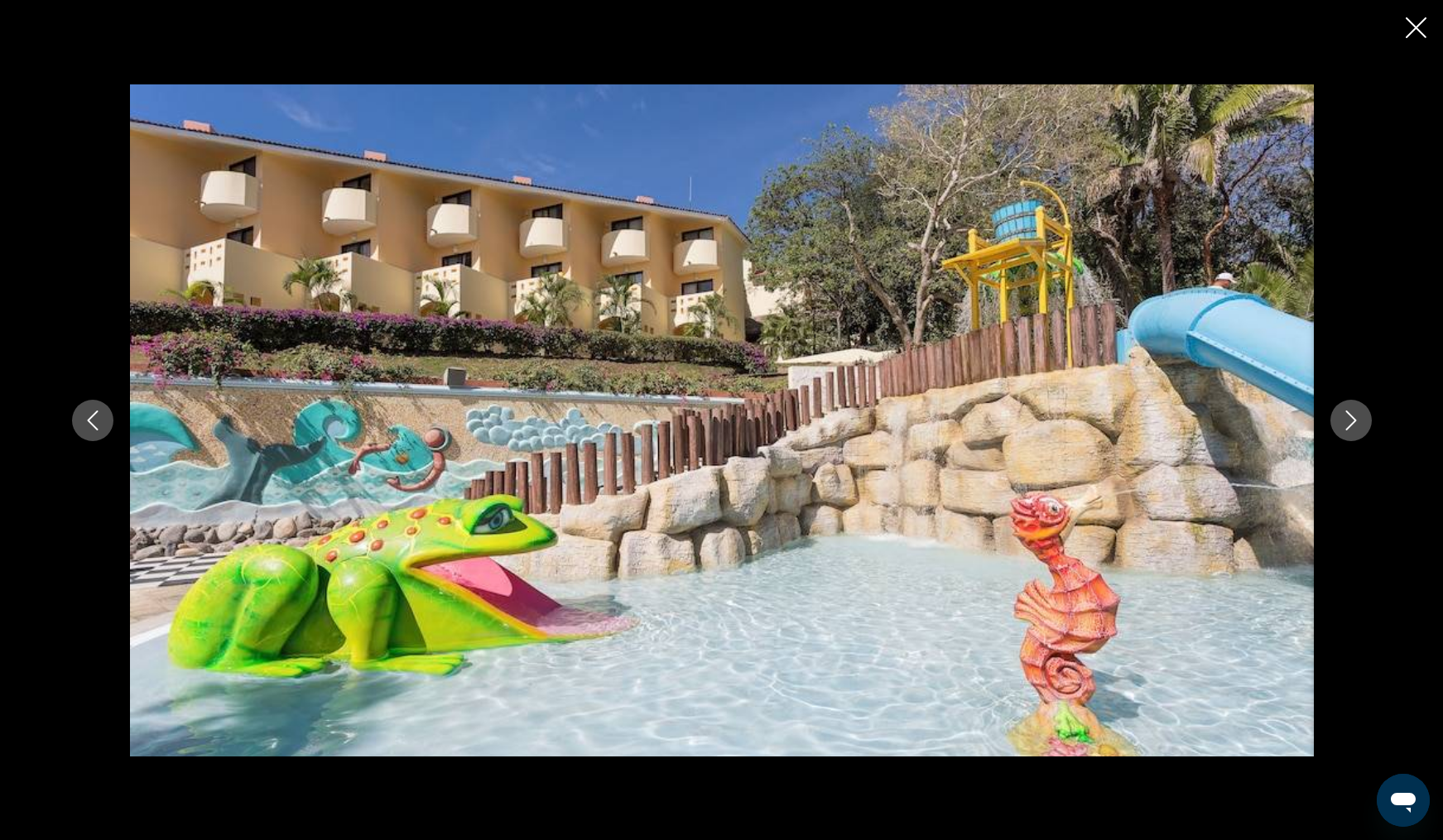
click at [1348, 429] on icon "Next image" at bounding box center [1350, 420] width 11 height 20
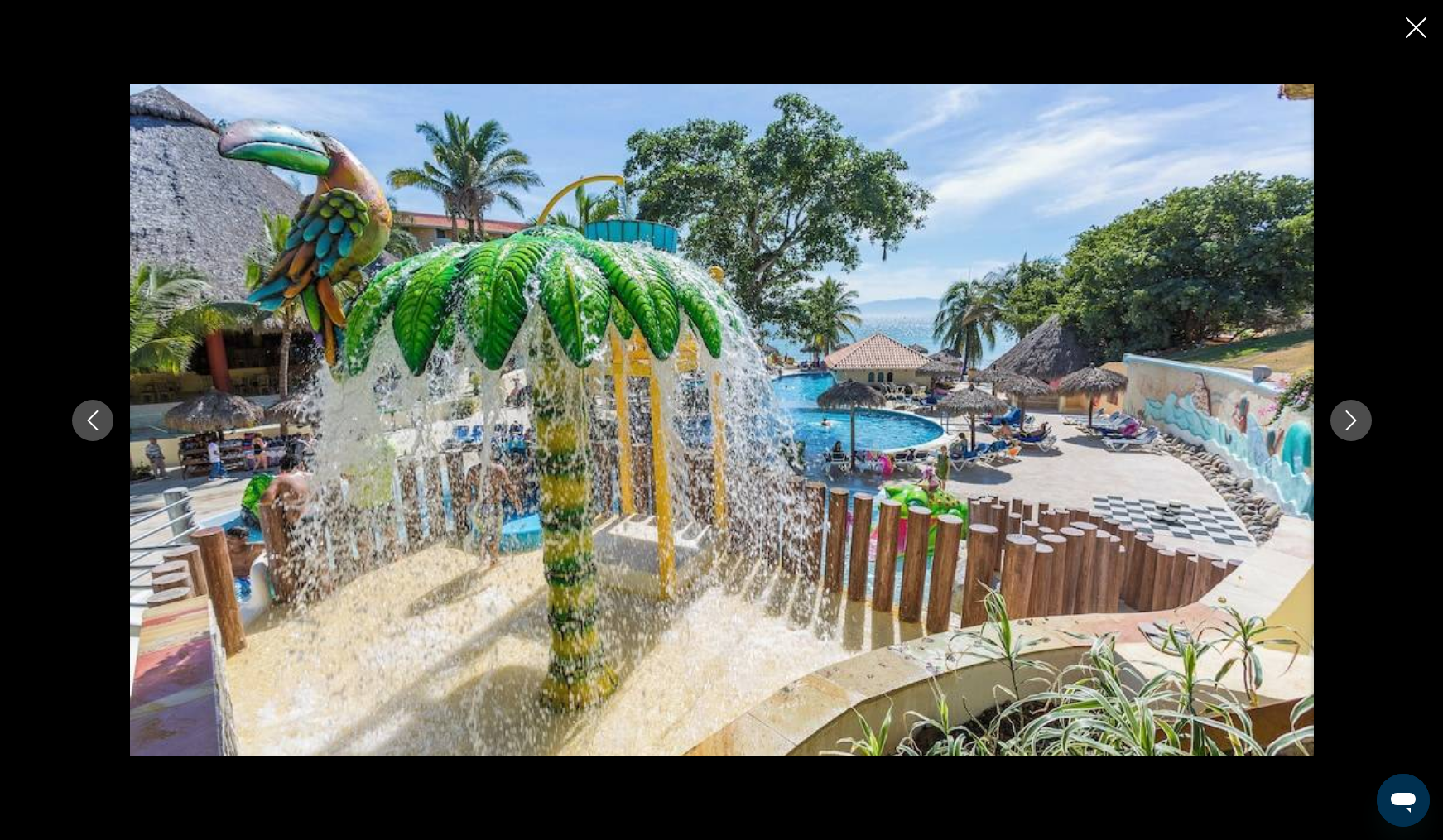
click at [1348, 429] on icon "Next image" at bounding box center [1350, 420] width 11 height 20
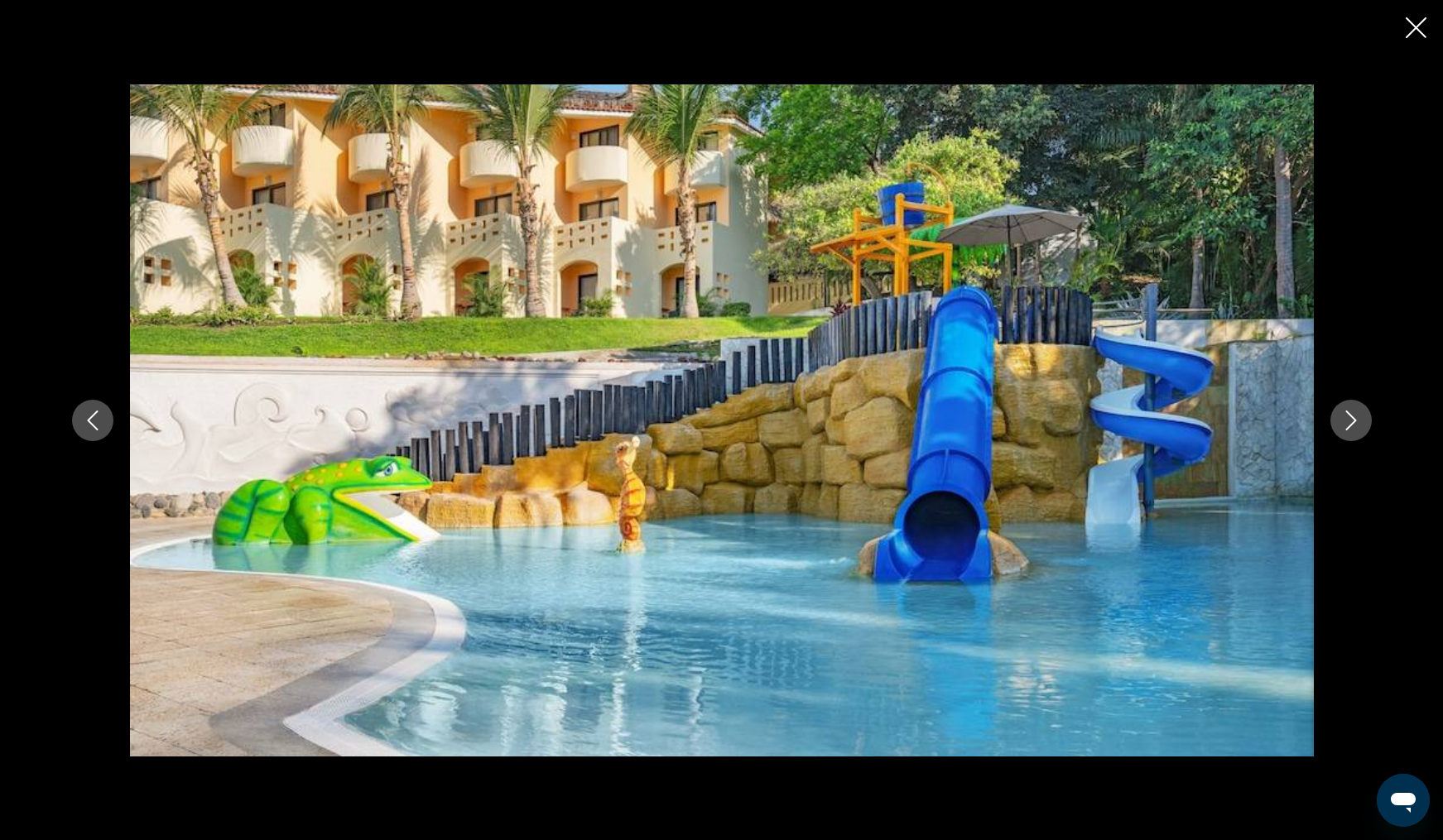
click at [1348, 429] on icon "Next image" at bounding box center [1350, 420] width 11 height 20
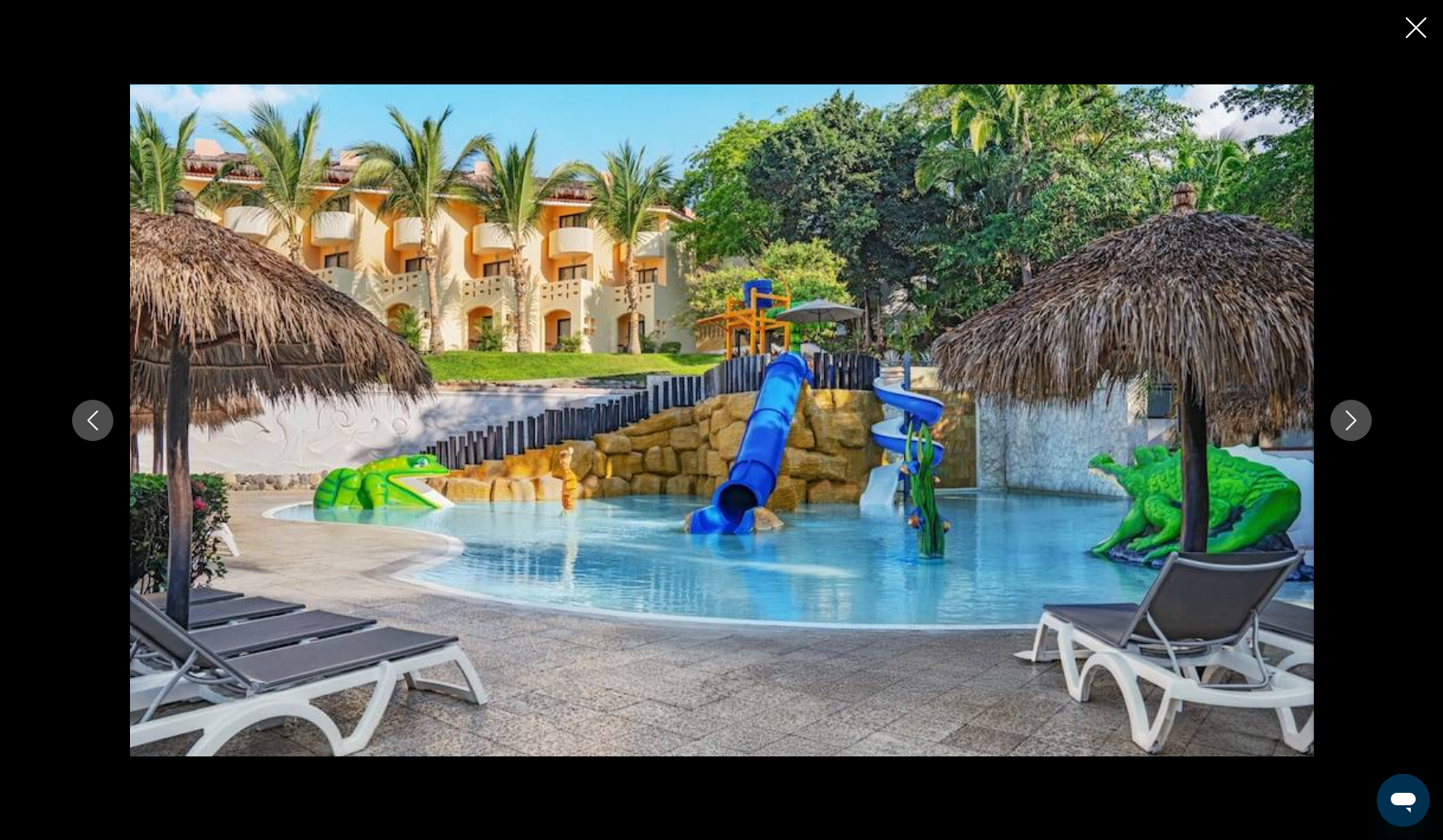
click at [1348, 429] on icon "Next image" at bounding box center [1350, 420] width 11 height 20
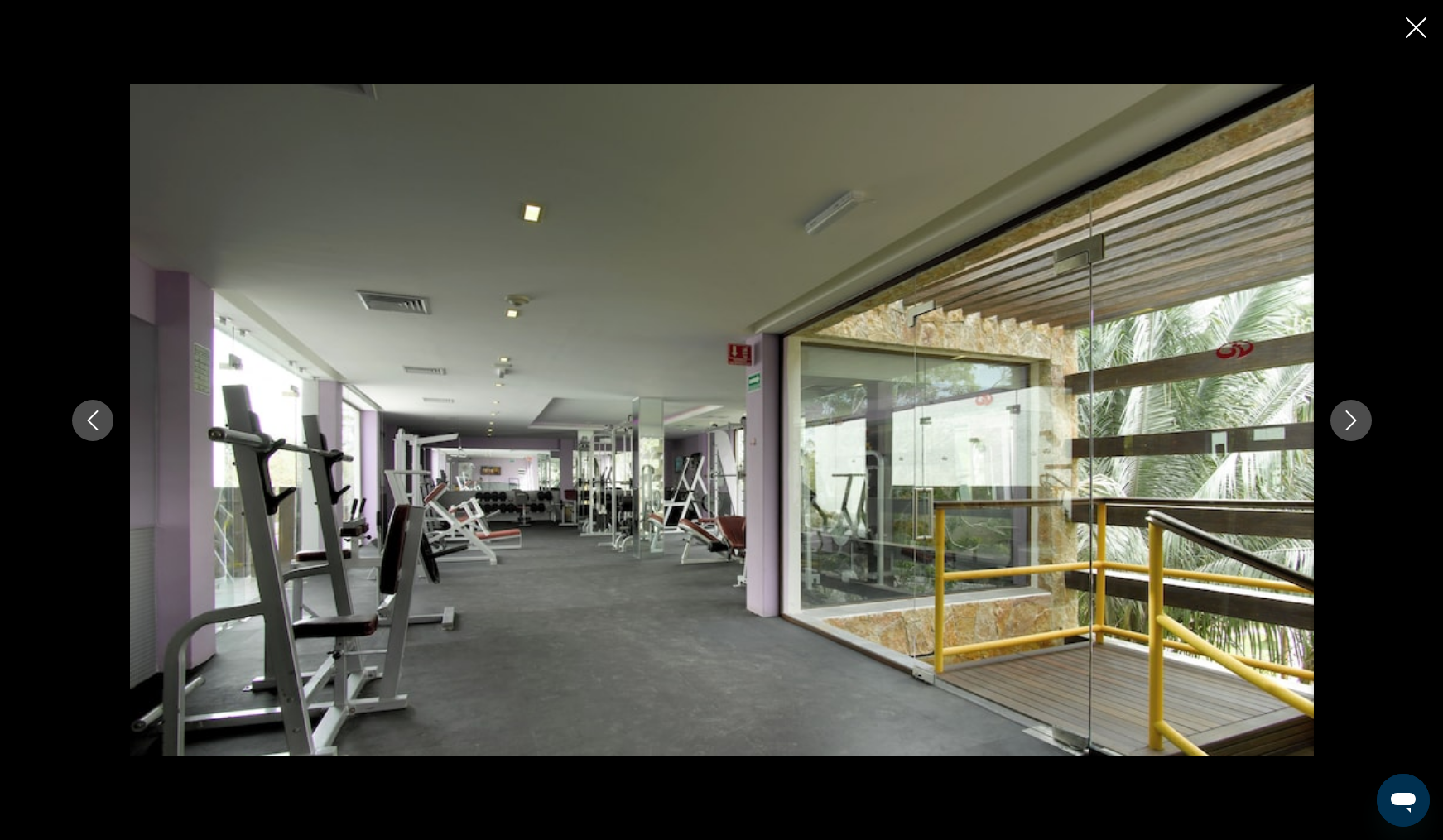
click at [1348, 429] on icon "Next image" at bounding box center [1350, 420] width 11 height 20
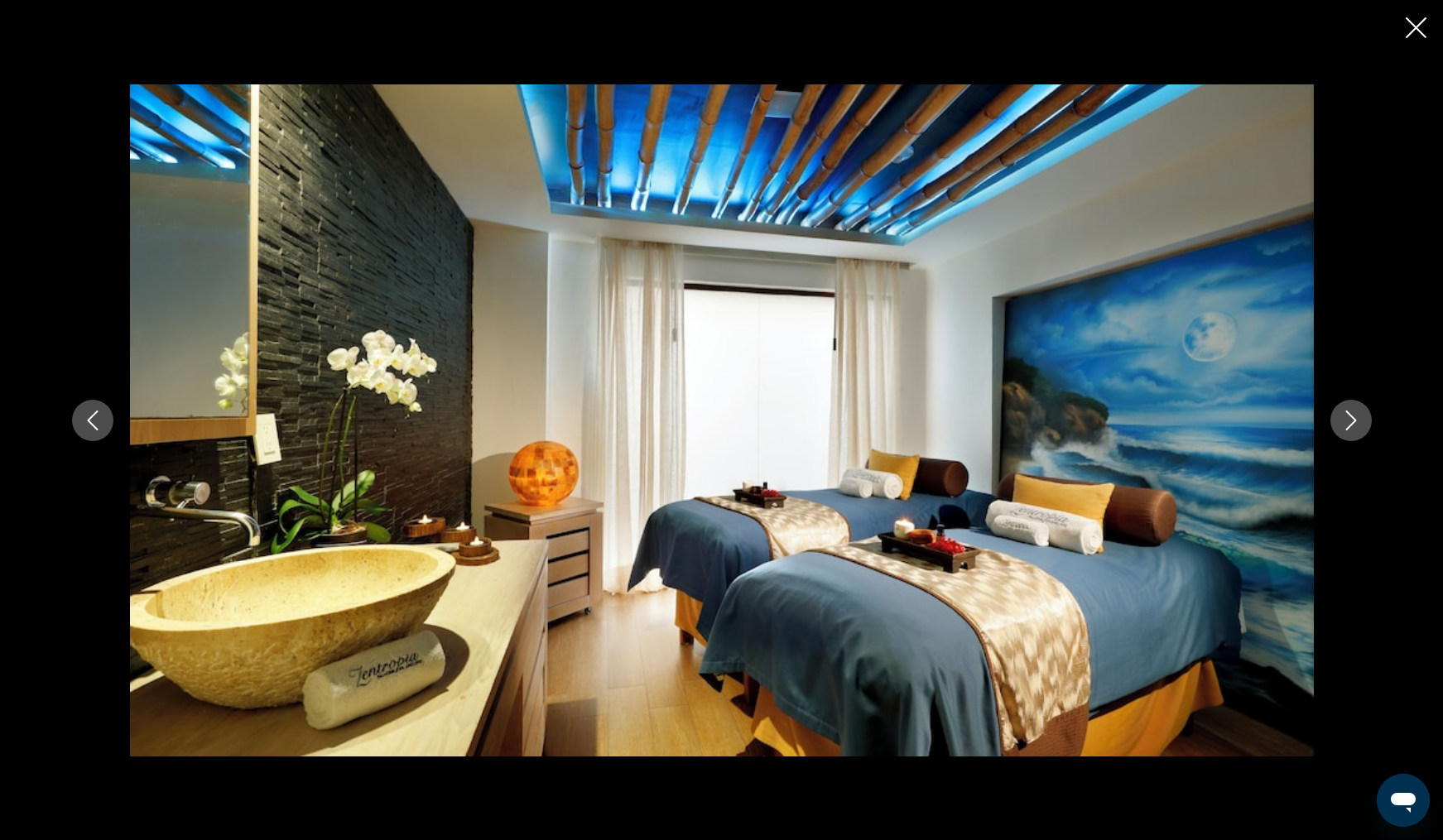
click at [1348, 429] on icon "Next image" at bounding box center [1350, 420] width 11 height 20
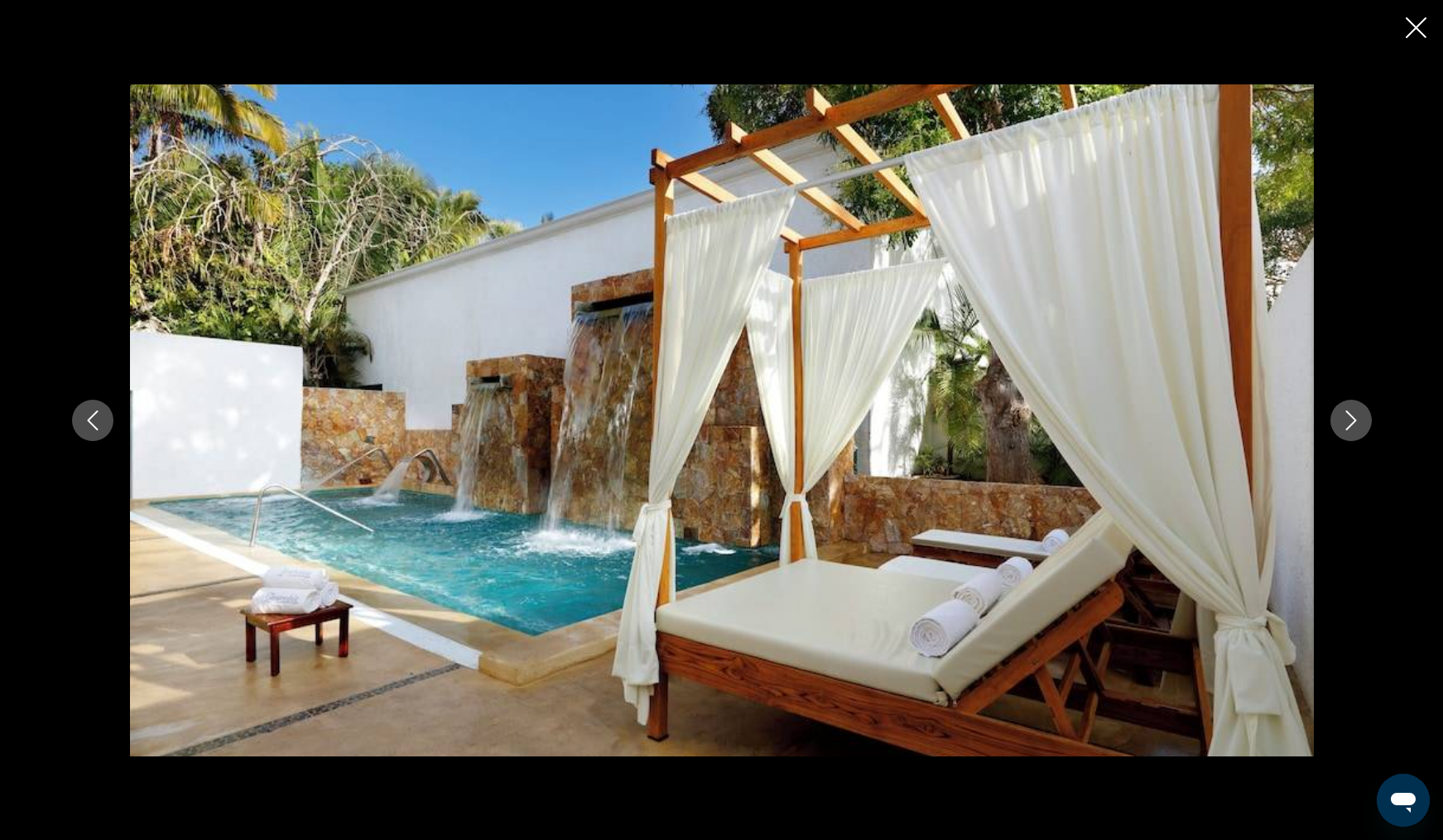
click at [1348, 429] on icon "Next image" at bounding box center [1350, 420] width 11 height 20
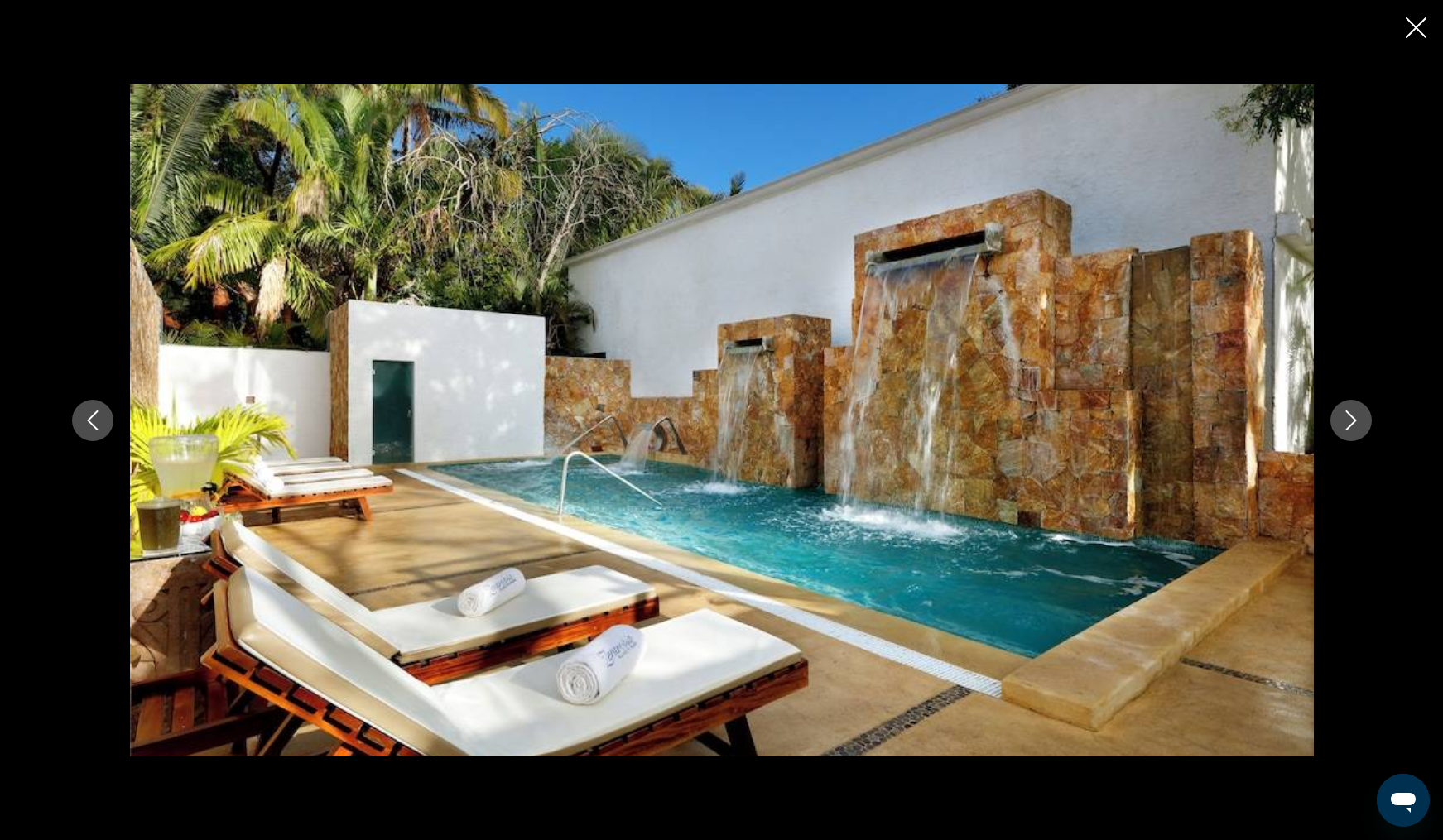
click at [1348, 429] on icon "Next image" at bounding box center [1350, 420] width 11 height 20
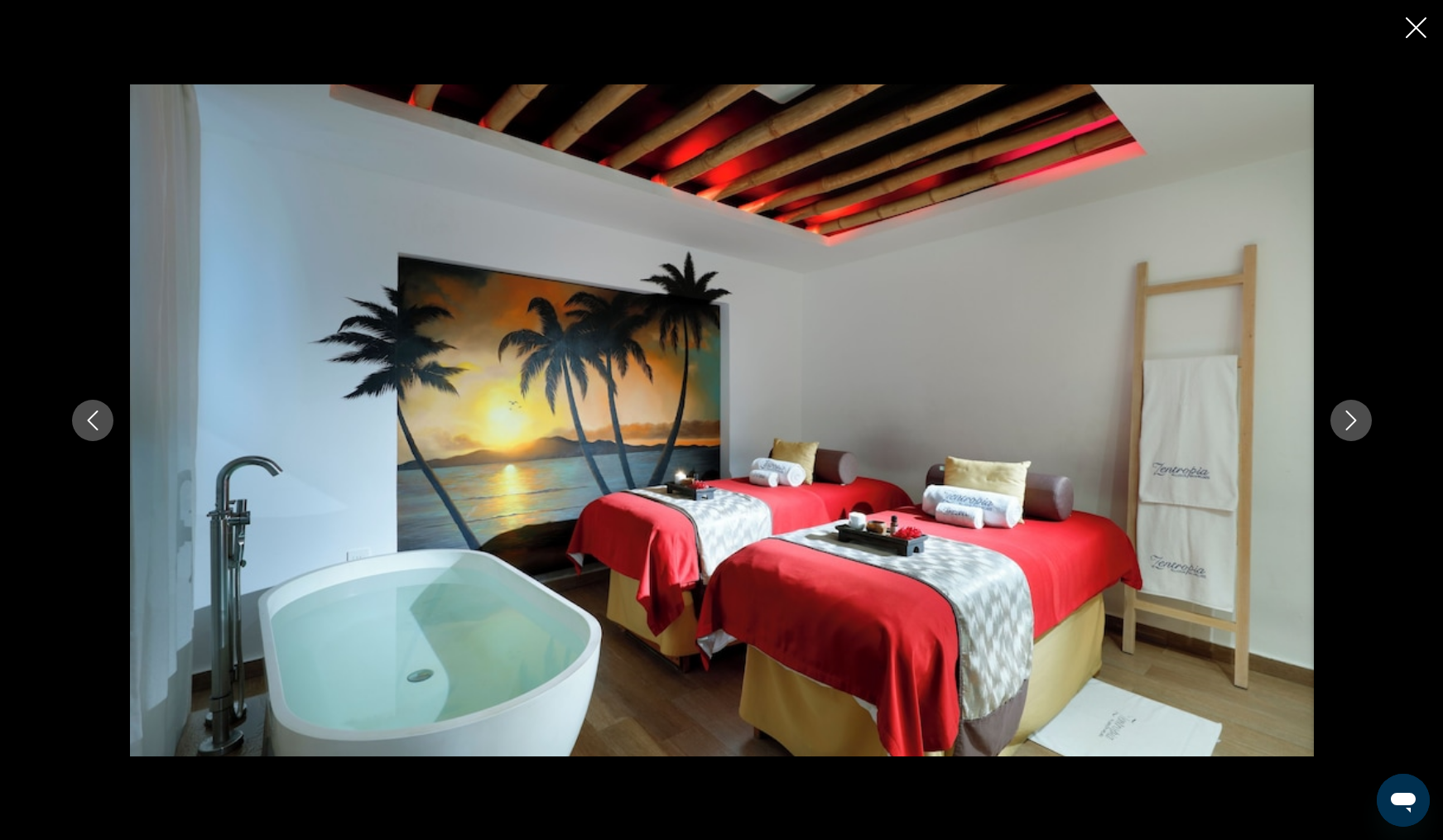
click at [1348, 429] on icon "Next image" at bounding box center [1350, 420] width 11 height 20
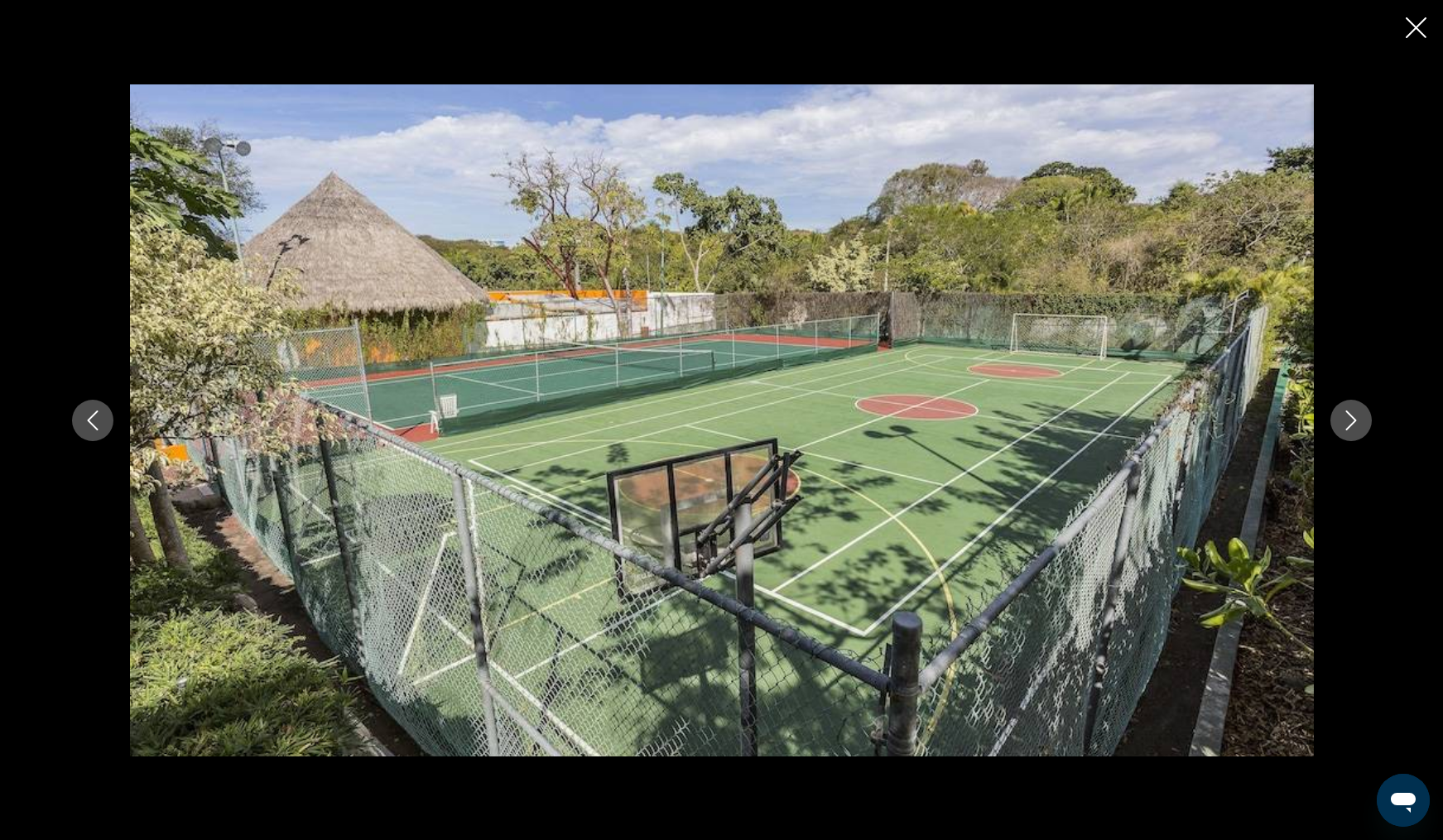
click at [1348, 429] on icon "Next image" at bounding box center [1350, 420] width 11 height 20
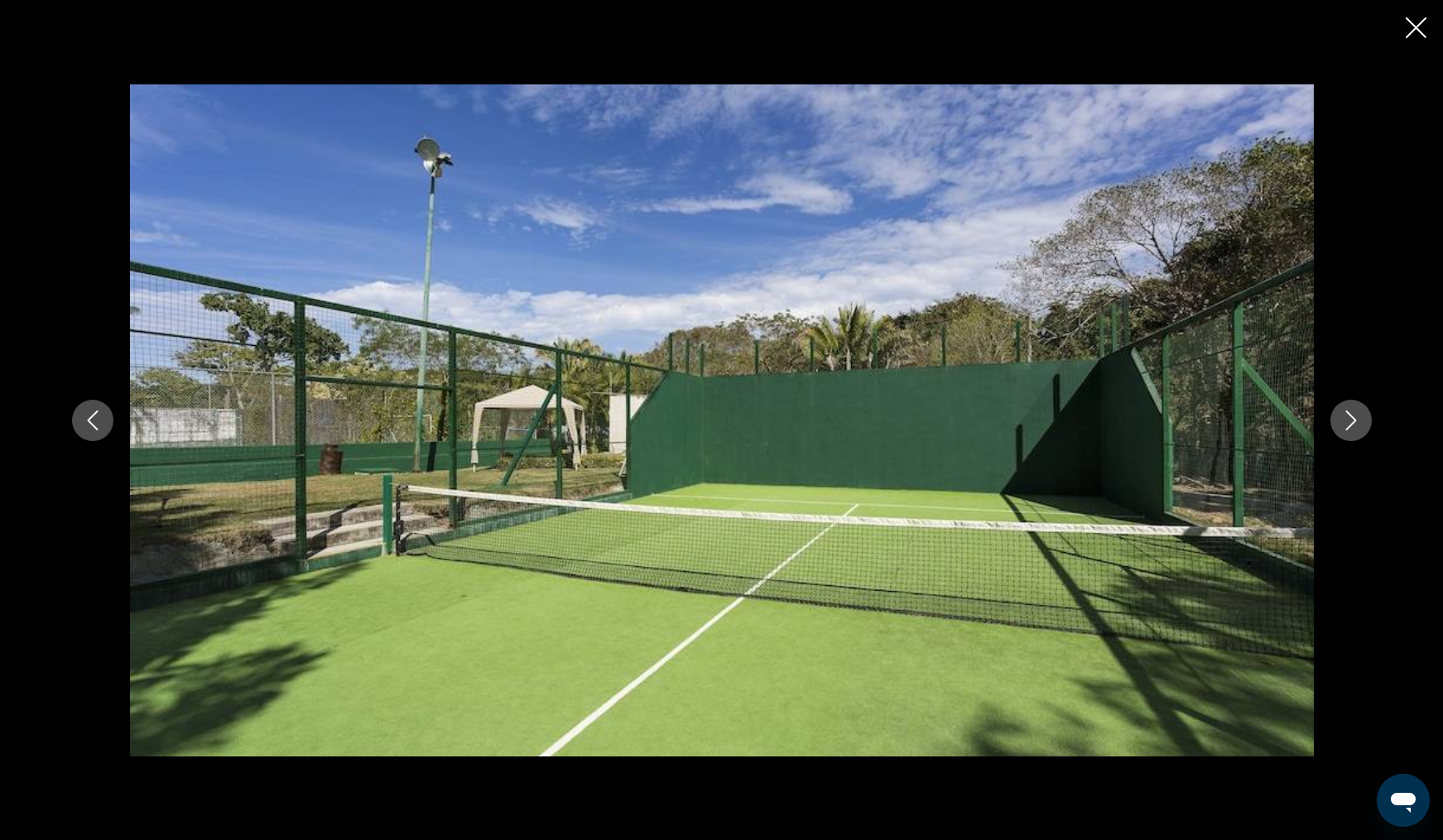
click at [1348, 429] on icon "Next image" at bounding box center [1350, 420] width 11 height 20
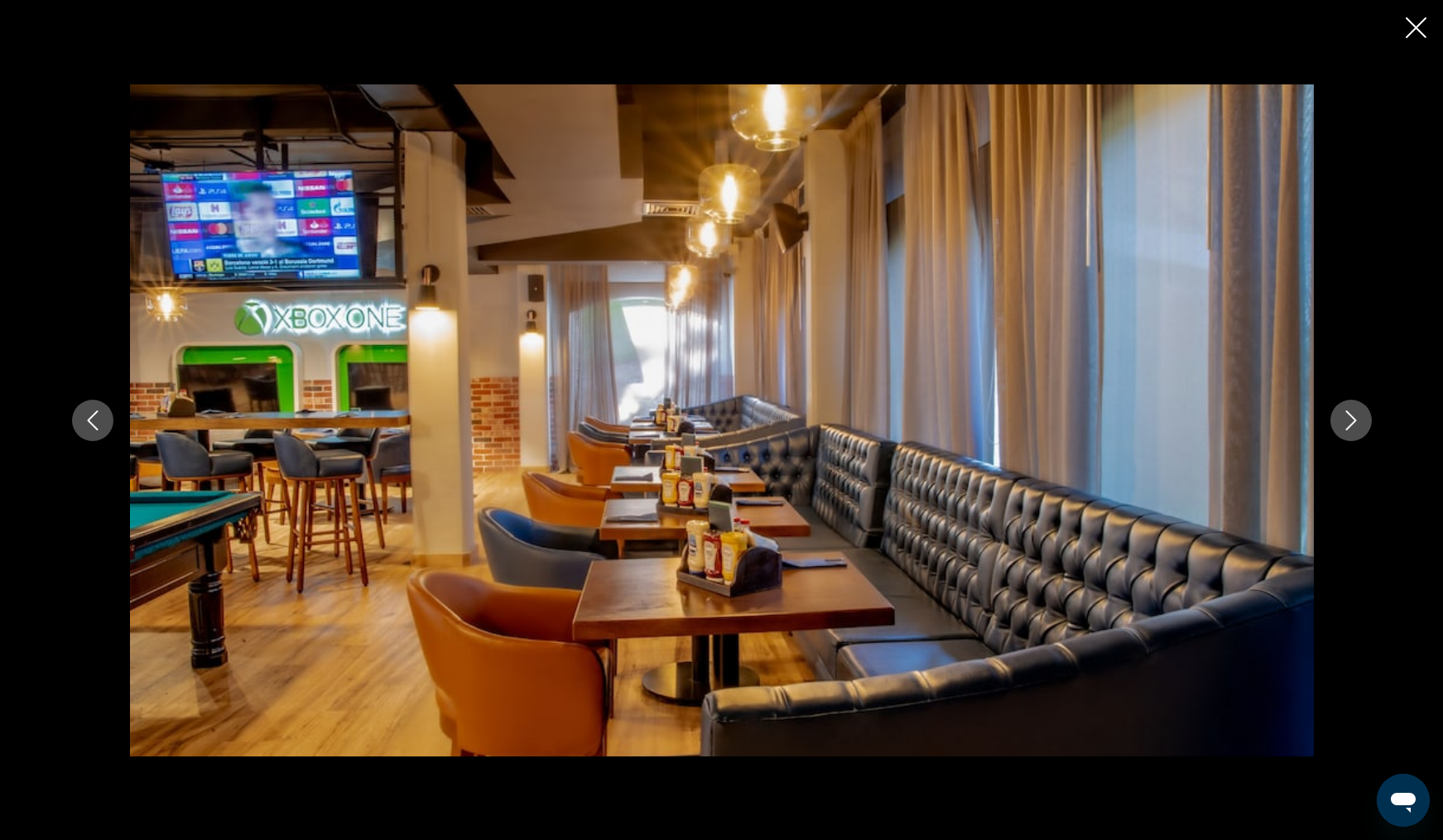
click at [1348, 429] on icon "Next image" at bounding box center [1350, 420] width 11 height 20
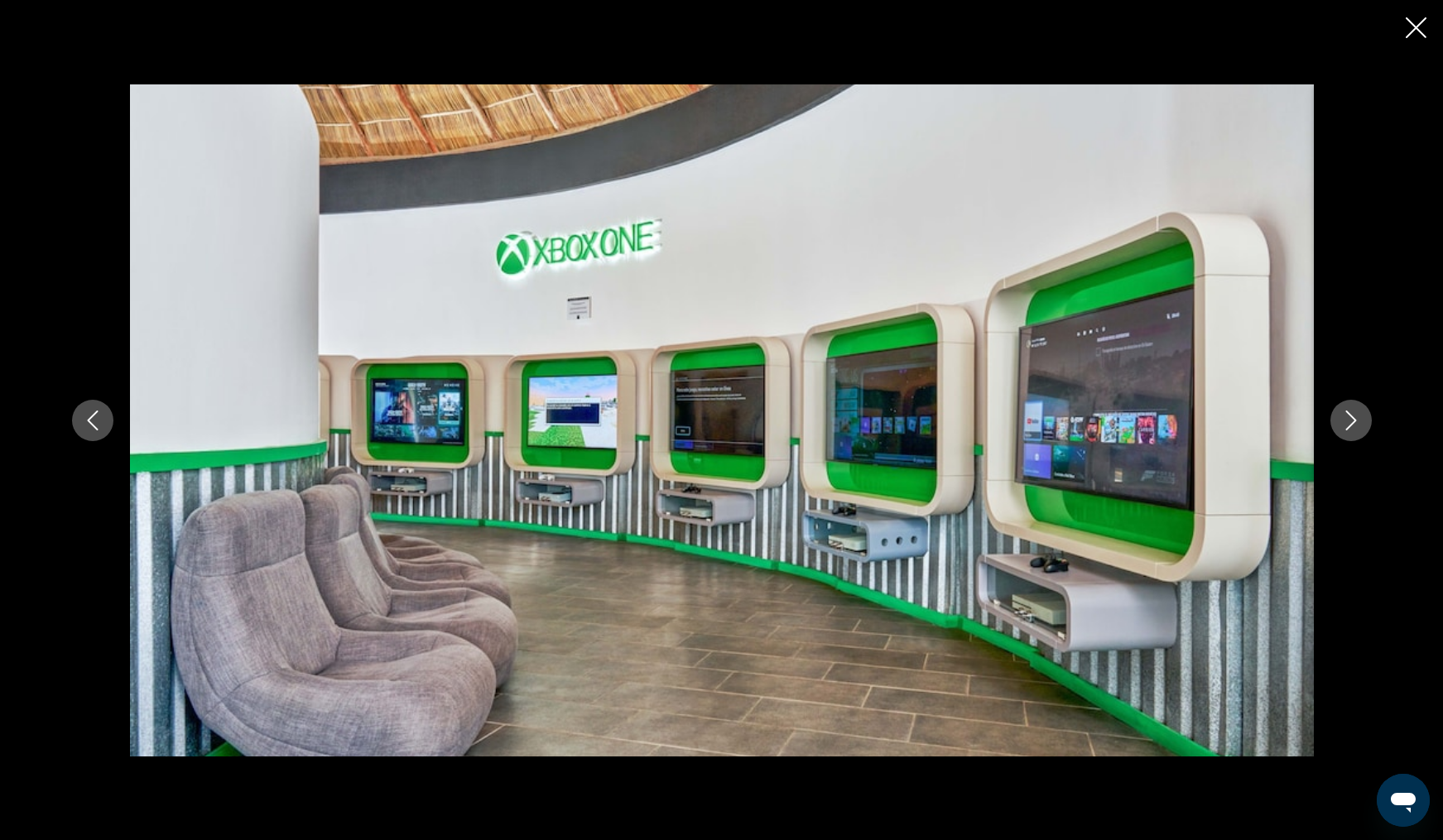
click at [1348, 429] on icon "Next image" at bounding box center [1350, 420] width 11 height 20
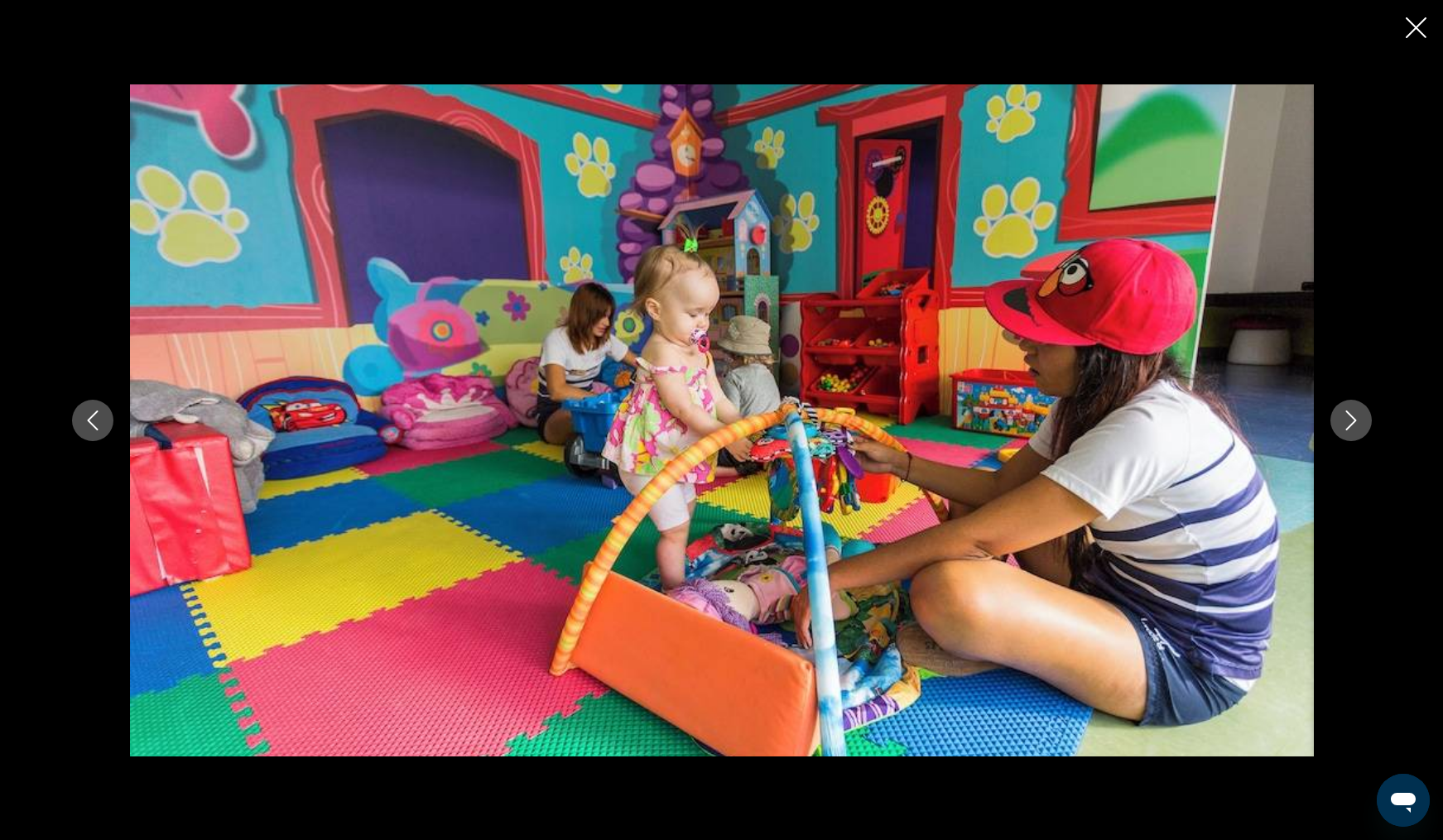
click at [1348, 429] on icon "Next image" at bounding box center [1350, 420] width 11 height 20
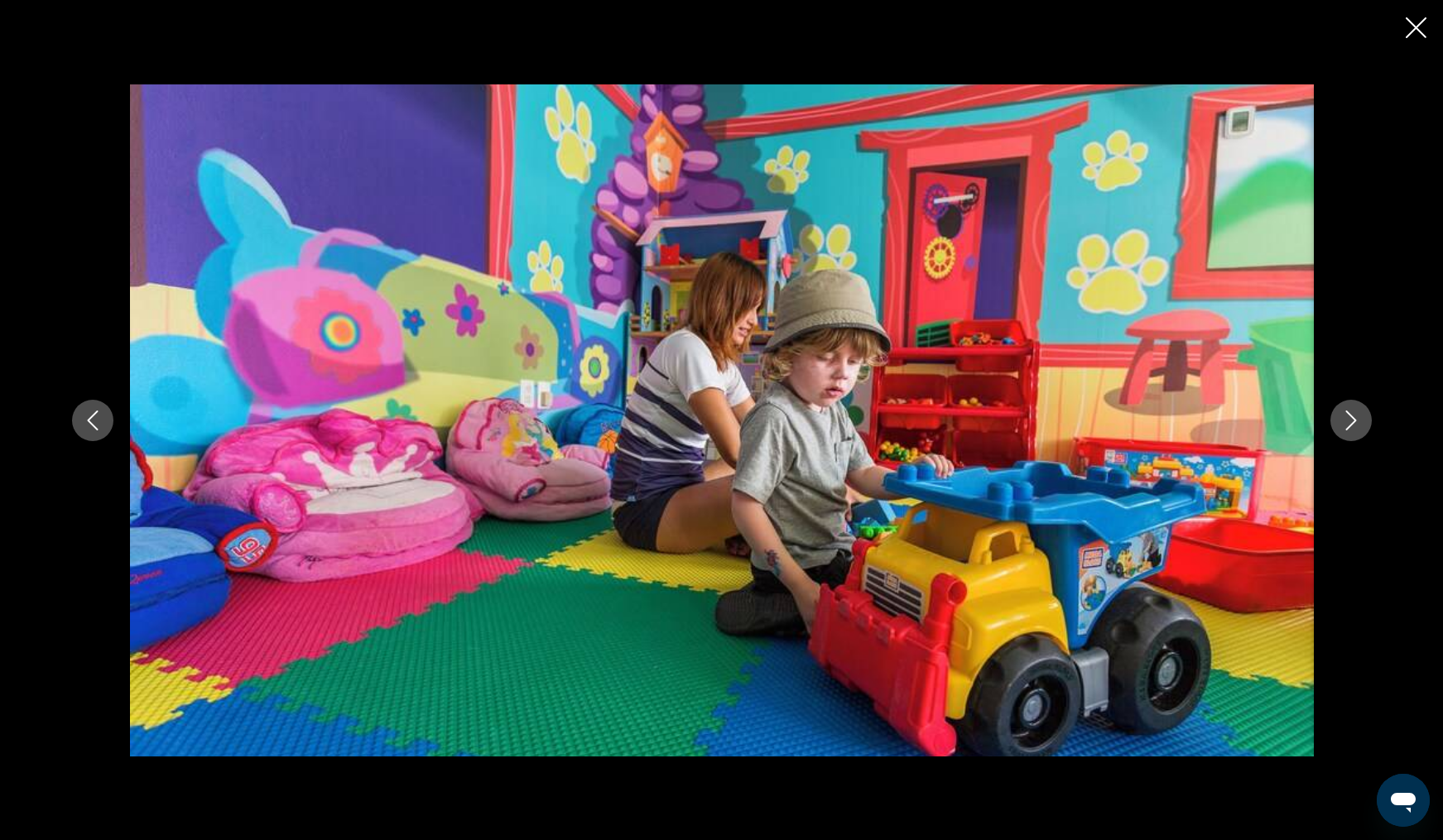
click at [1348, 429] on icon "Next image" at bounding box center [1350, 420] width 11 height 20
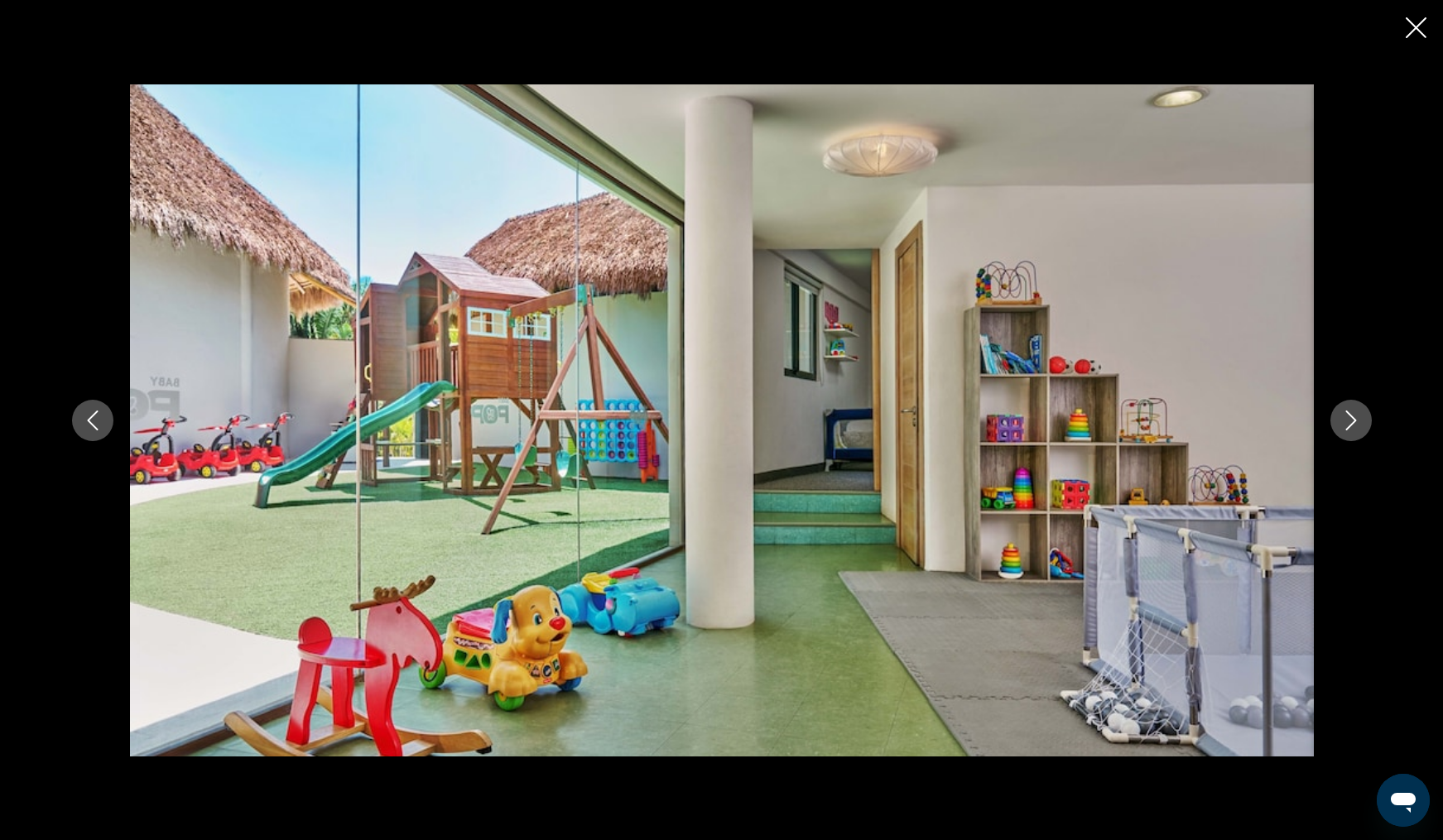
click at [1348, 429] on icon "Next image" at bounding box center [1350, 420] width 11 height 20
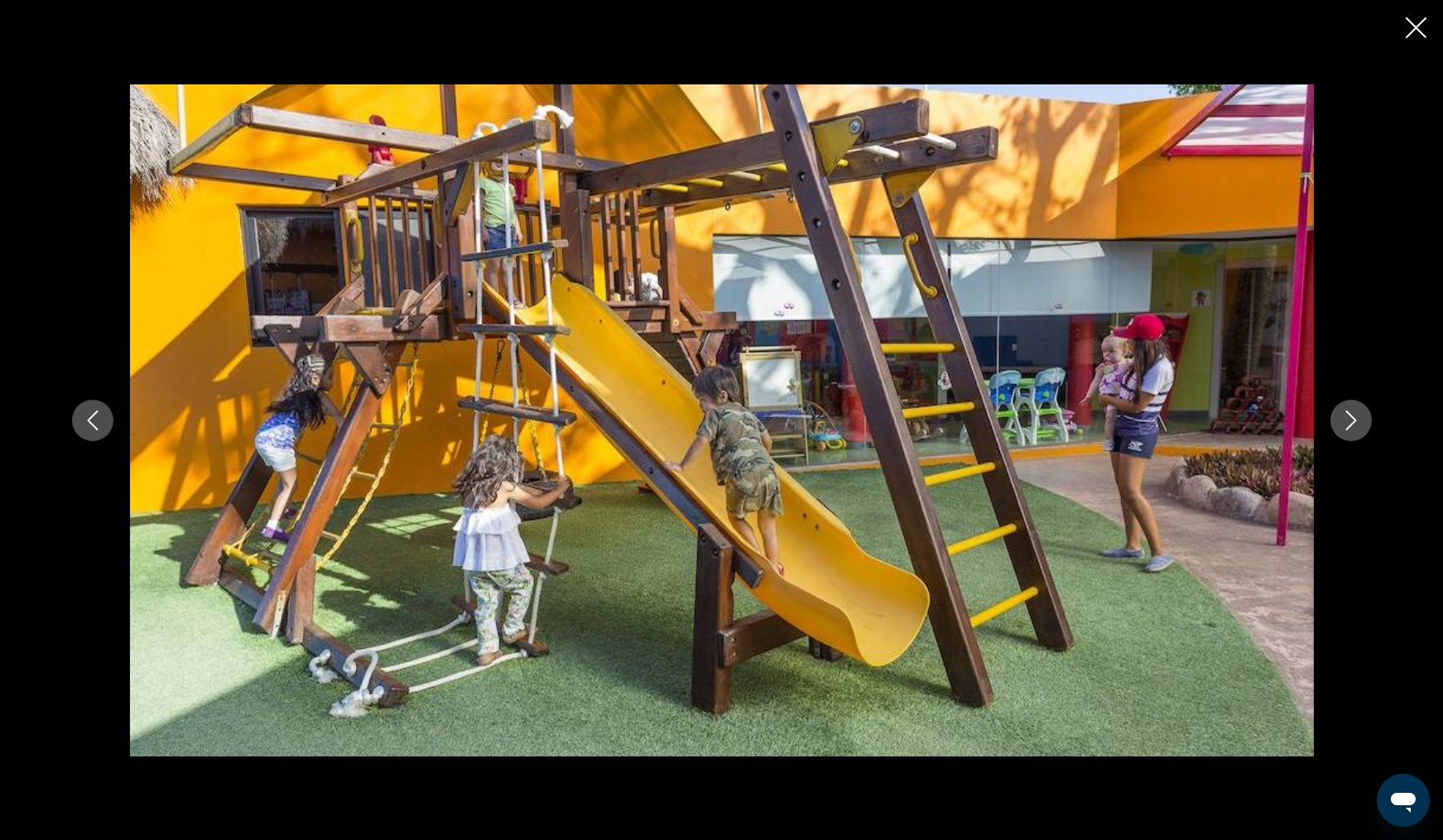
click at [1348, 429] on icon "Next image" at bounding box center [1350, 420] width 11 height 20
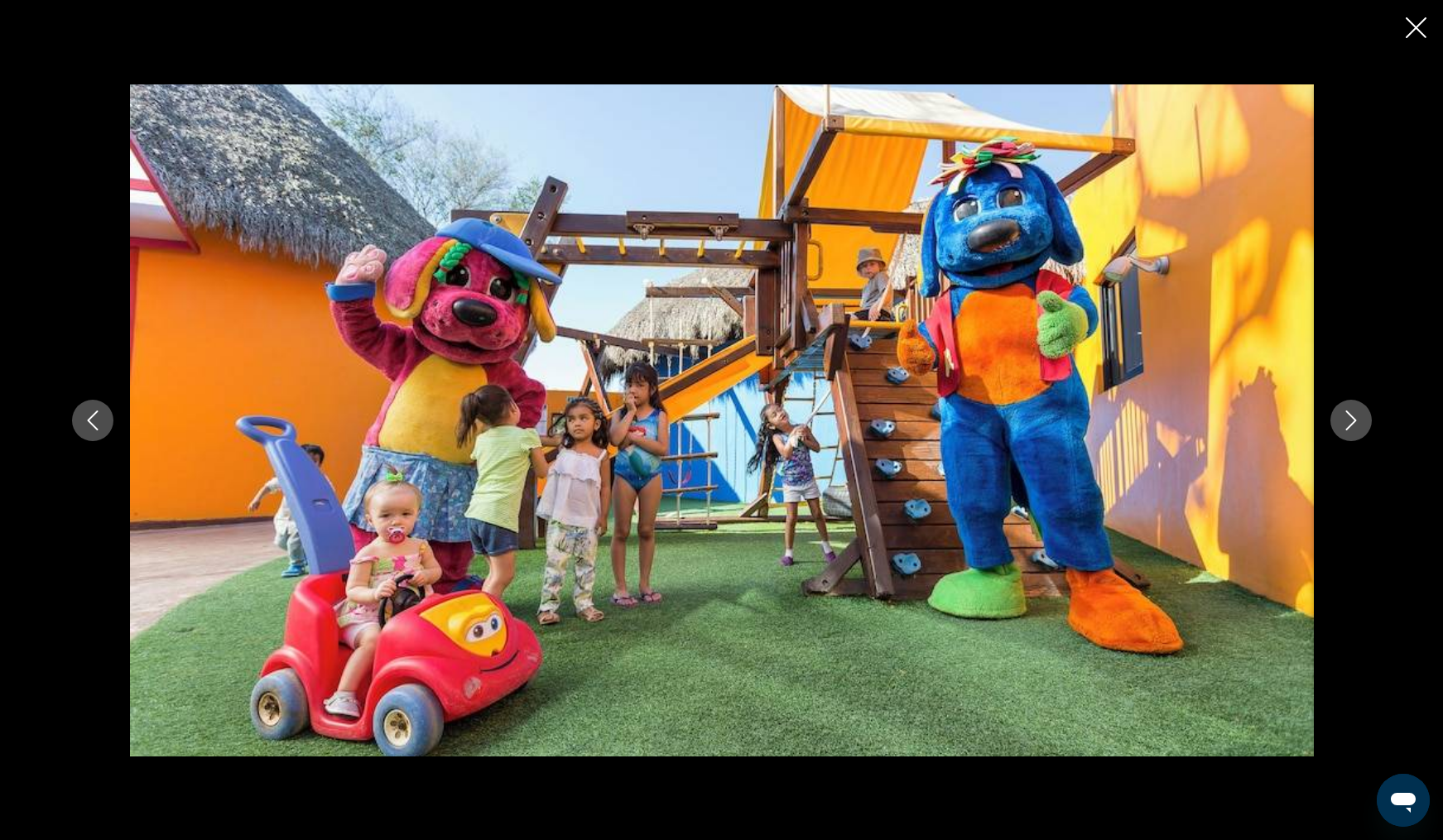
click at [1348, 429] on icon "Next image" at bounding box center [1350, 420] width 11 height 20
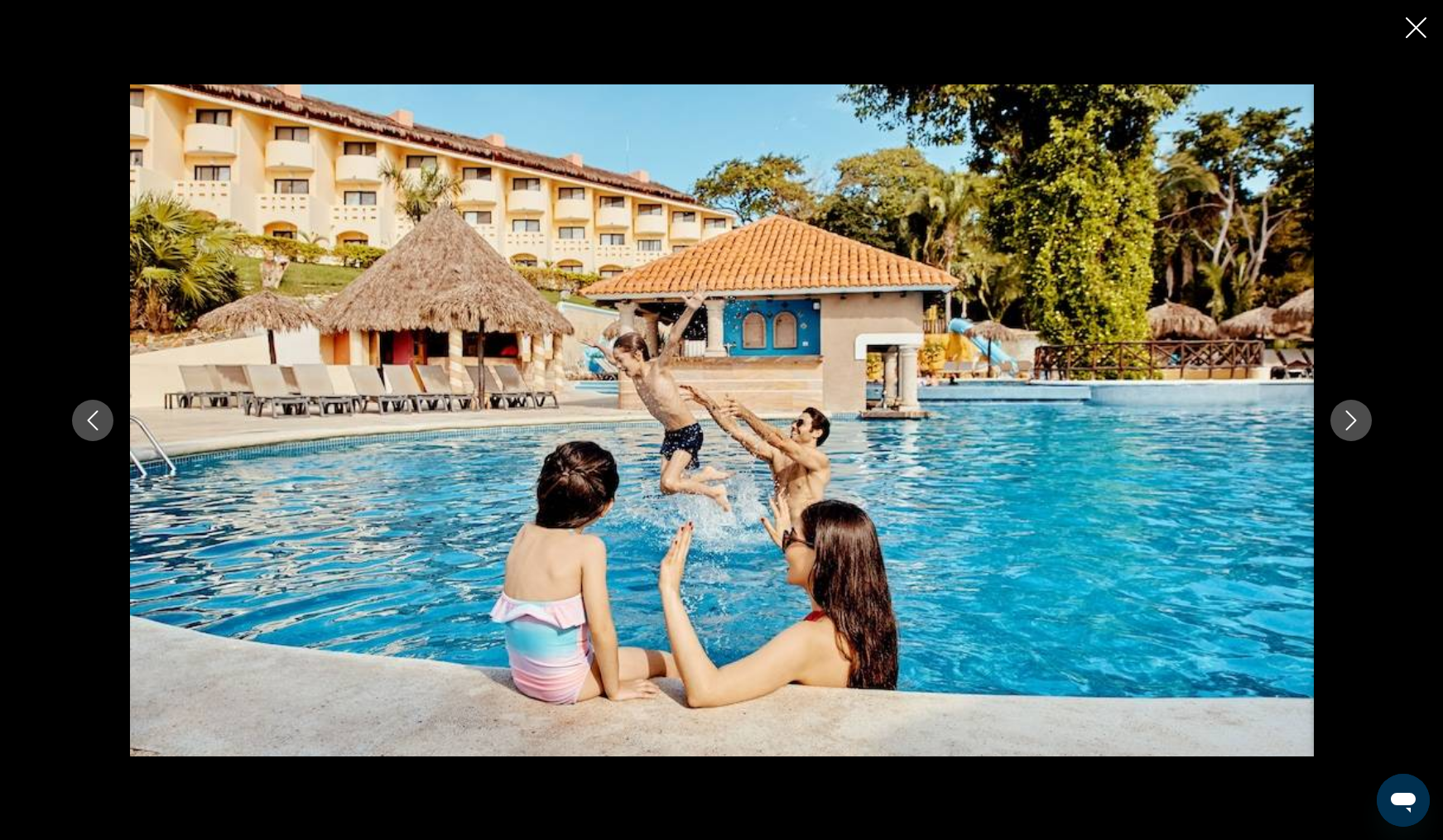
click at [1348, 429] on icon "Next image" at bounding box center [1350, 420] width 11 height 20
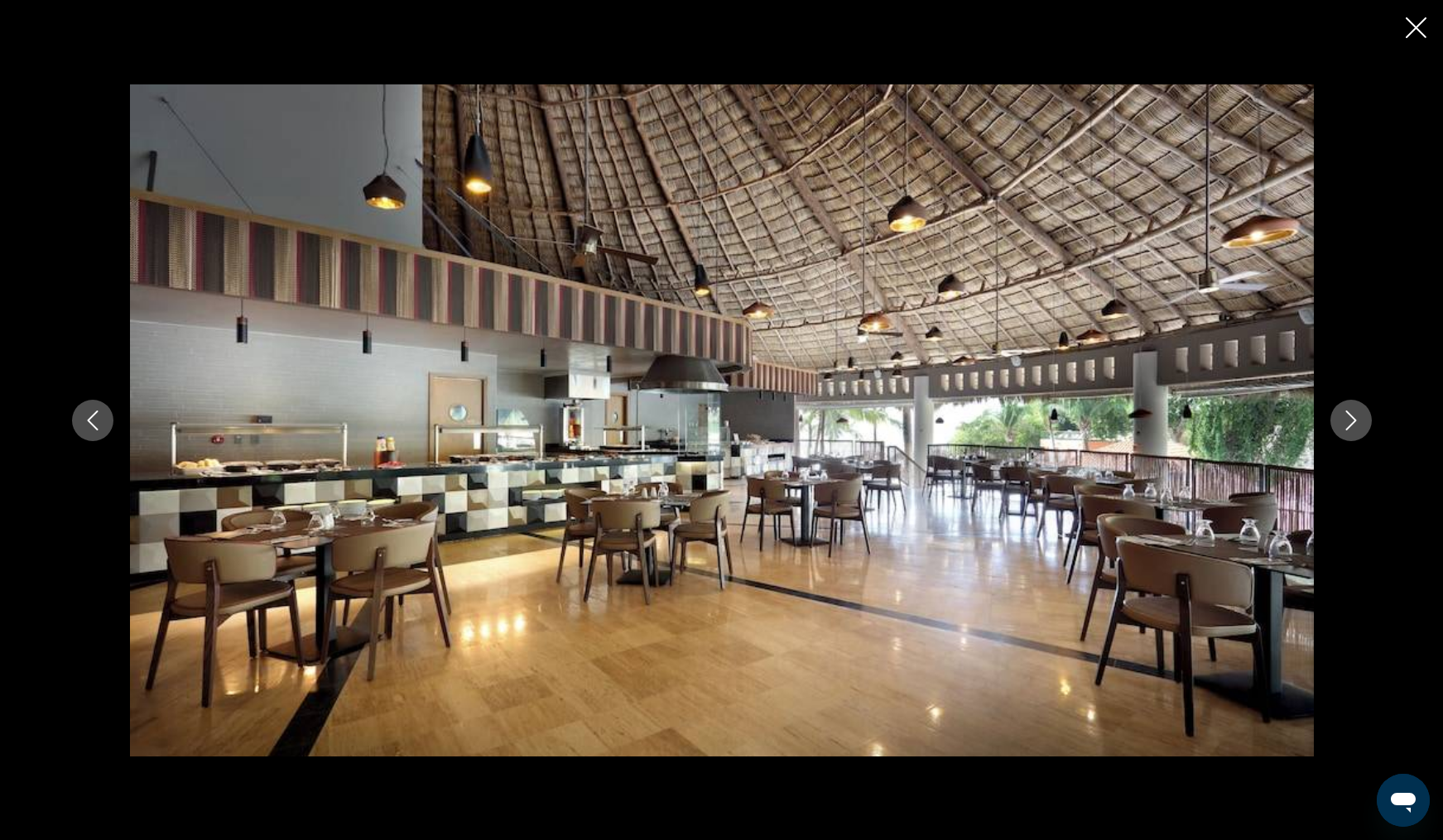
click at [1348, 429] on icon "Next image" at bounding box center [1350, 420] width 11 height 20
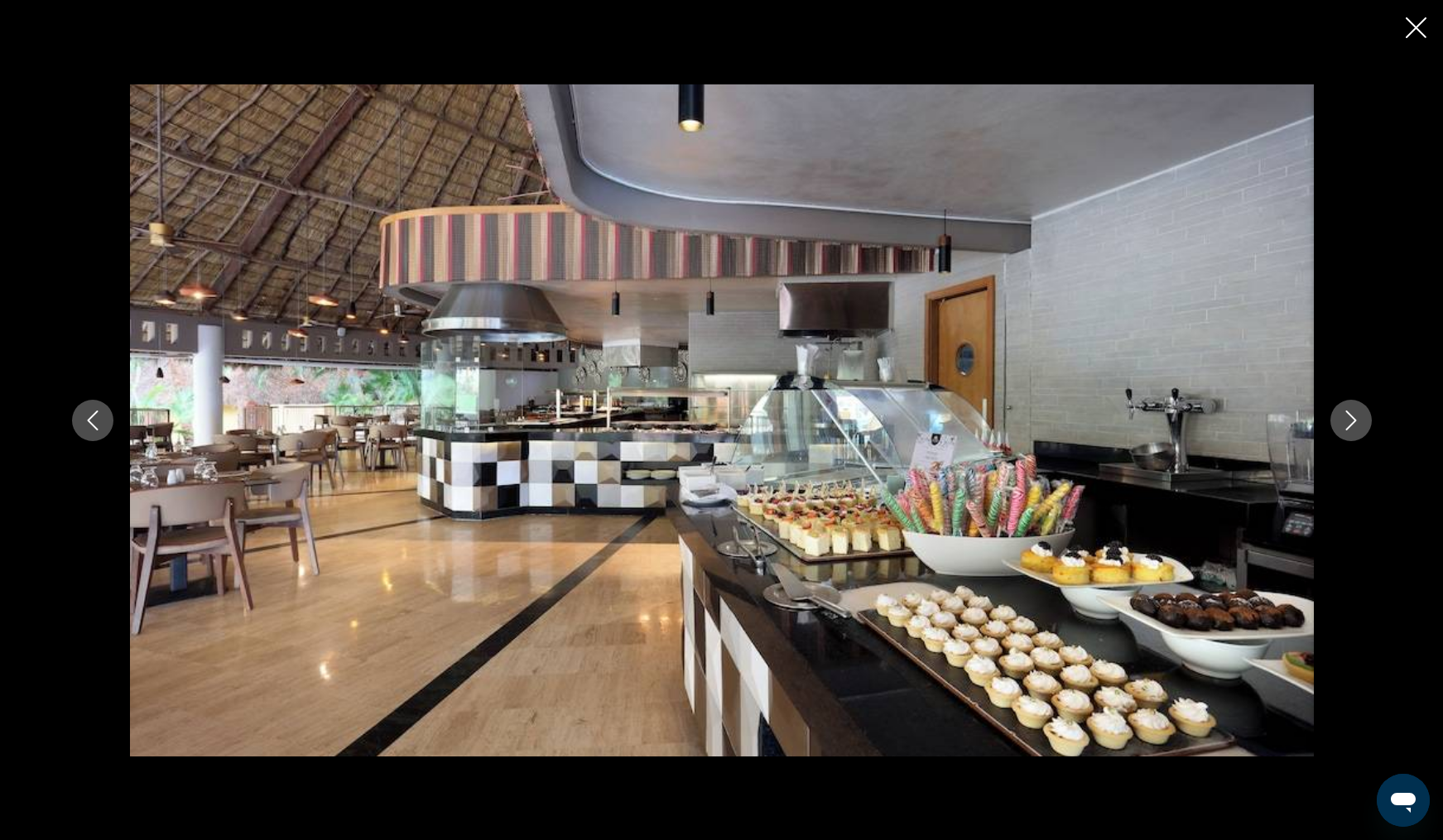
click at [1348, 429] on icon "Next image" at bounding box center [1350, 420] width 11 height 20
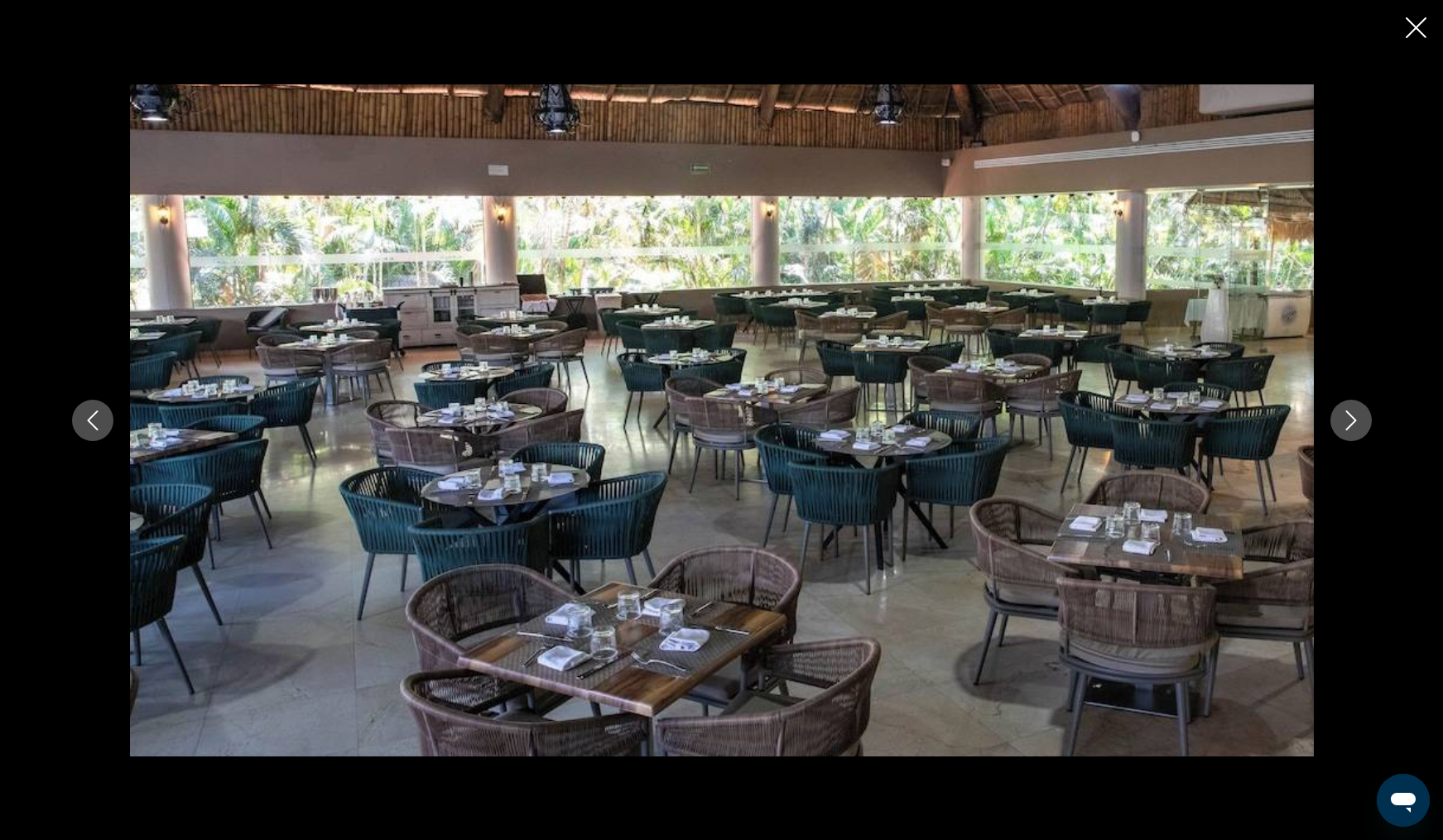
click at [1348, 429] on icon "Next image" at bounding box center [1350, 420] width 11 height 20
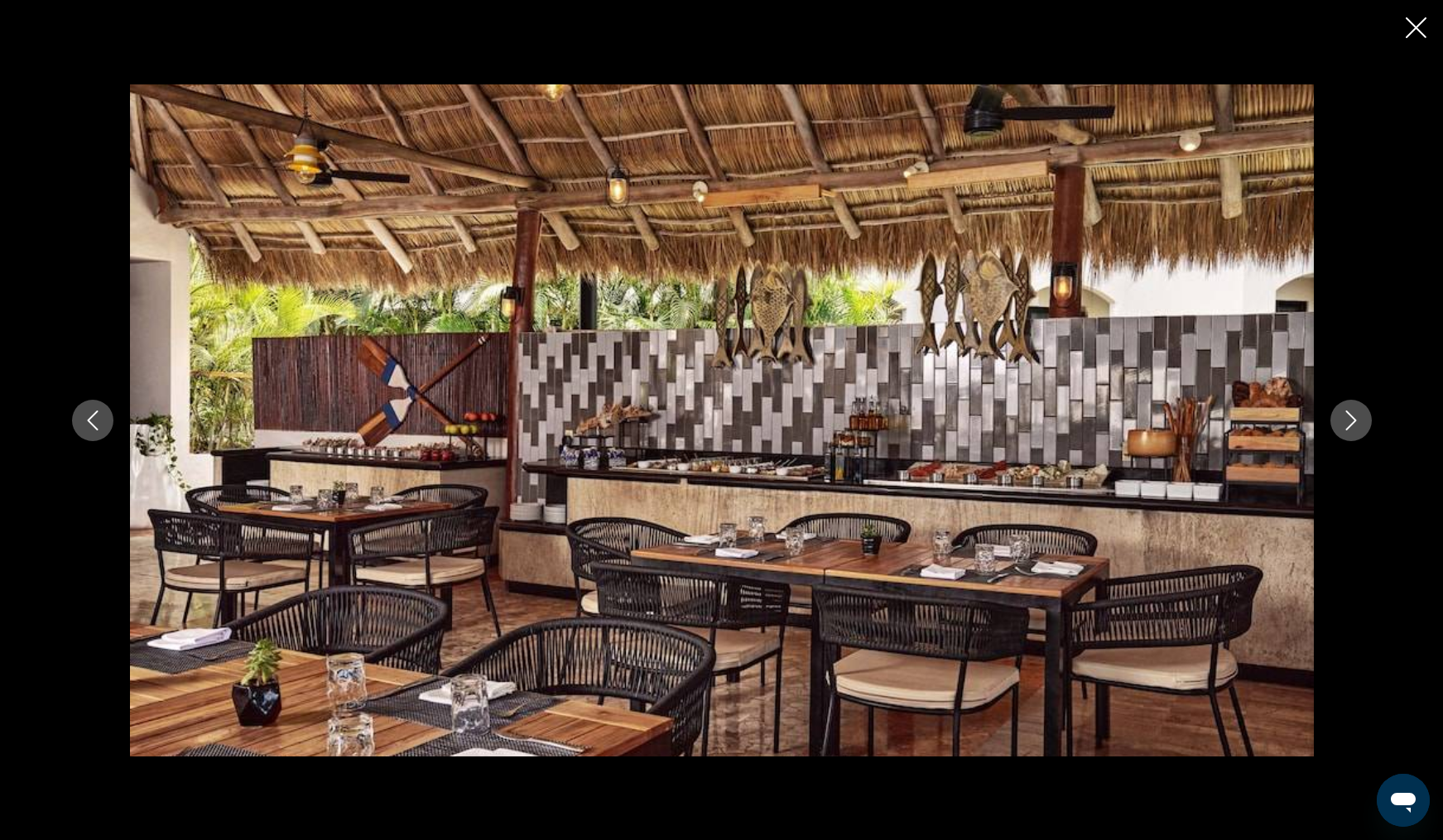
click at [1348, 429] on icon "Next image" at bounding box center [1350, 420] width 11 height 20
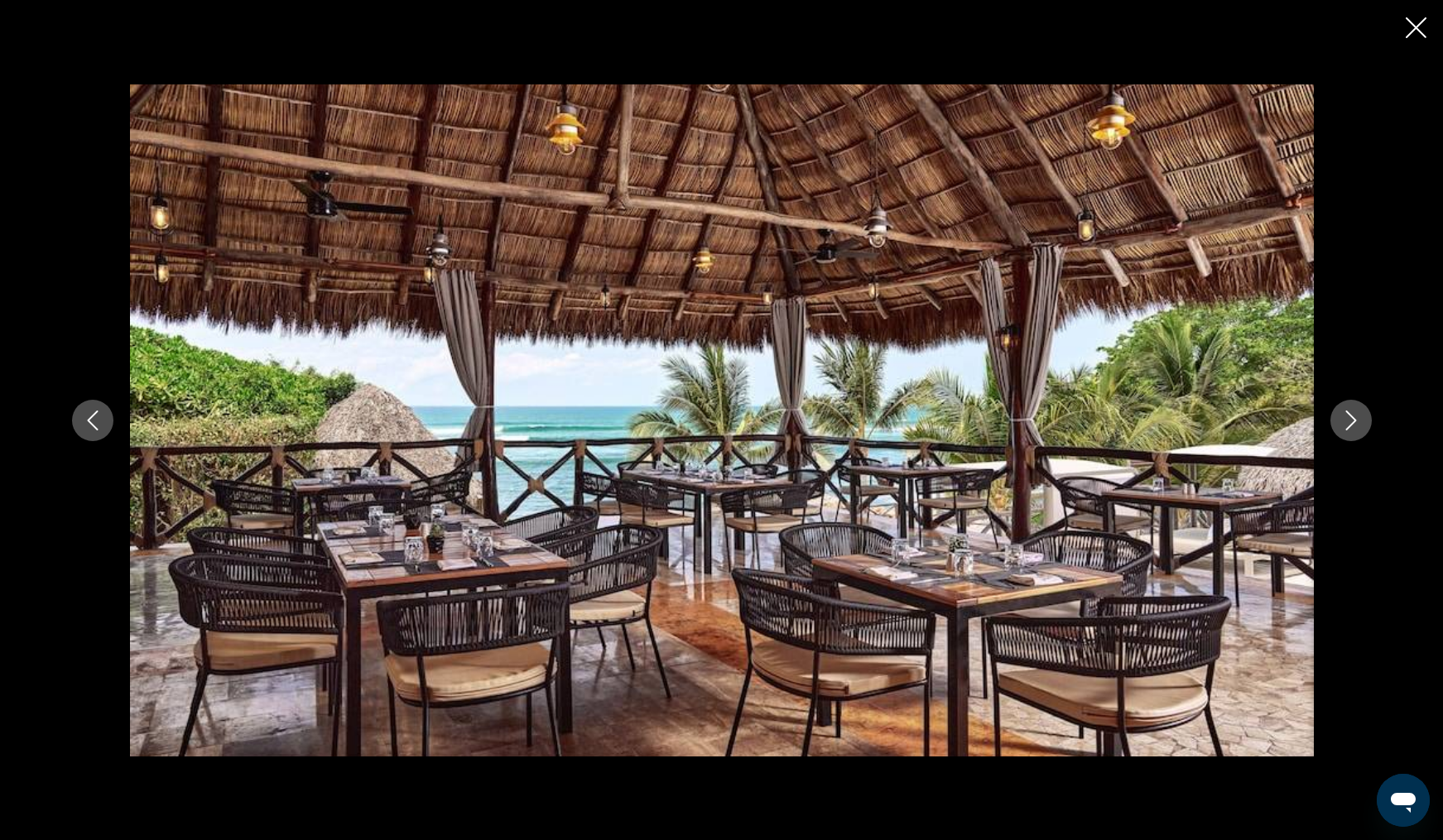
click at [1415, 41] on button "Close slideshow" at bounding box center [1416, 29] width 21 height 26
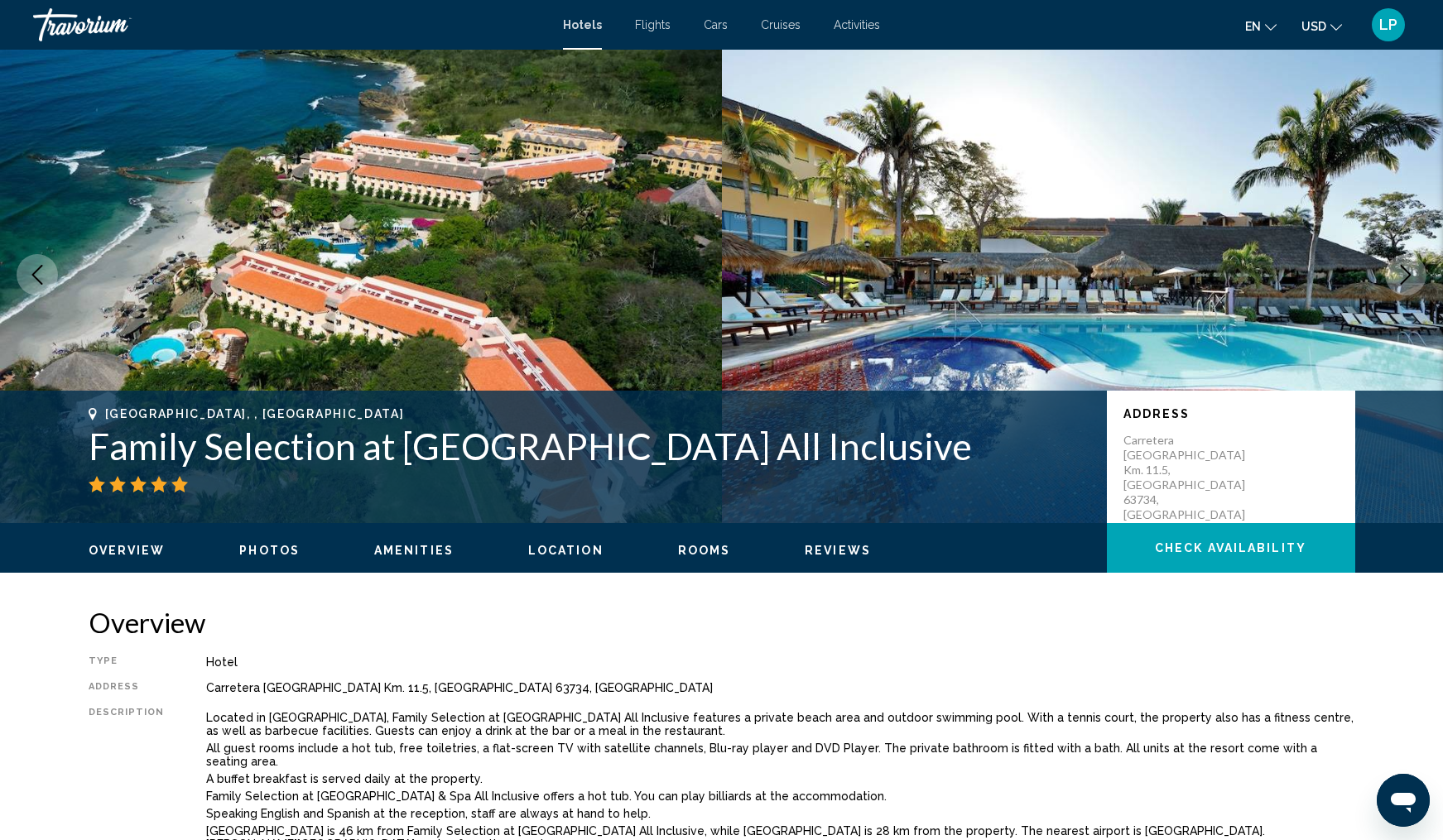
scroll to position [25, 0]
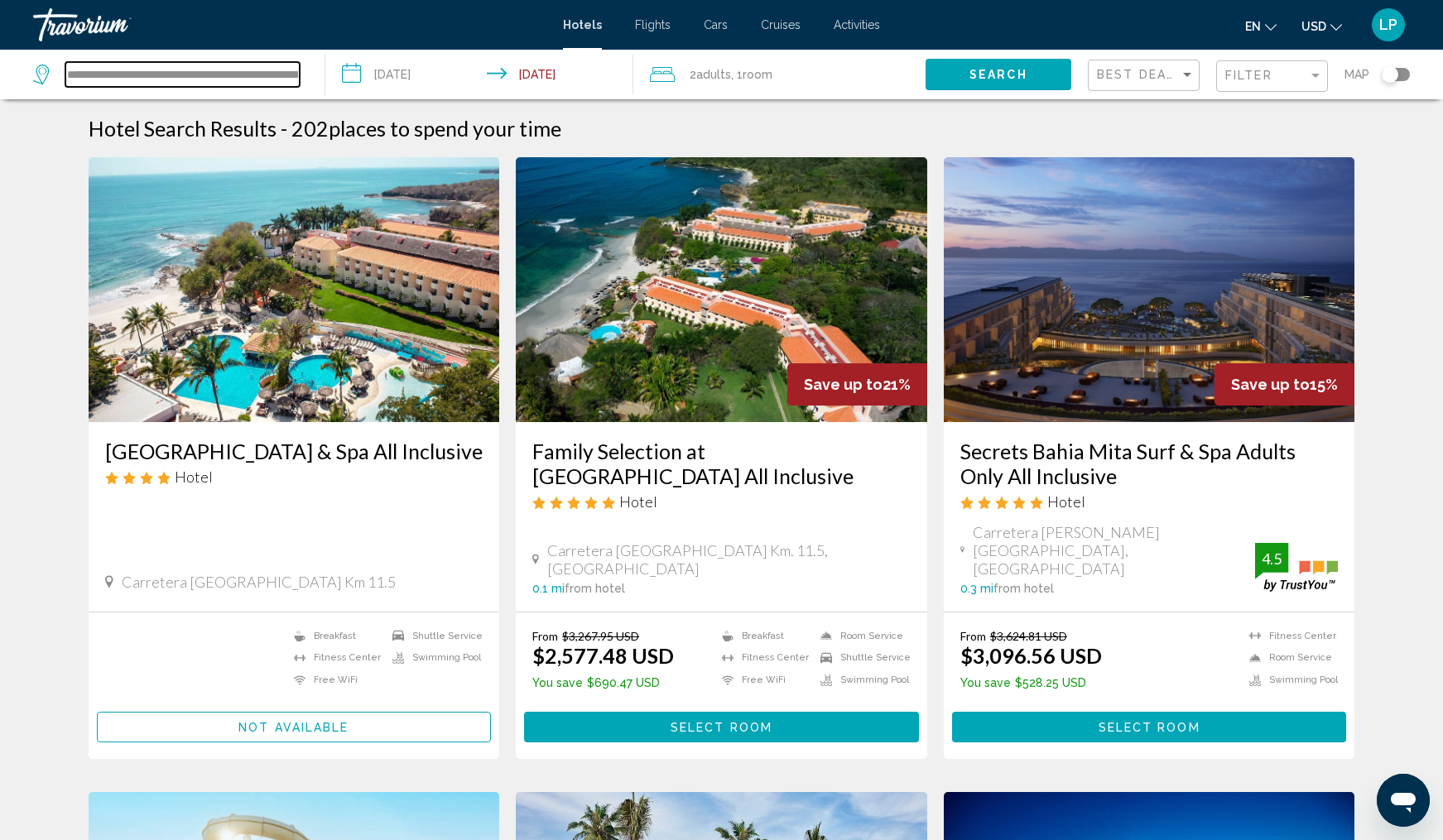
click at [218, 75] on input "**********" at bounding box center [181, 74] width 234 height 25
drag, startPoint x: 70, startPoint y: 74, endPoint x: 395, endPoint y: 88, distance: 325.3
click at [395, 88] on div "**********" at bounding box center [721, 74] width 1443 height 50
paste input "**********"
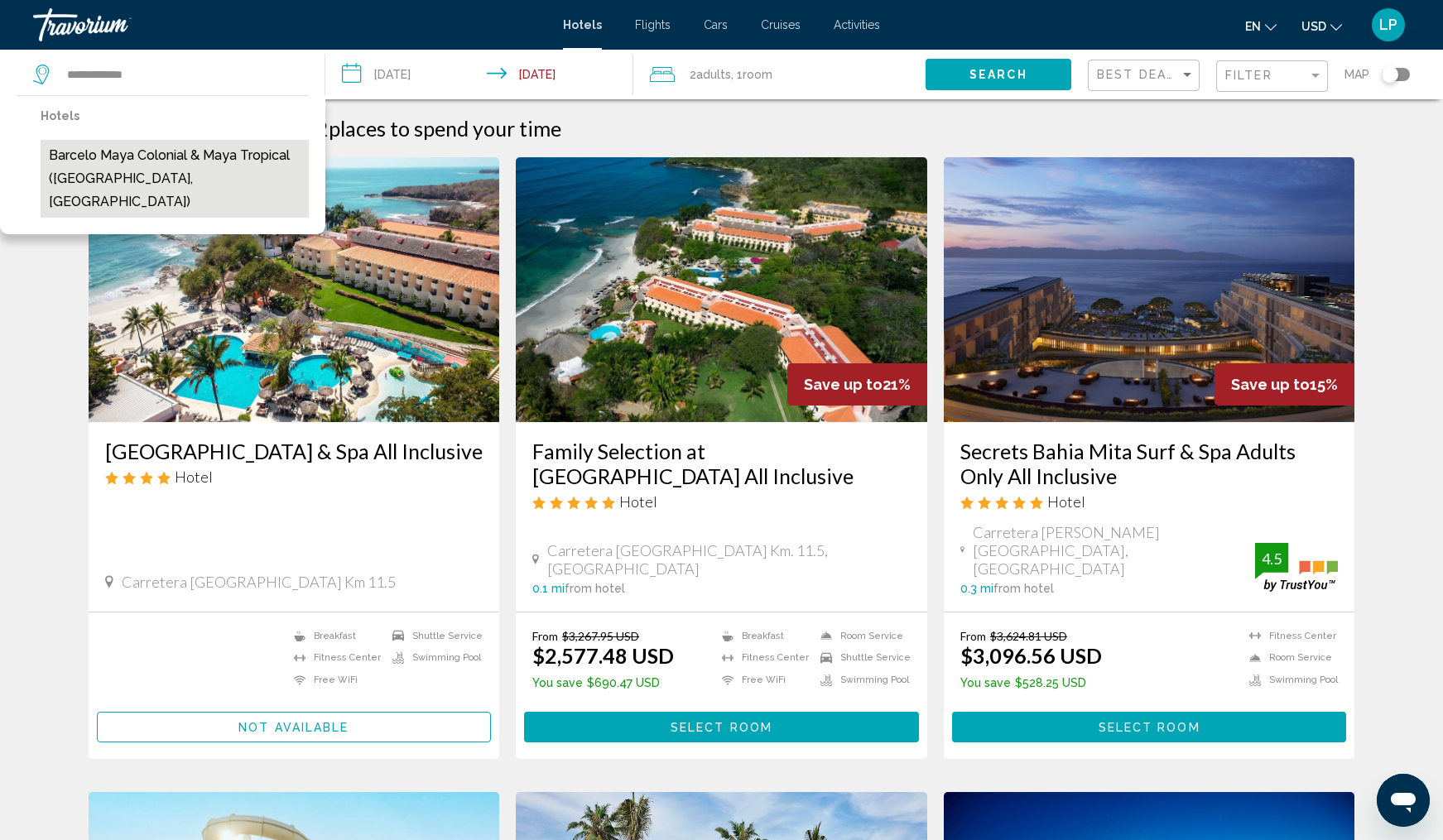
click at [227, 158] on button "Barcelo Maya Colonial & Maya Tropical ([GEOGRAPHIC_DATA], [GEOGRAPHIC_DATA])" at bounding box center [174, 179] width 268 height 78
type input "**********"
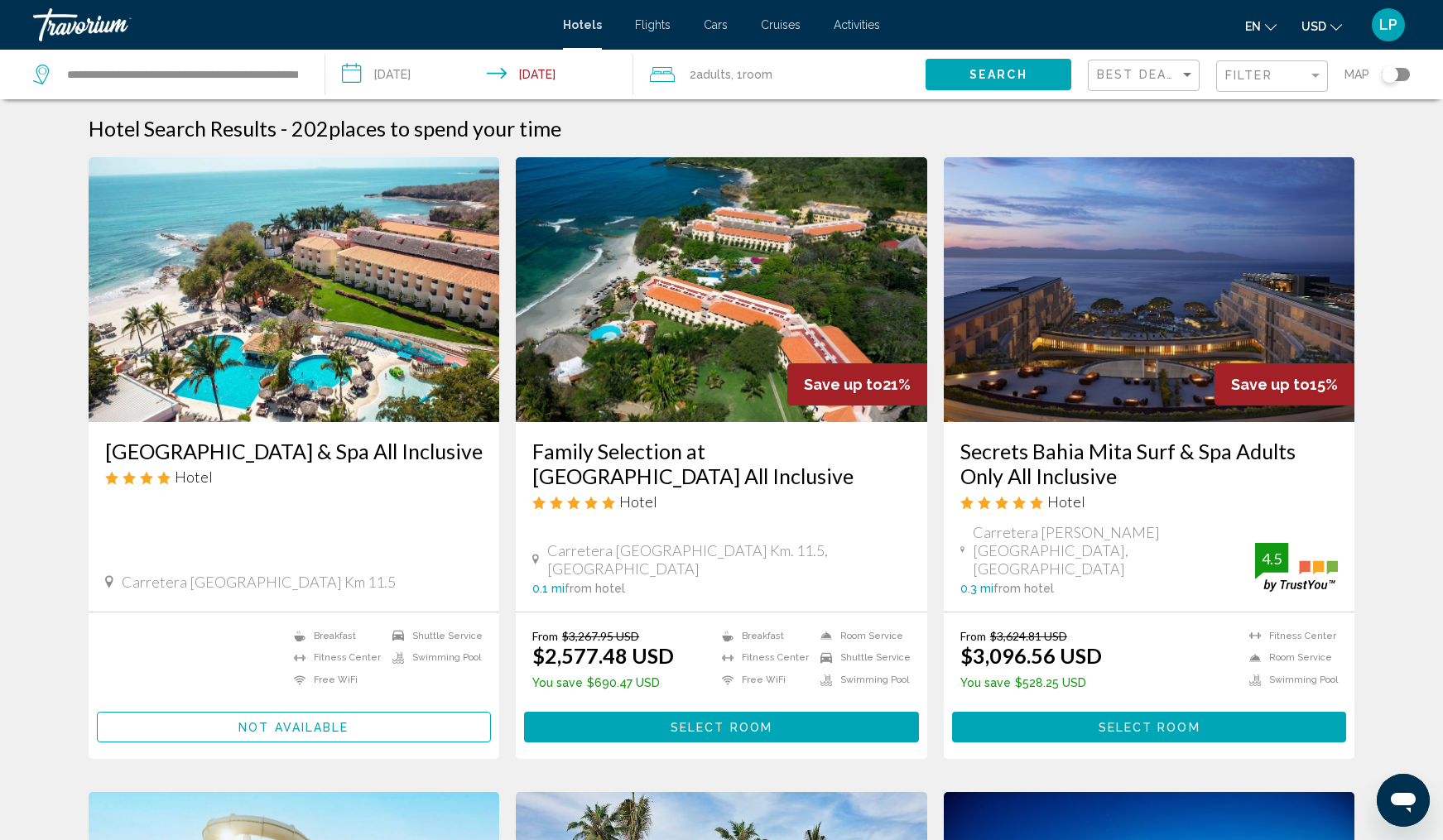
click at [1020, 72] on span "Search" at bounding box center [998, 75] width 58 height 13
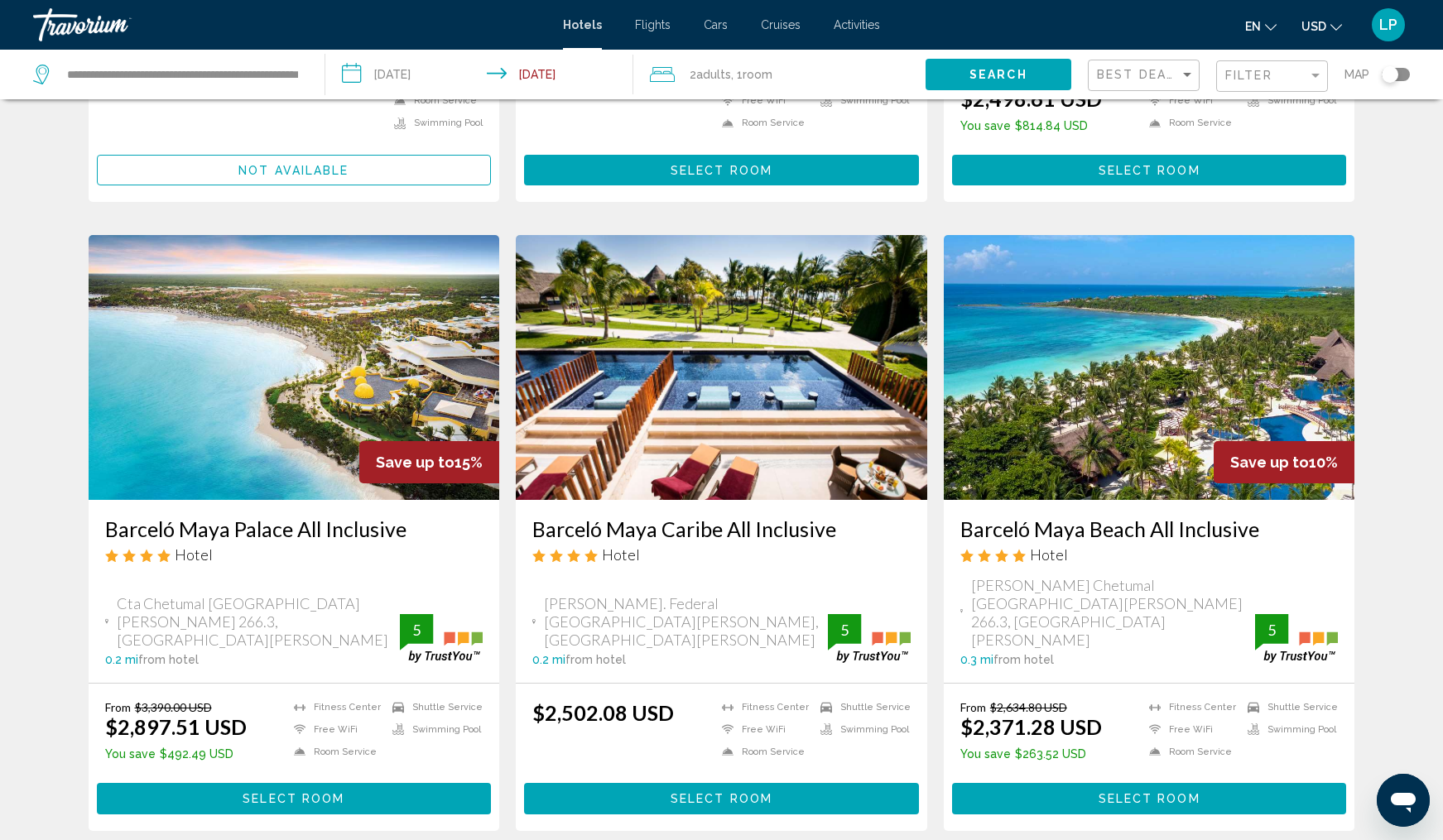
scroll to position [538, 0]
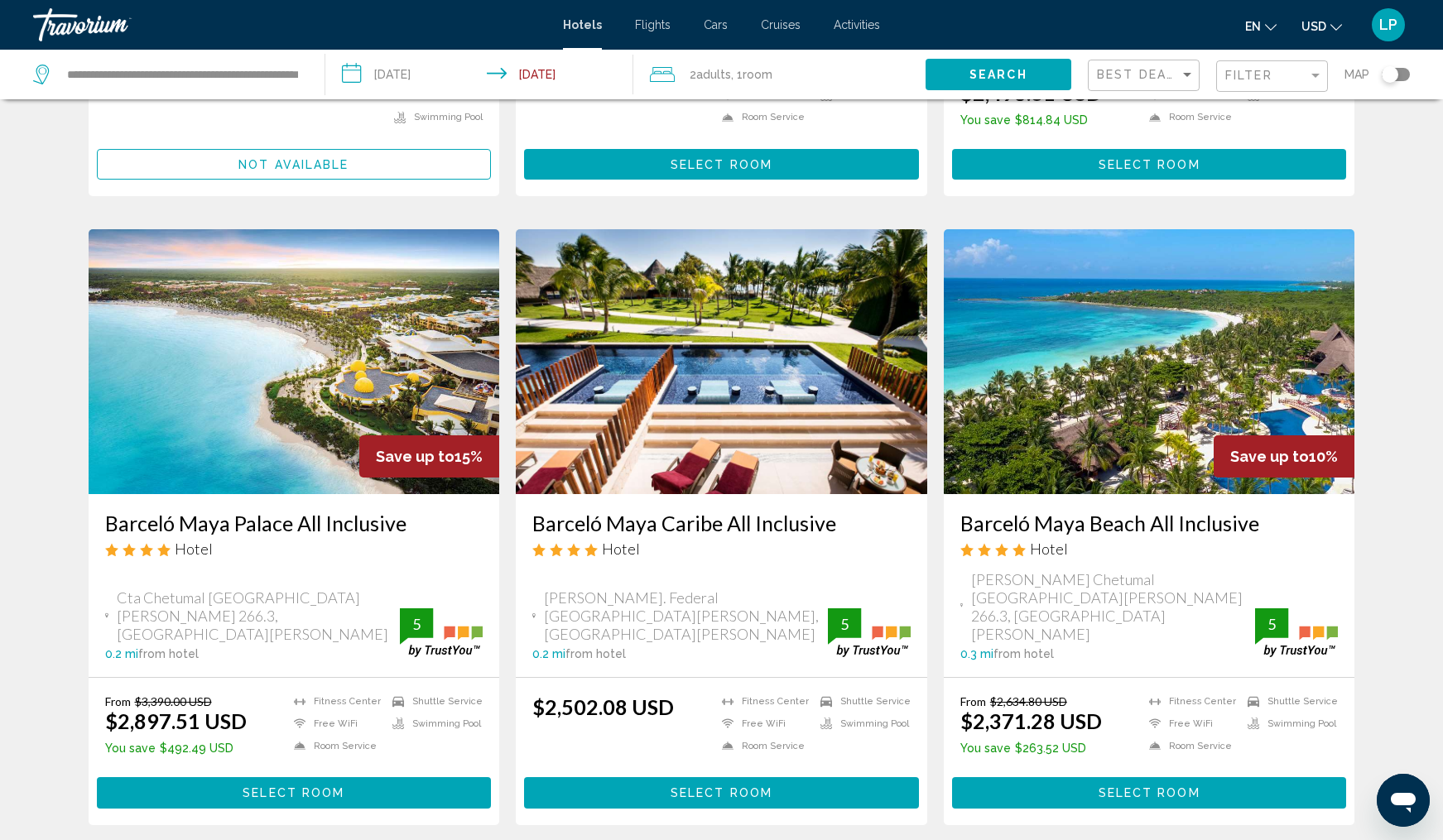
click at [333, 511] on h3 "Barceló Maya Palace All Inclusive" at bounding box center [294, 523] width 378 height 25
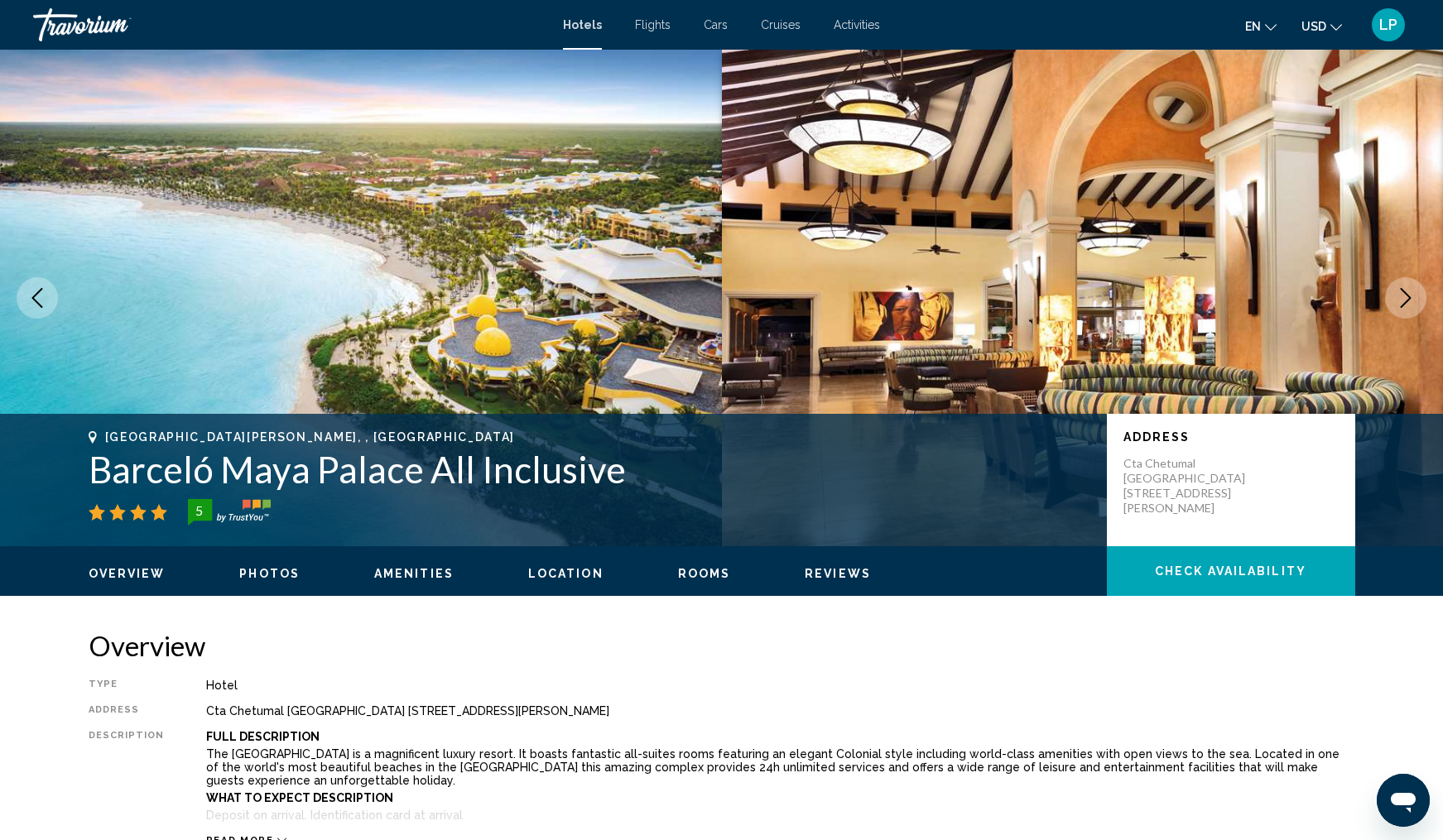
click at [1406, 300] on icon "Next image" at bounding box center [1406, 298] width 20 height 20
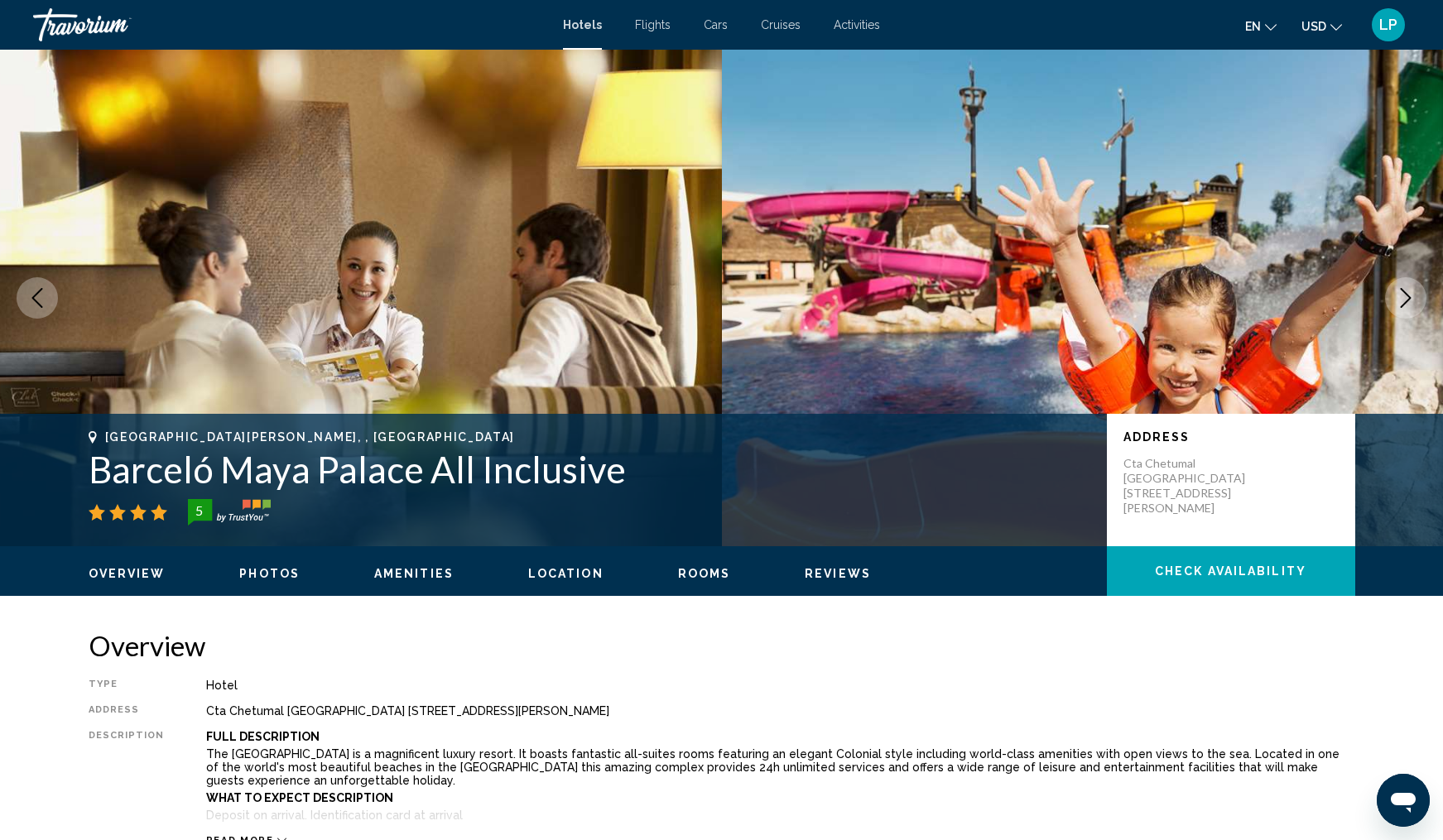
click at [1406, 301] on icon "Next image" at bounding box center [1406, 298] width 20 height 20
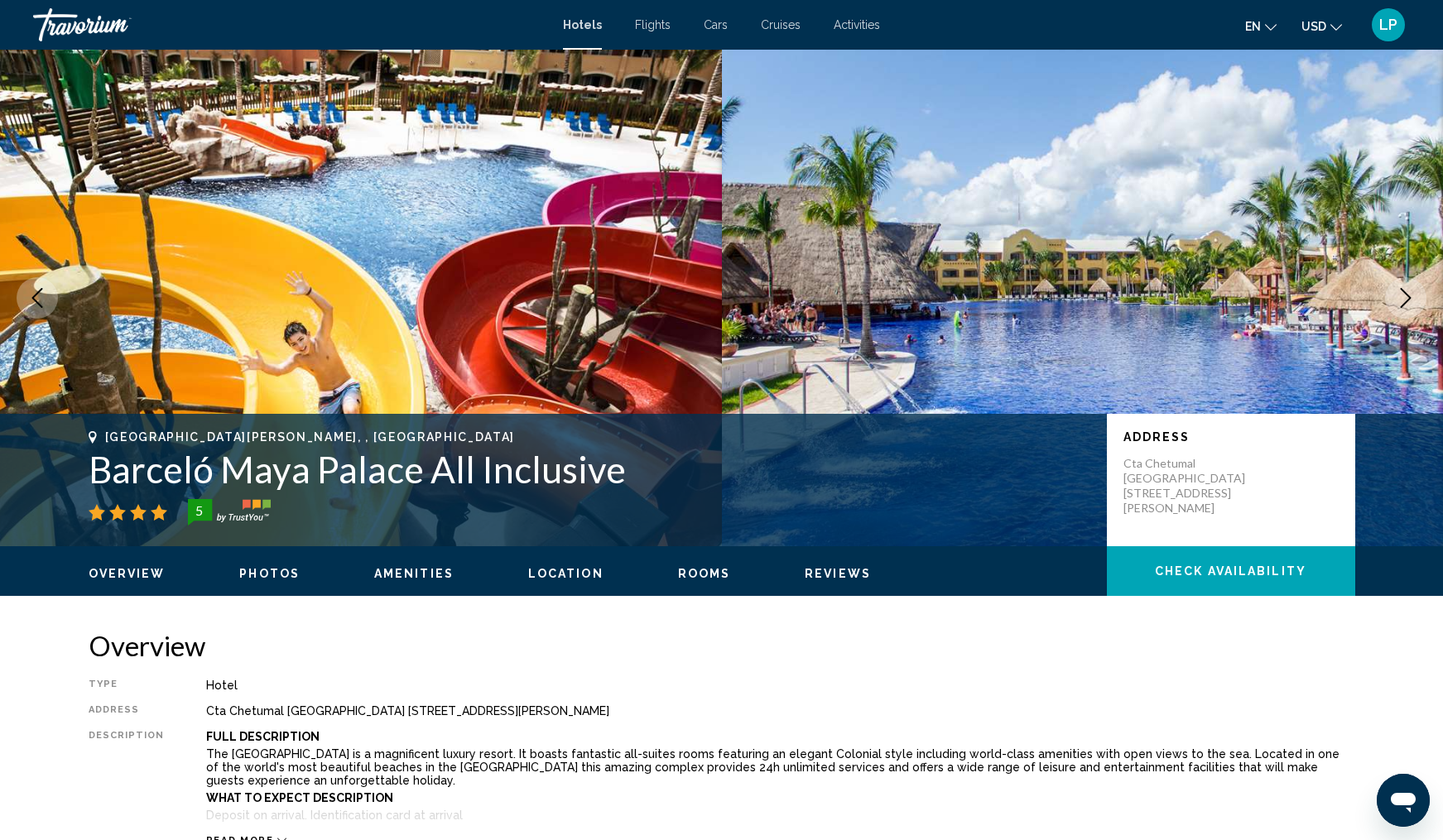
click at [1406, 301] on icon "Next image" at bounding box center [1406, 298] width 20 height 20
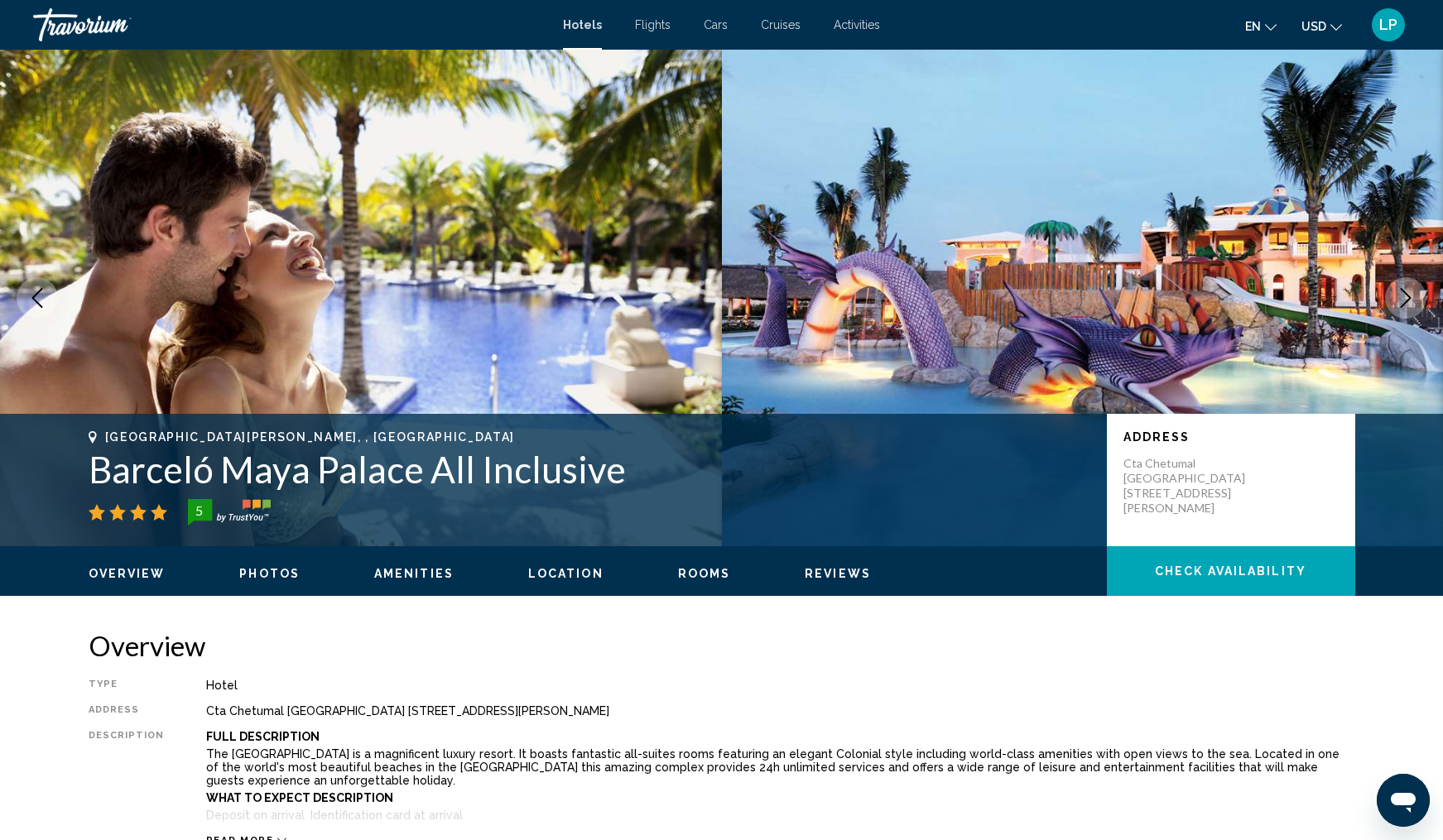
click at [1406, 301] on icon "Next image" at bounding box center [1406, 298] width 20 height 20
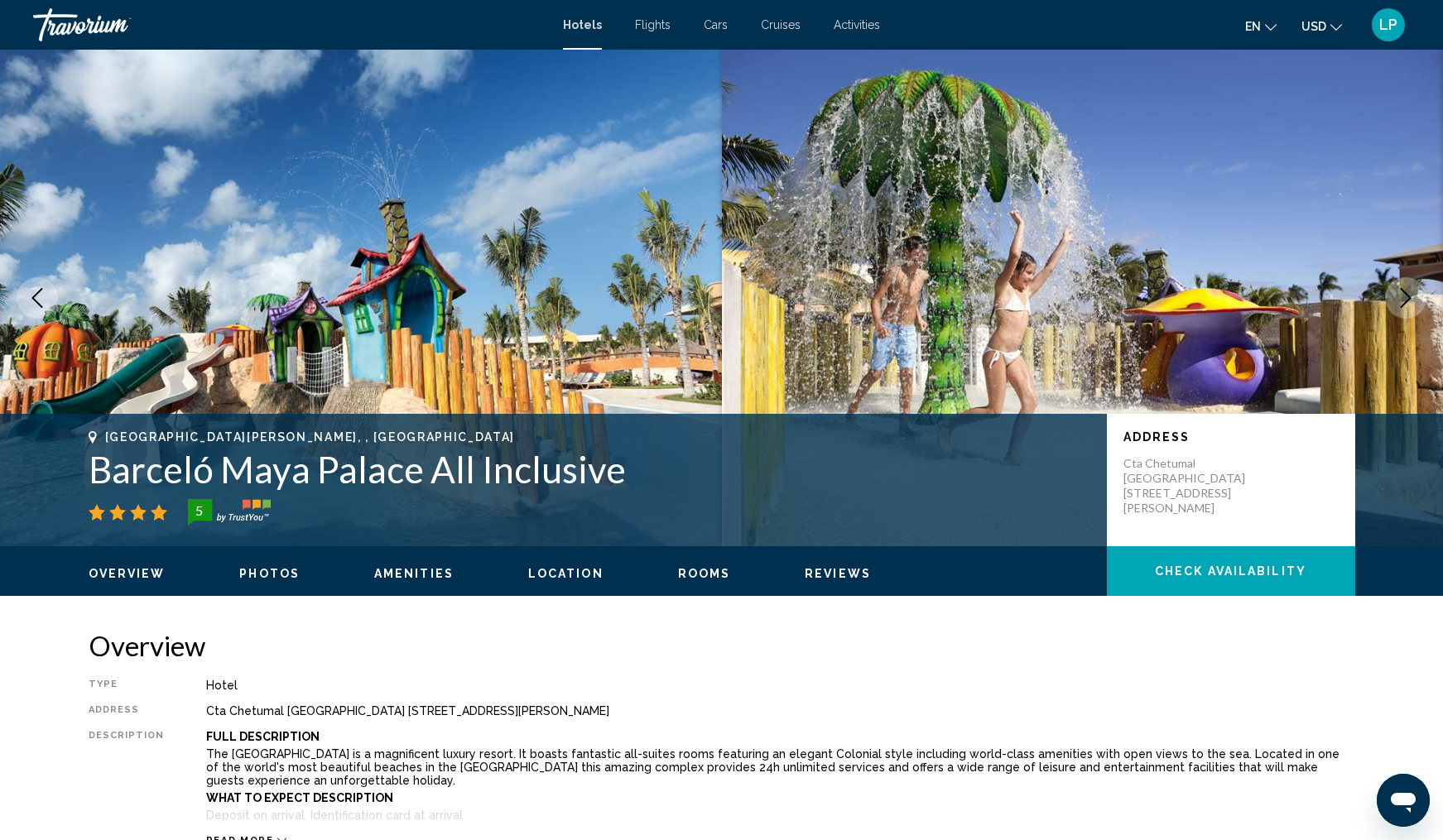
click at [1406, 302] on icon "Next image" at bounding box center [1406, 298] width 20 height 20
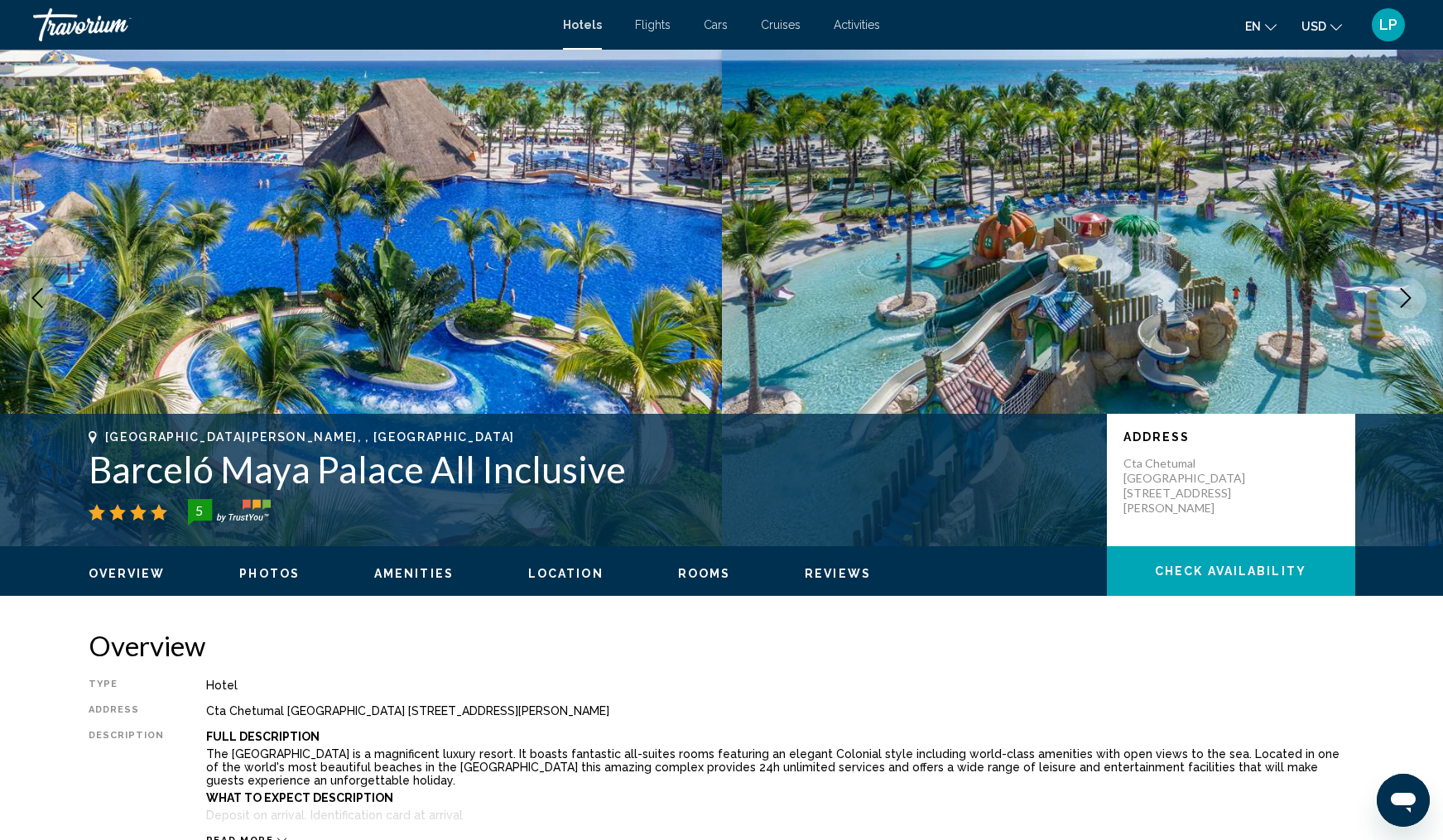
click at [1406, 302] on icon "Next image" at bounding box center [1406, 298] width 11 height 20
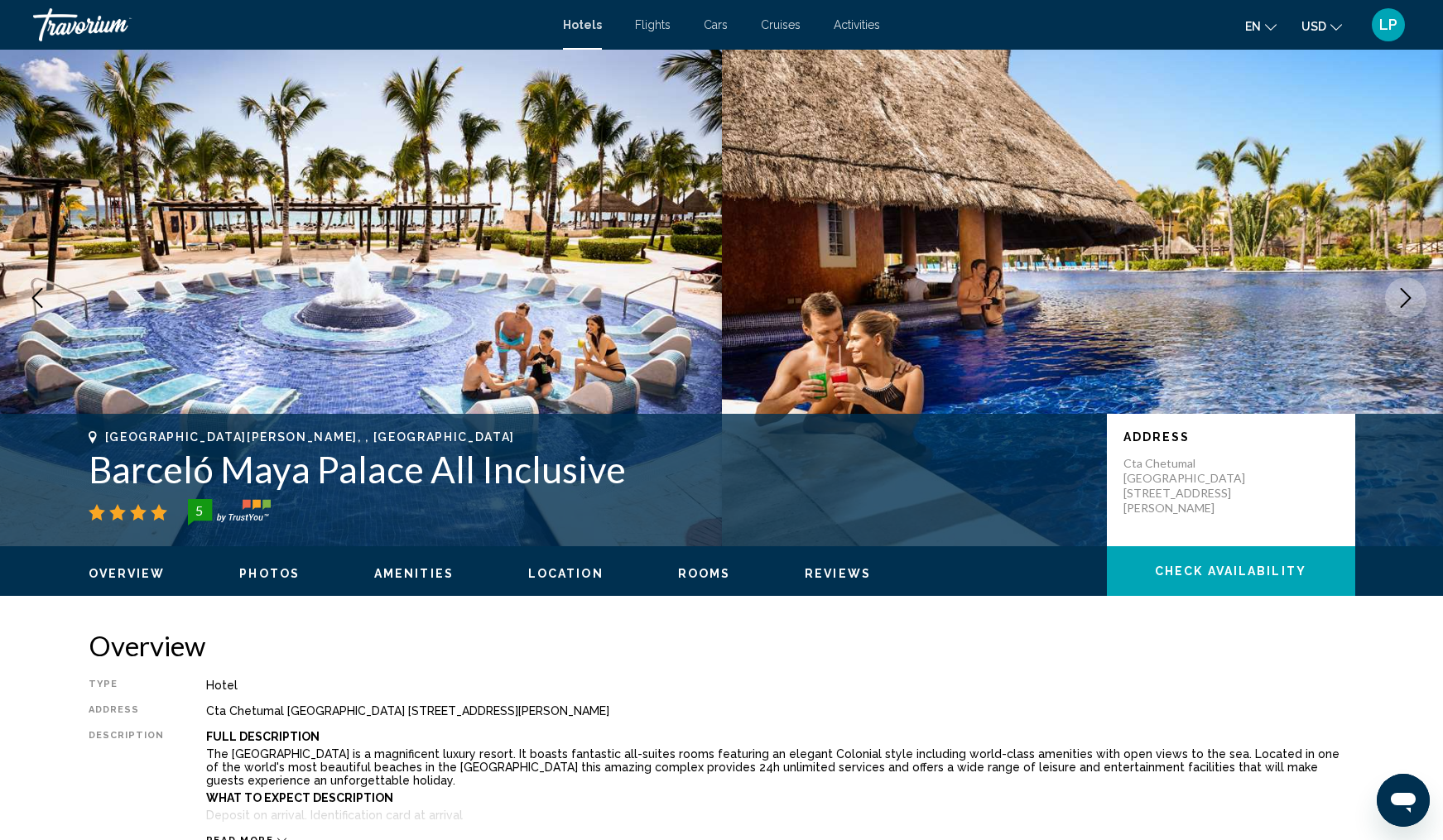
click at [1406, 302] on icon "Next image" at bounding box center [1406, 298] width 11 height 20
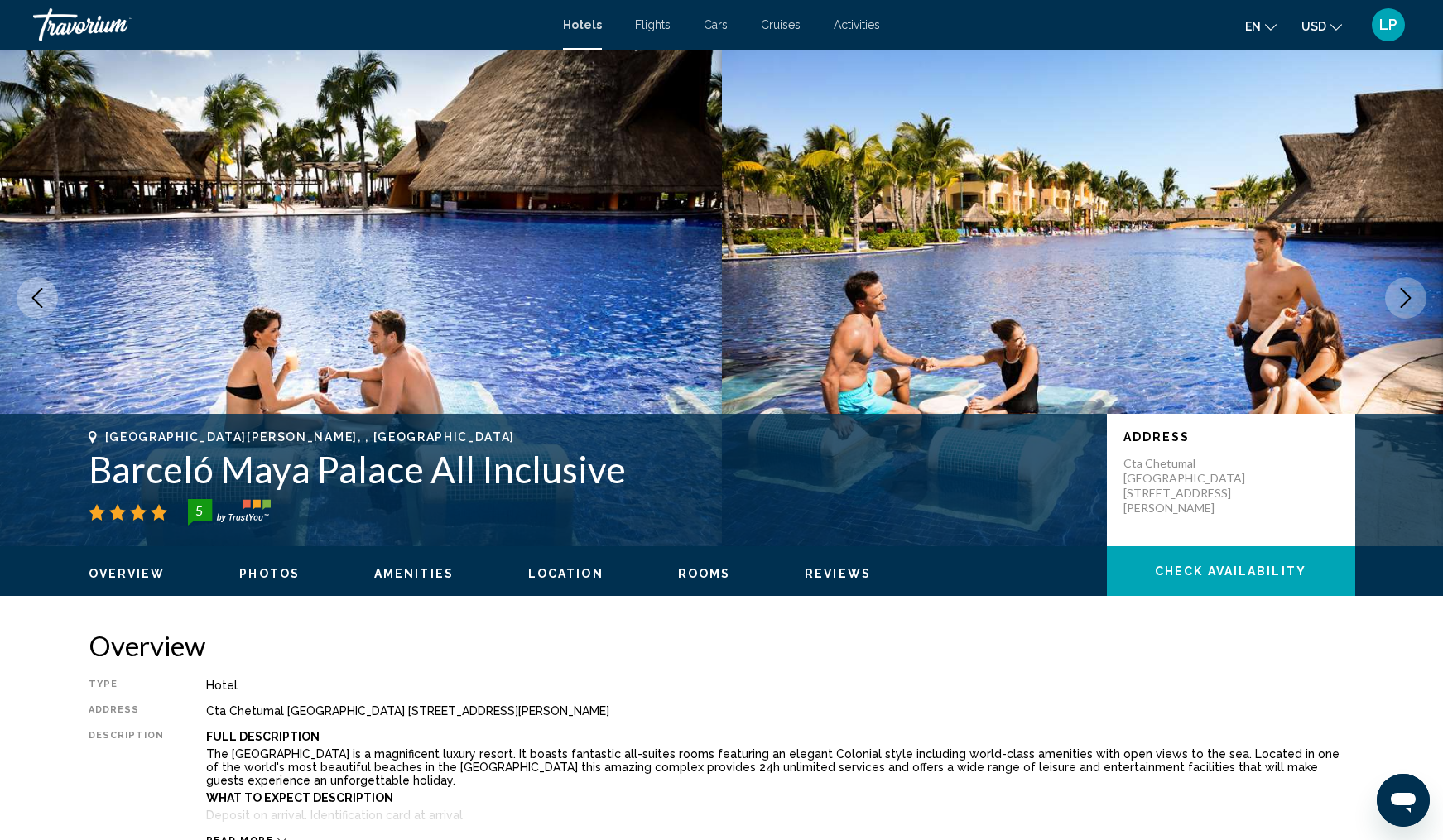
click at [1406, 302] on icon "Next image" at bounding box center [1406, 298] width 11 height 20
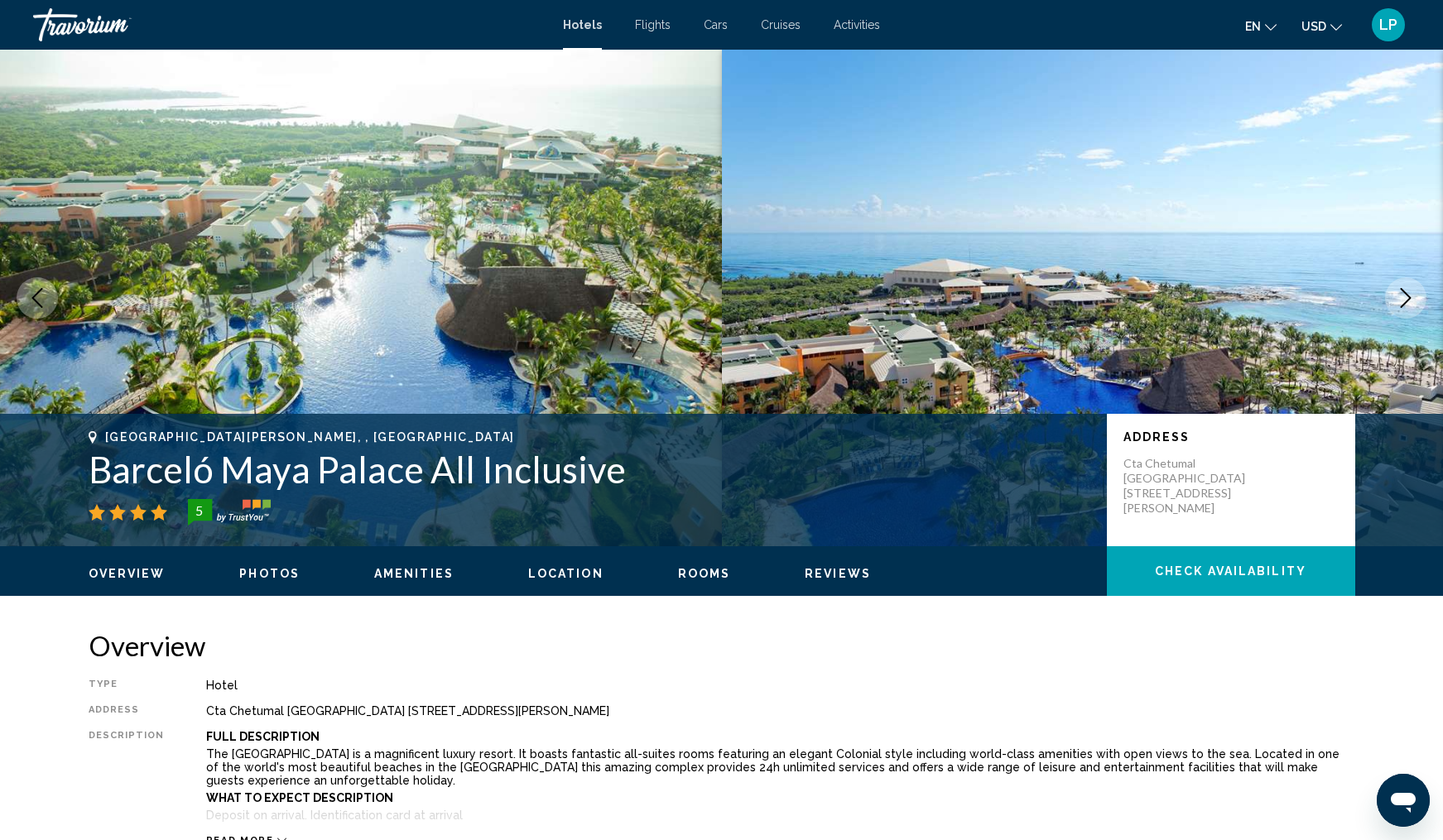
click at [1406, 302] on icon "Next image" at bounding box center [1406, 298] width 11 height 20
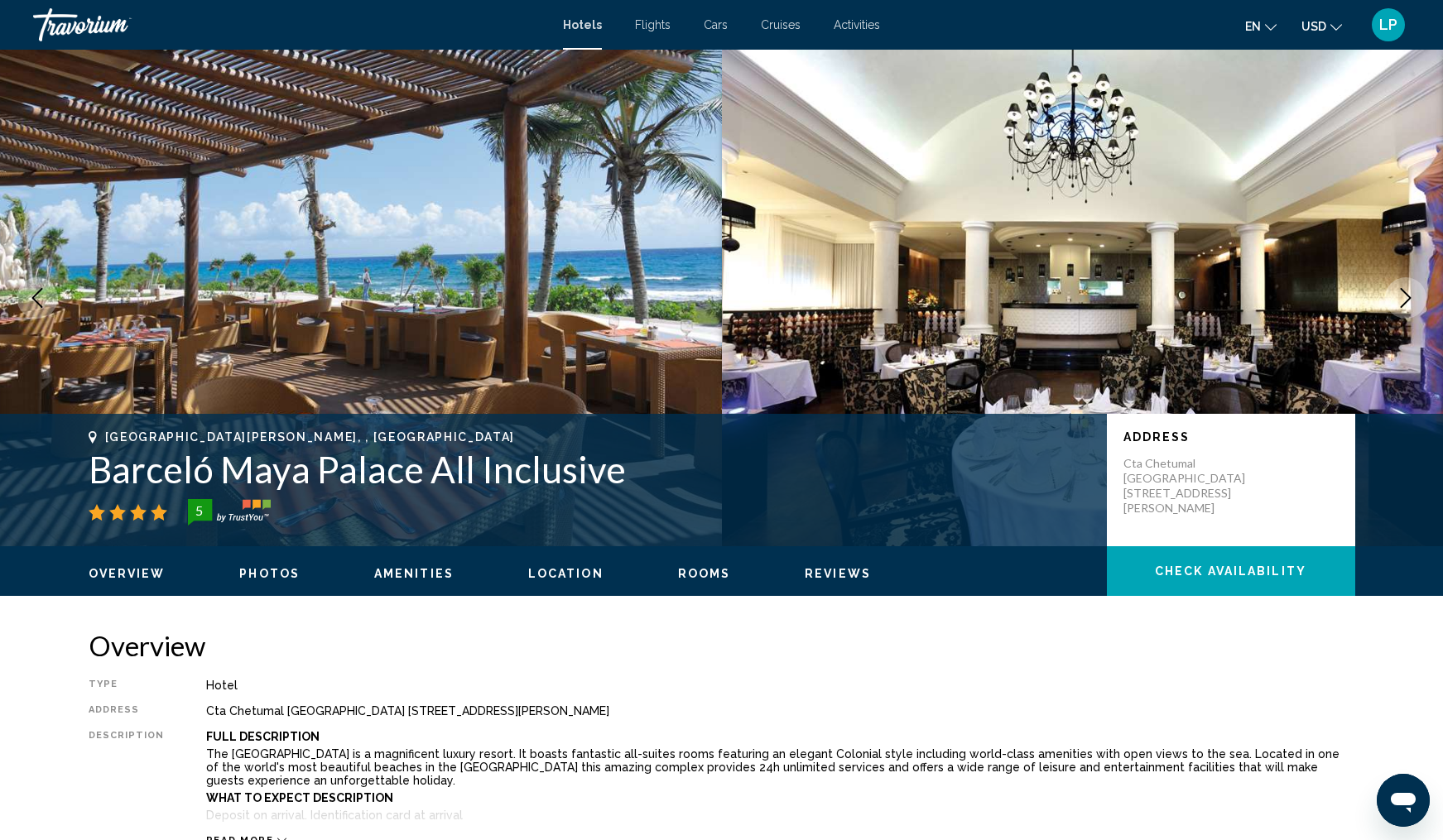
click at [1406, 302] on icon "Next image" at bounding box center [1406, 298] width 11 height 20
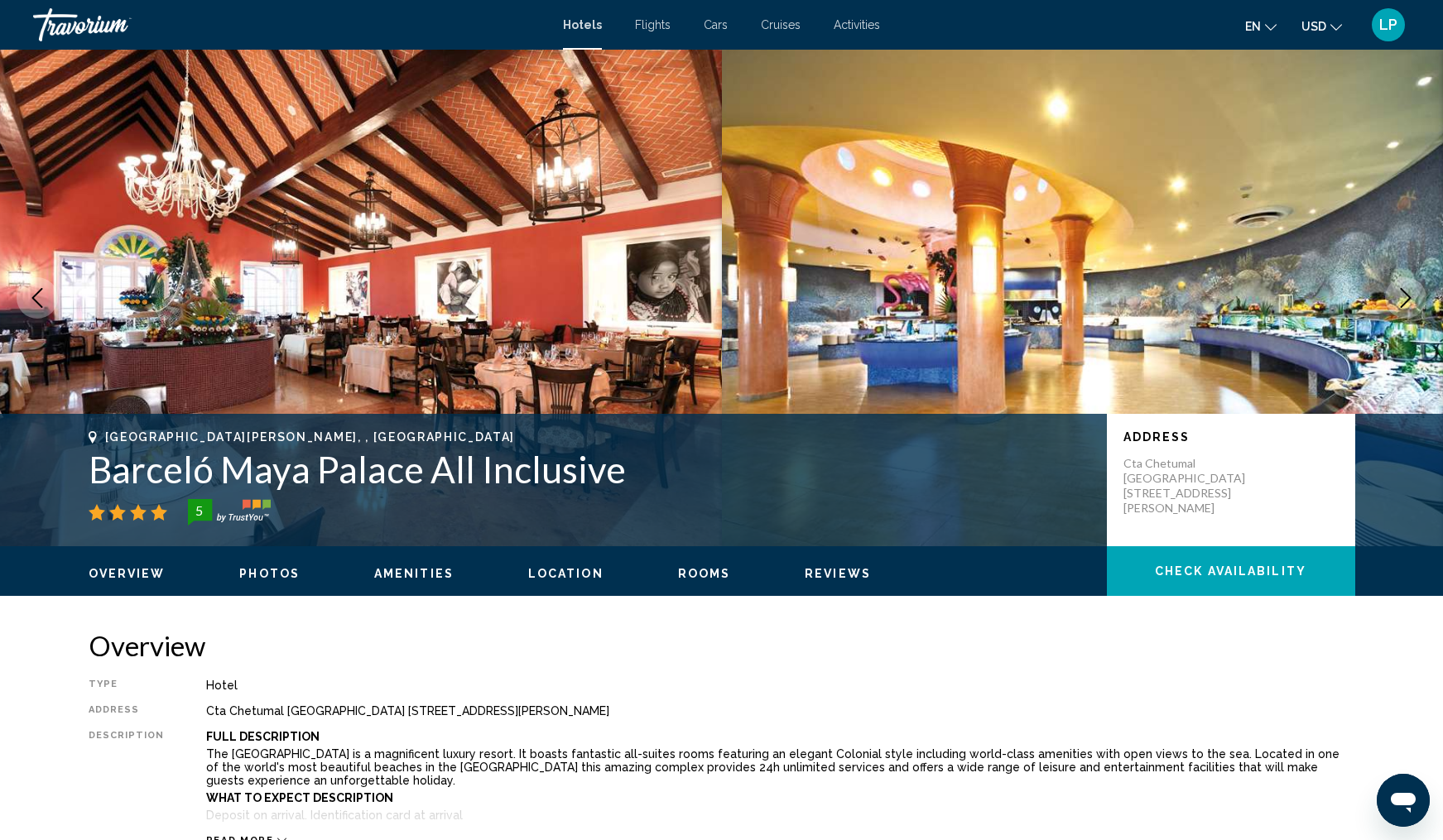
click at [1406, 302] on icon "Next image" at bounding box center [1406, 298] width 11 height 20
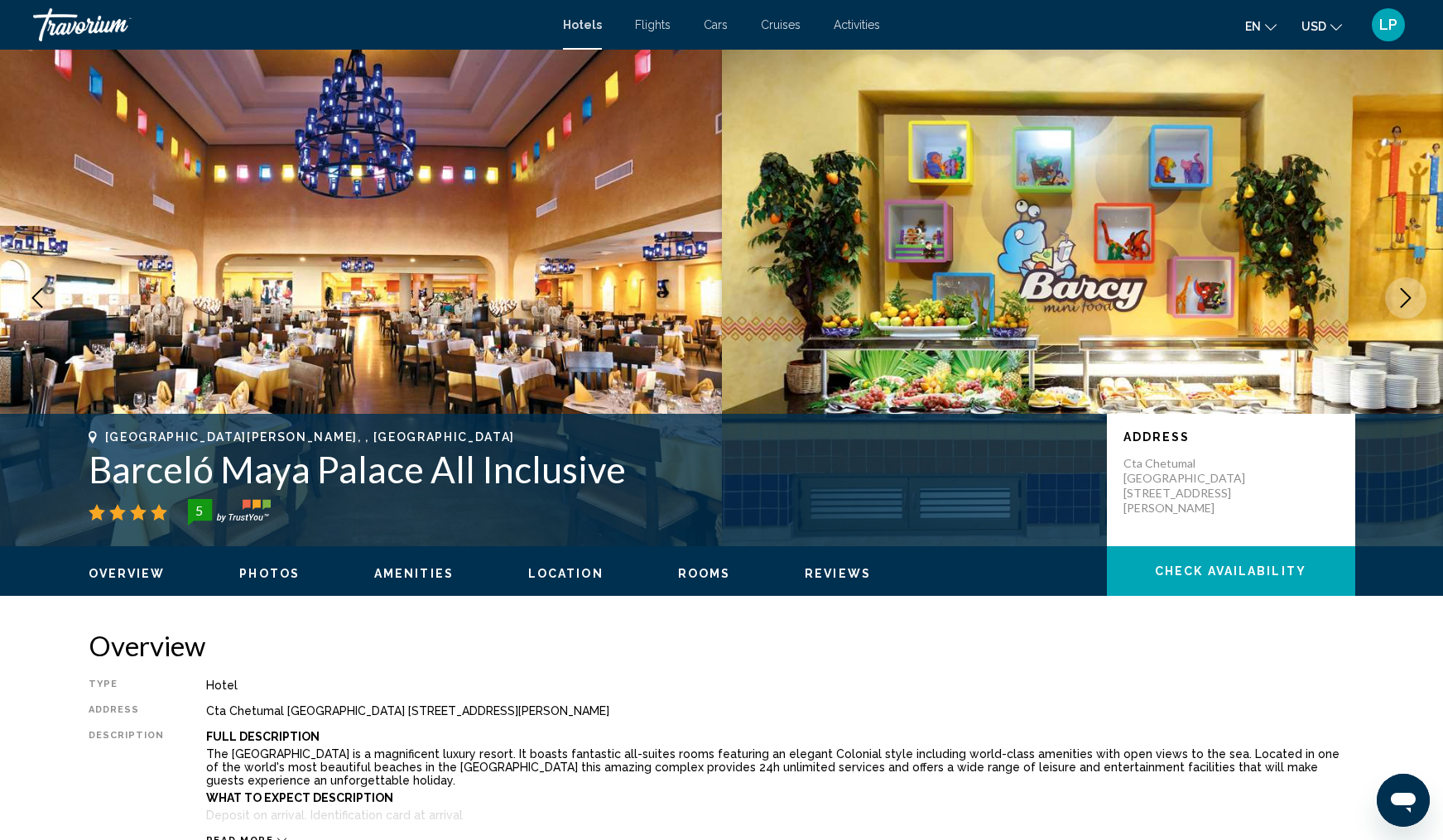
click at [1406, 302] on icon "Next image" at bounding box center [1406, 298] width 11 height 20
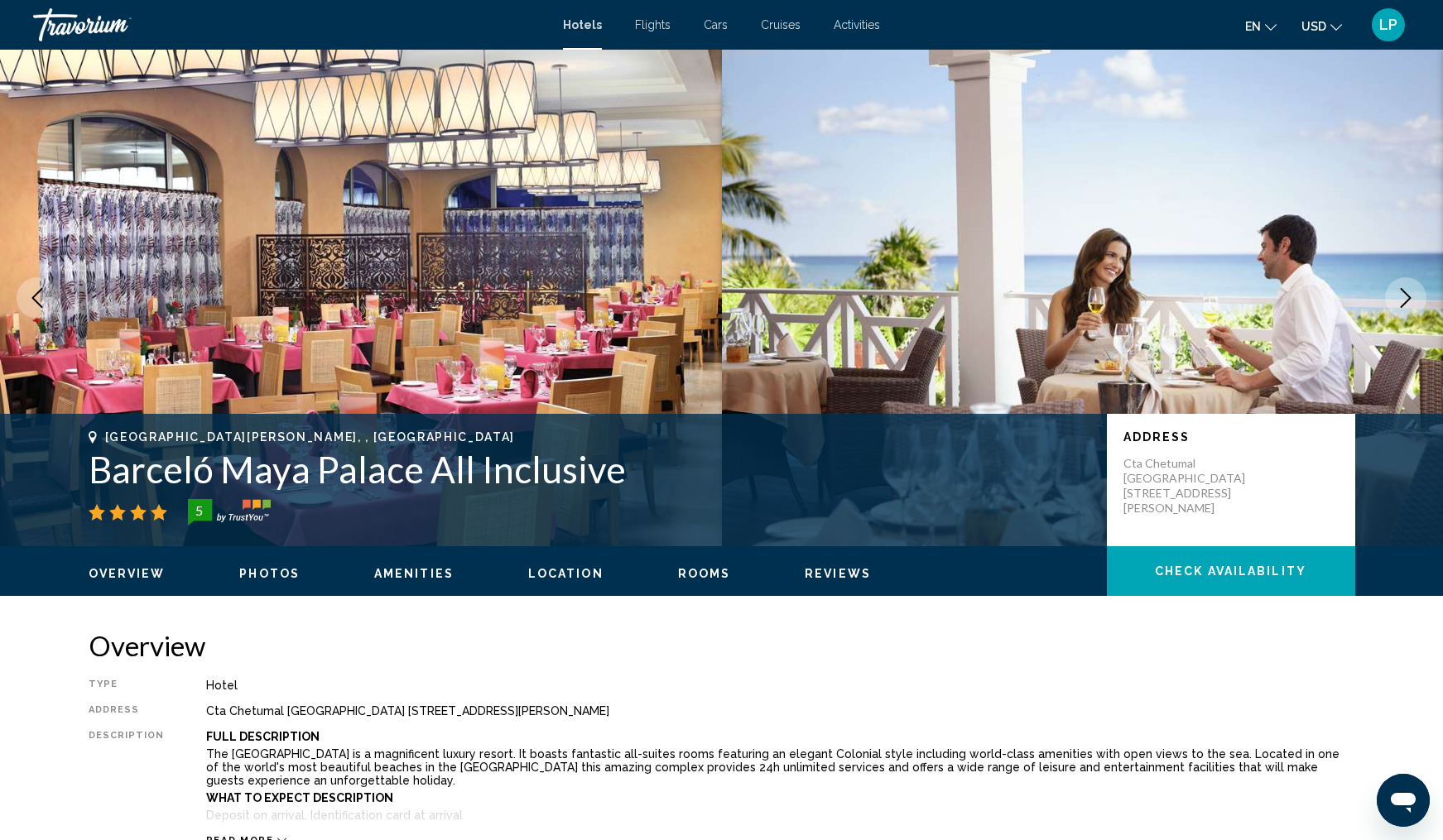
click at [1406, 302] on icon "Next image" at bounding box center [1406, 298] width 11 height 20
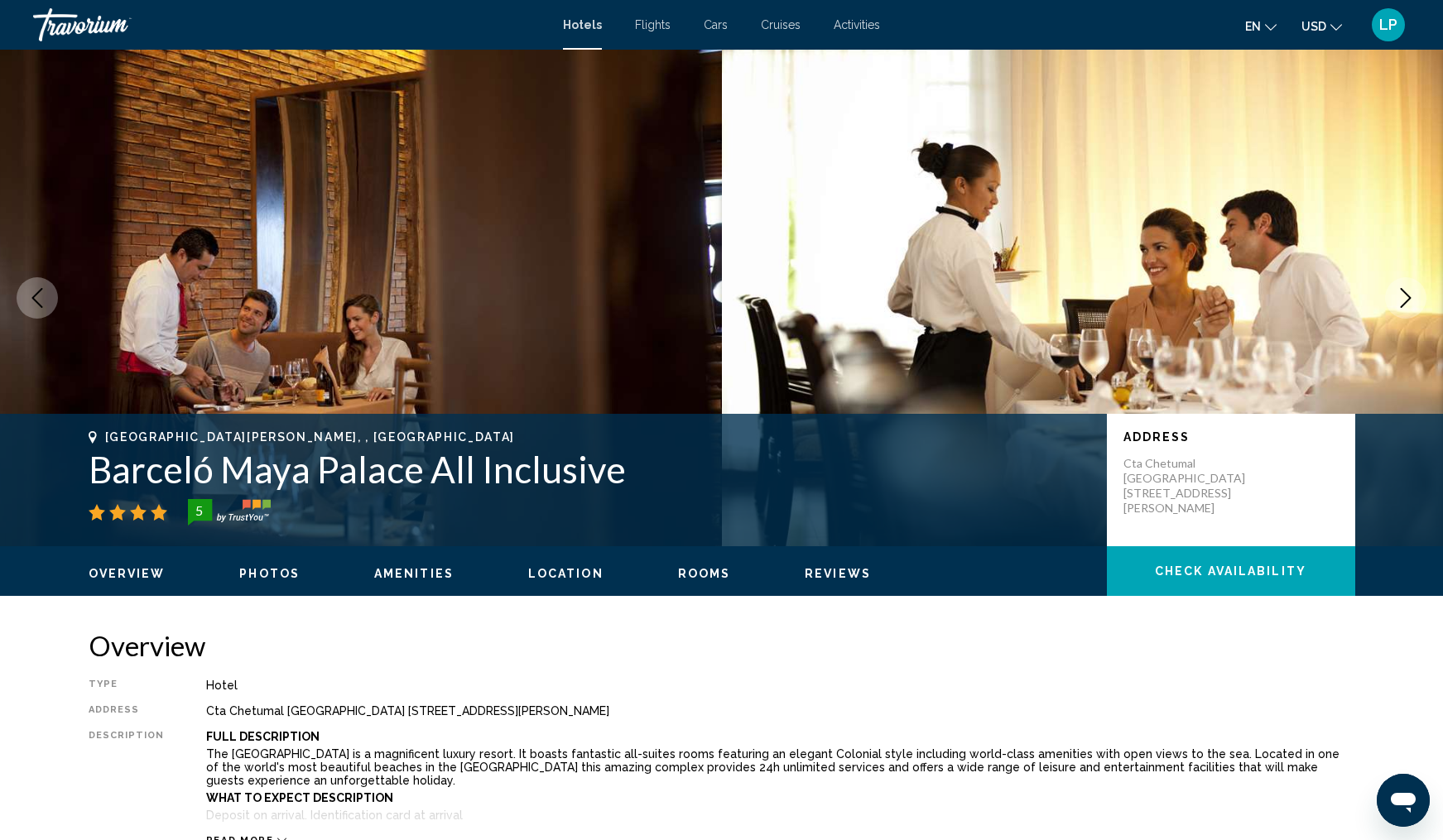
click at [1406, 302] on icon "Next image" at bounding box center [1406, 298] width 11 height 20
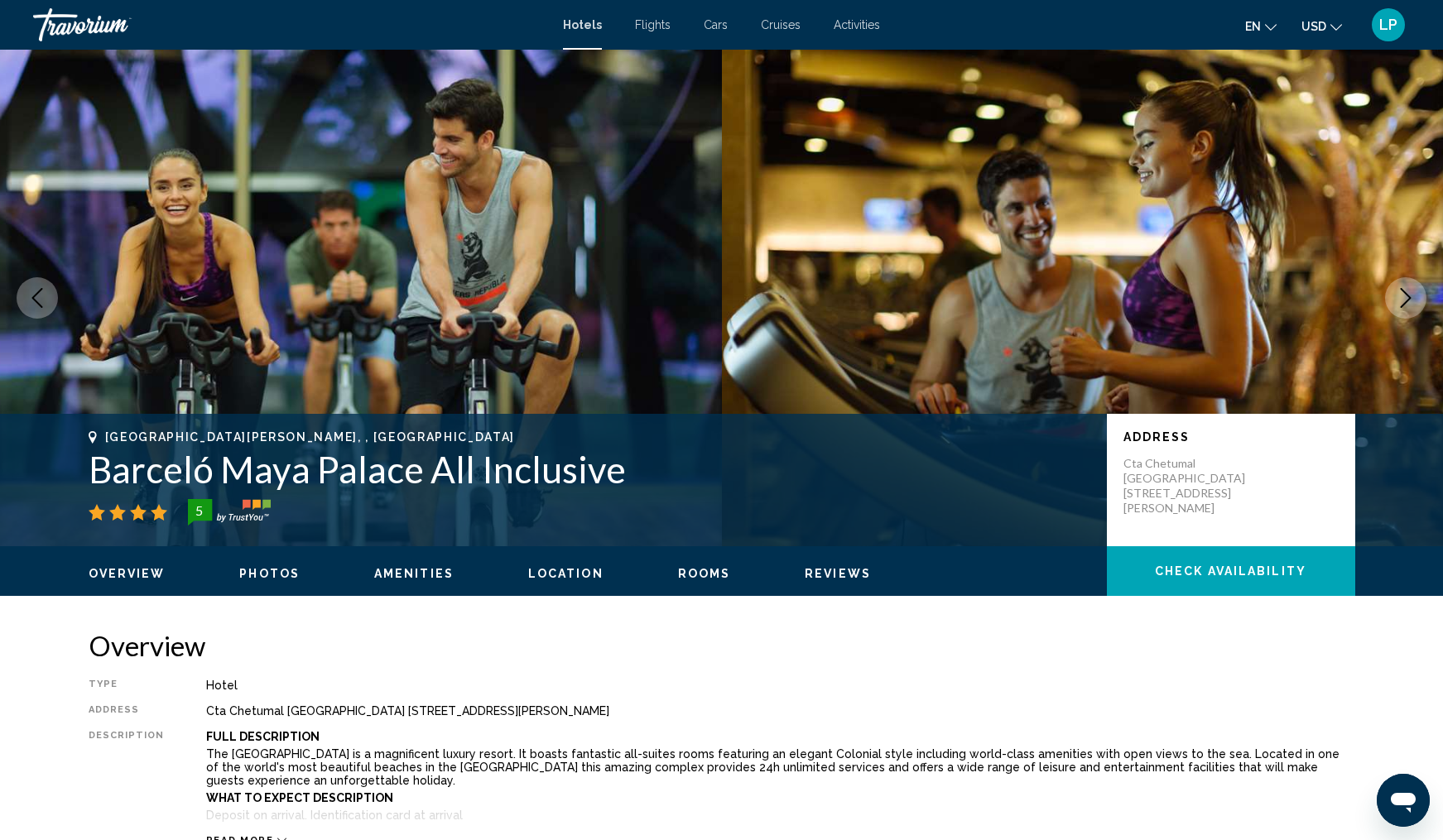
click at [1406, 302] on icon "Next image" at bounding box center [1406, 298] width 11 height 20
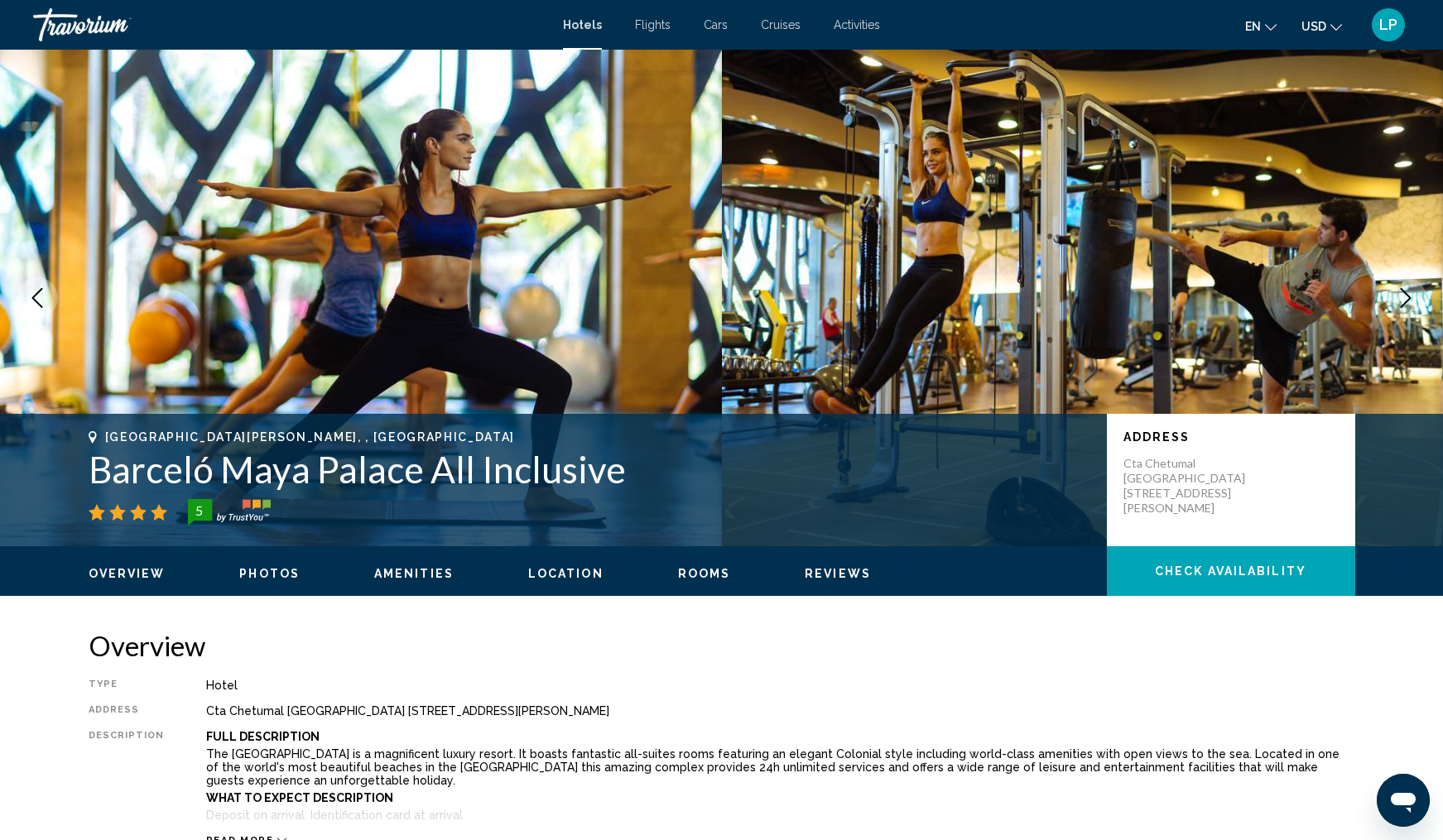
click at [1406, 302] on icon "Next image" at bounding box center [1406, 298] width 11 height 20
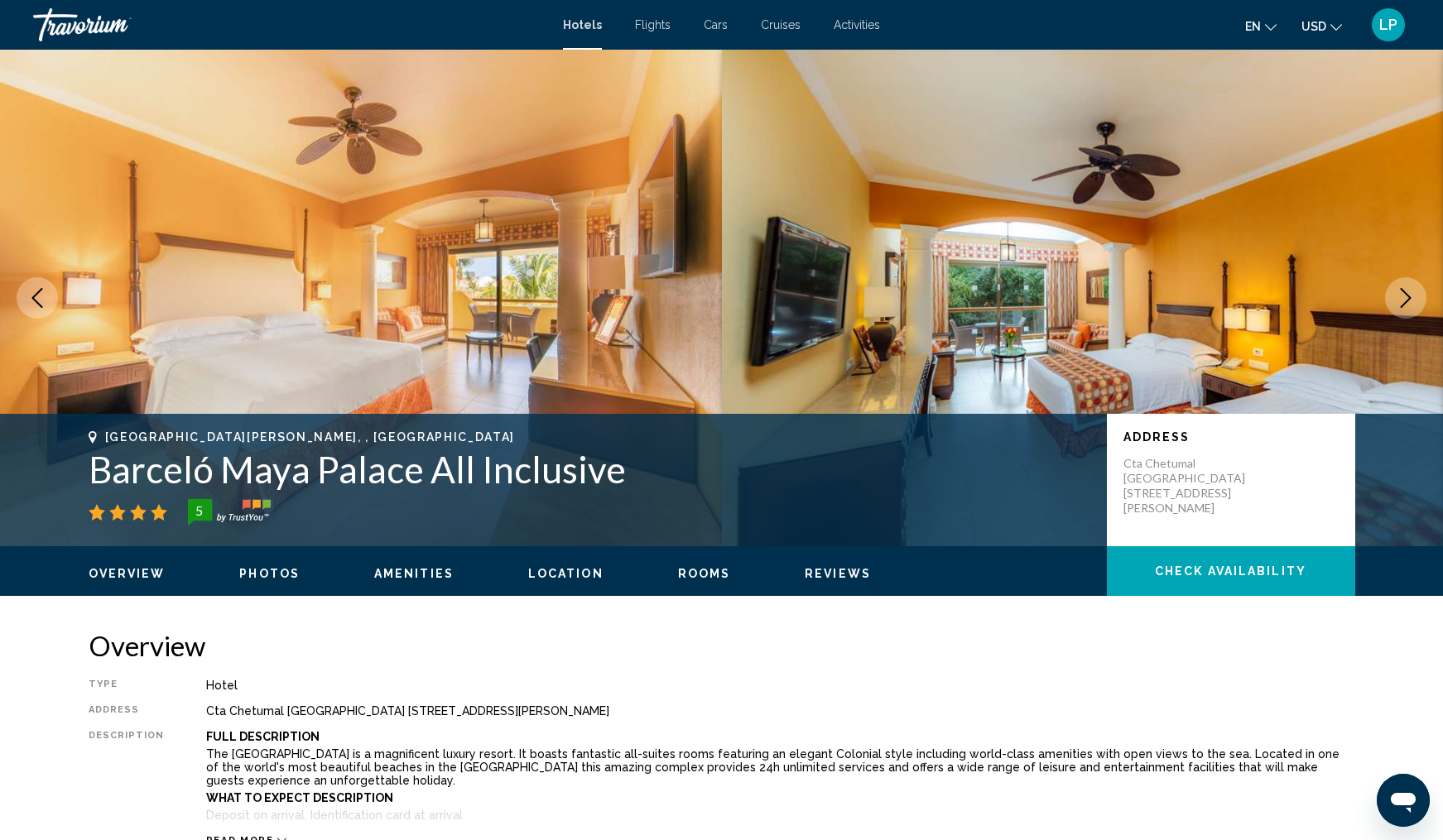
click at [1406, 302] on icon "Next image" at bounding box center [1406, 298] width 11 height 20
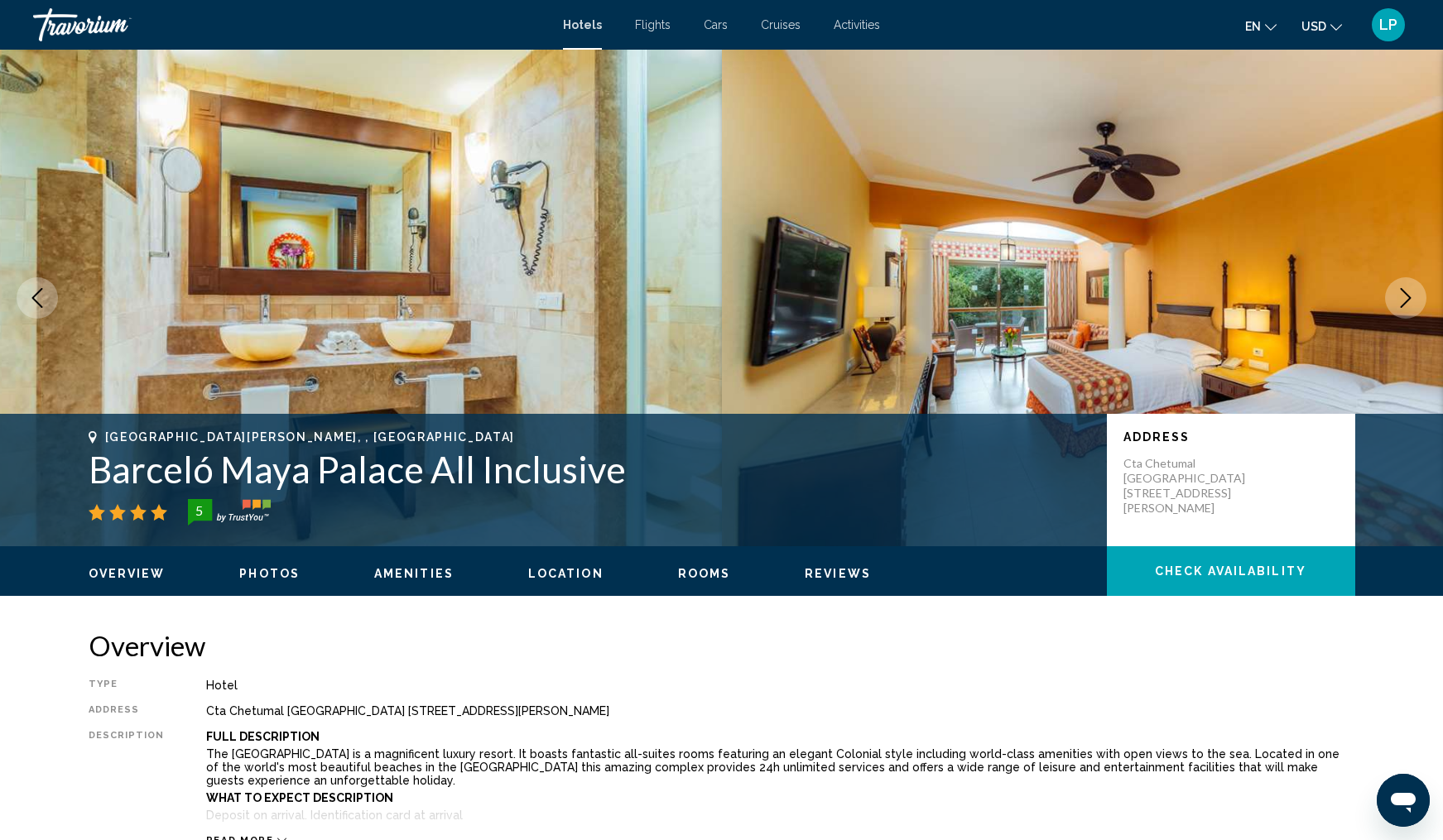
click at [1406, 302] on icon "Next image" at bounding box center [1406, 298] width 11 height 20
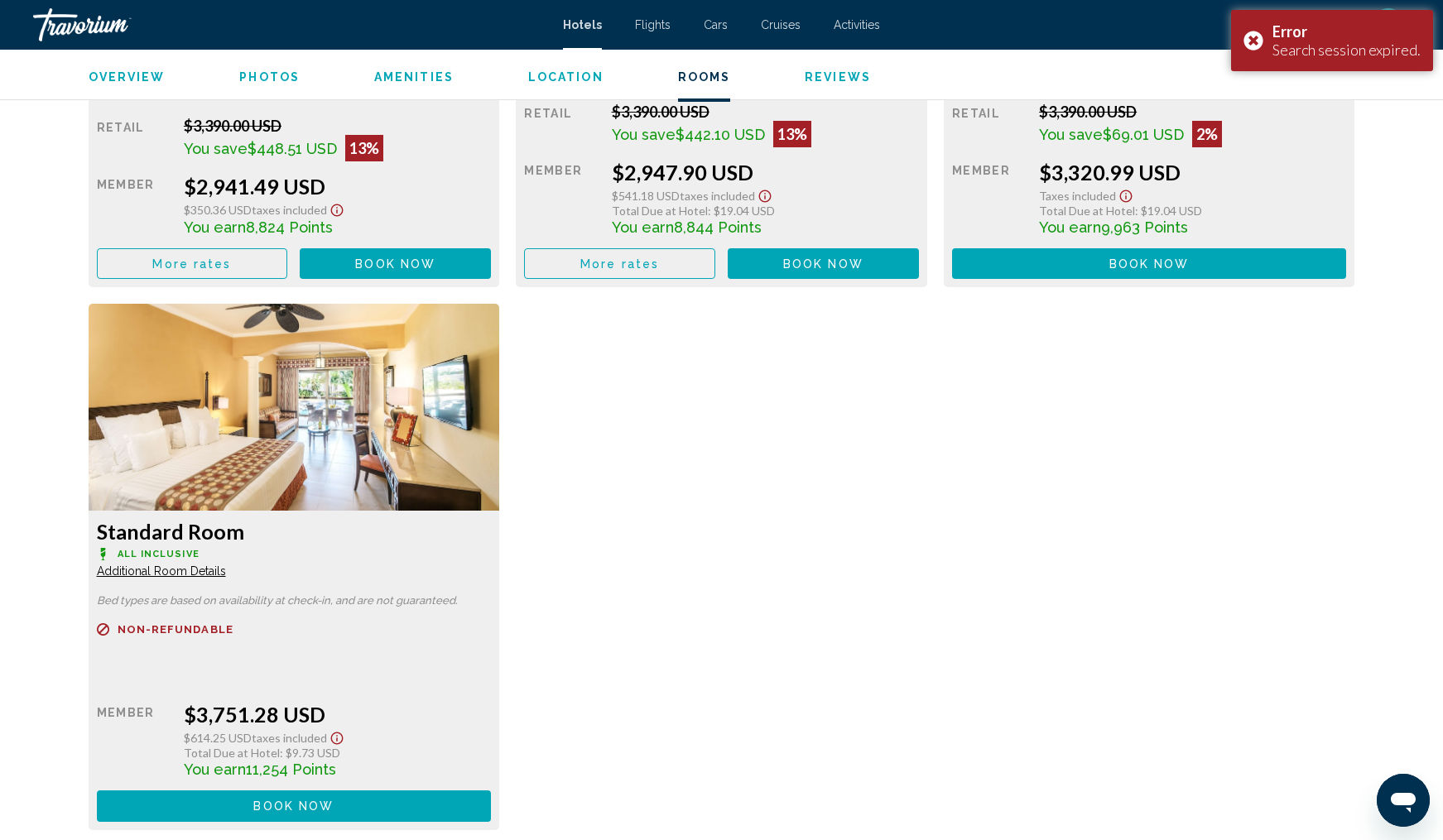
scroll to position [2585, 0]
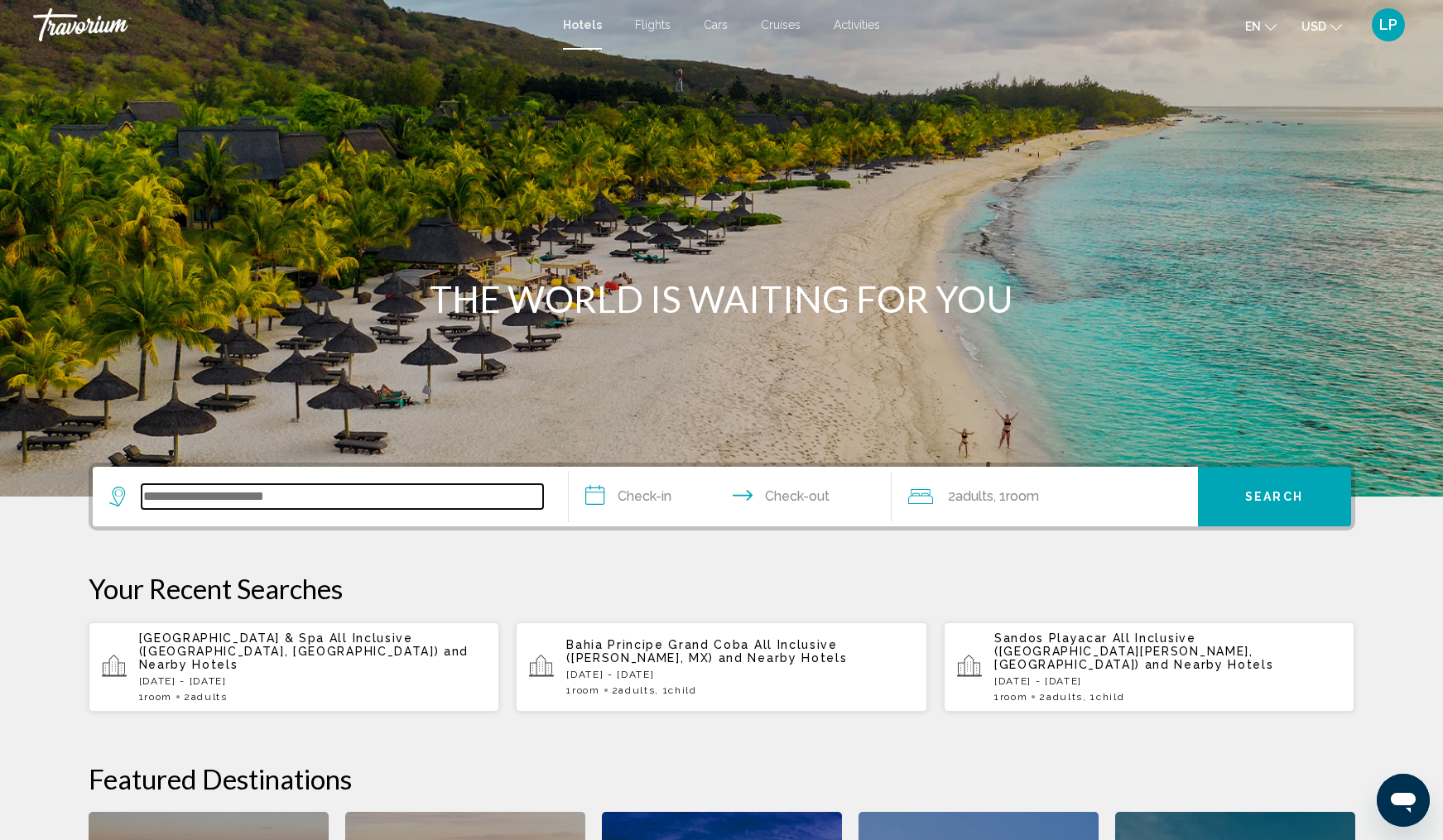
click at [159, 494] on input "Search widget" at bounding box center [342, 496] width 402 height 25
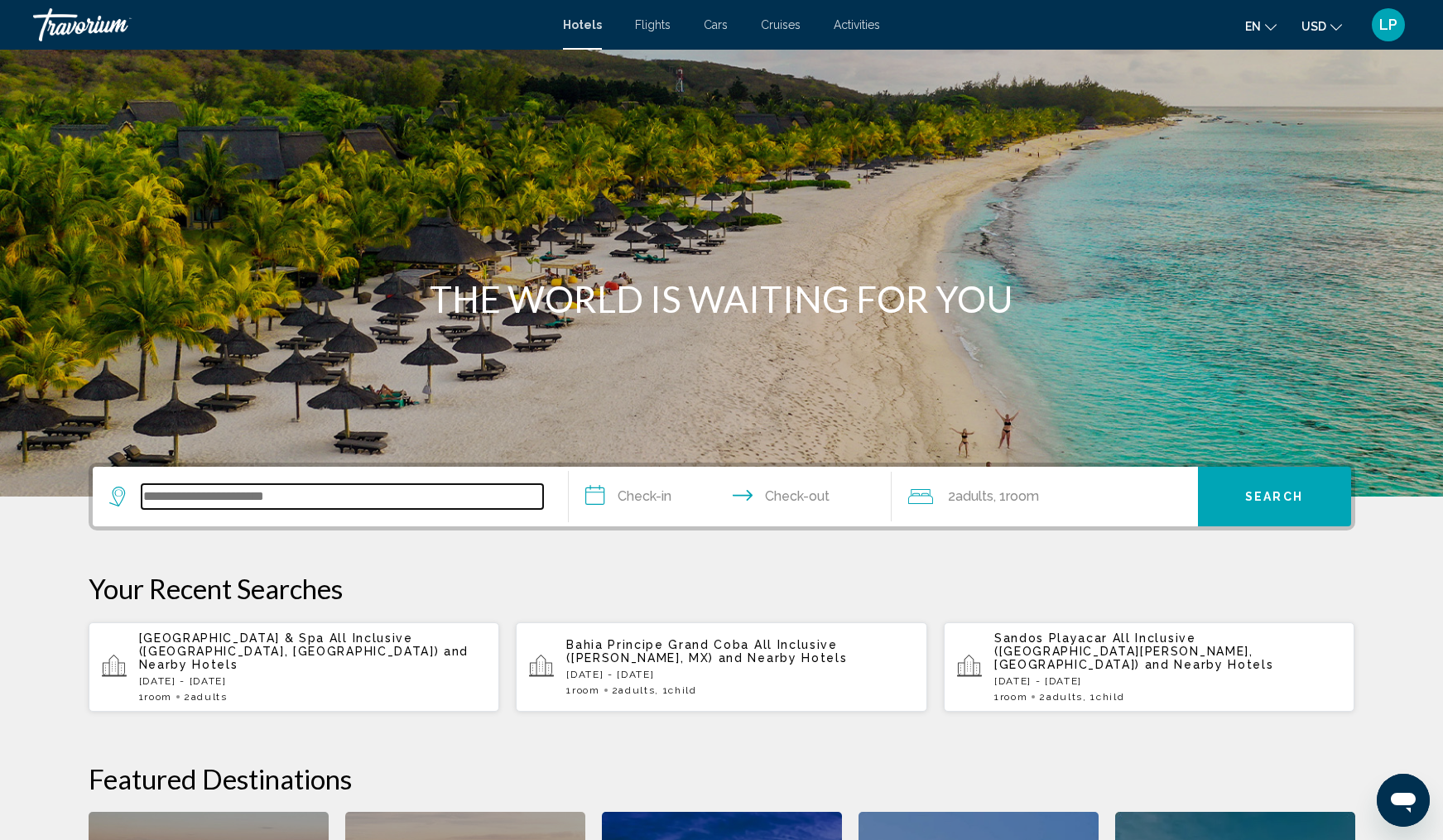
scroll to position [409, 0]
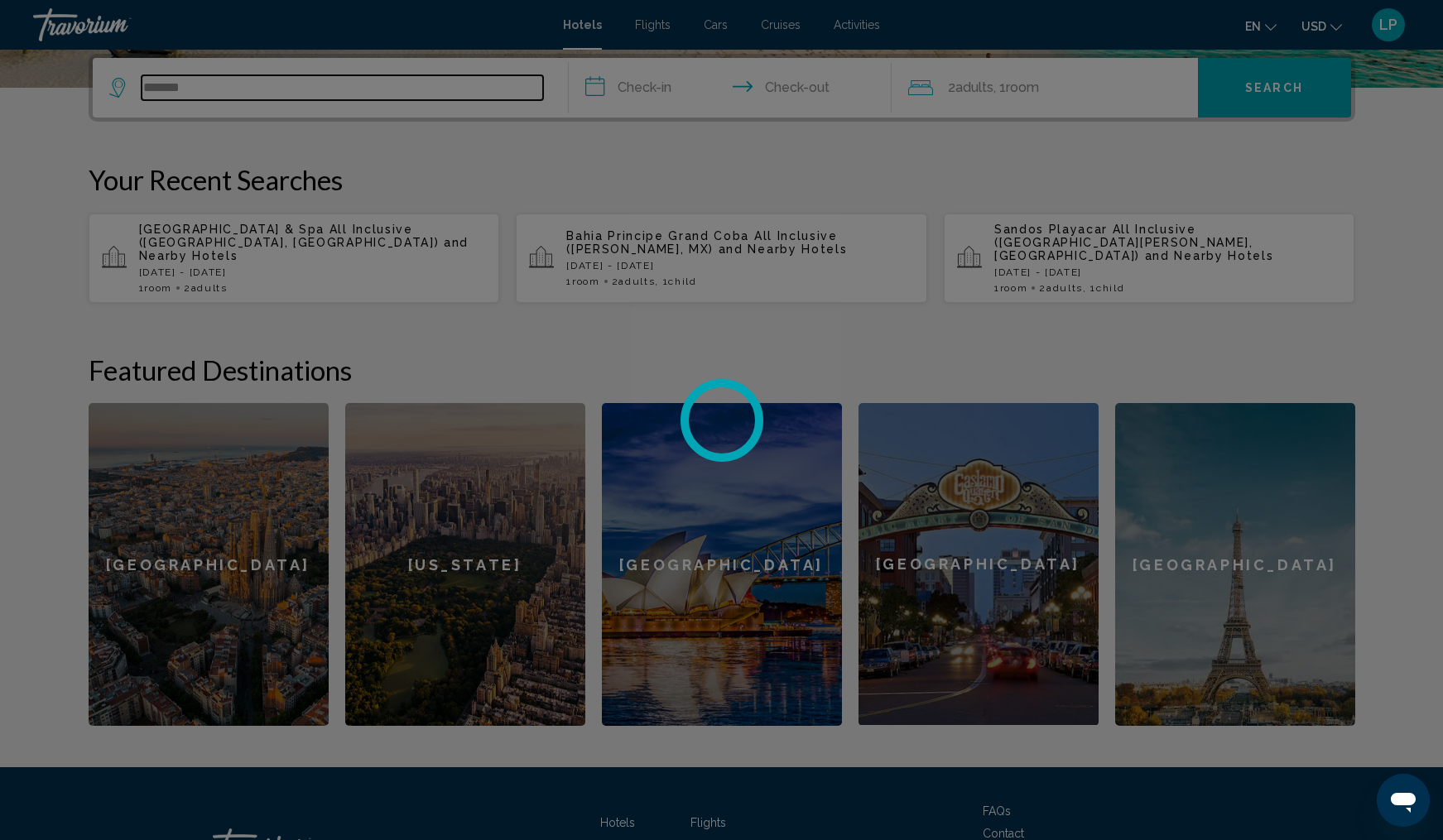
type input "********"
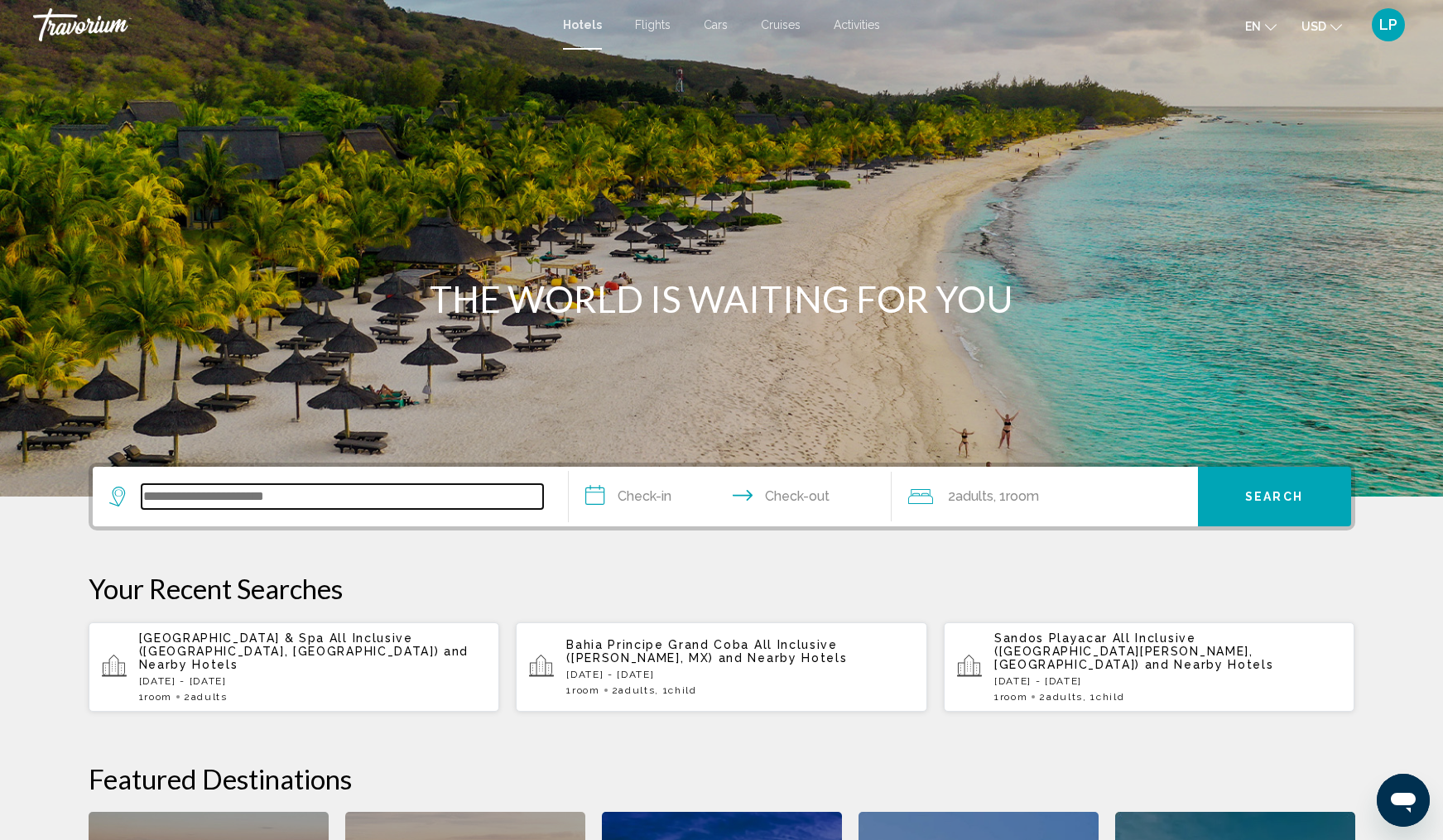
click at [201, 495] on input "Search widget" at bounding box center [342, 496] width 402 height 25
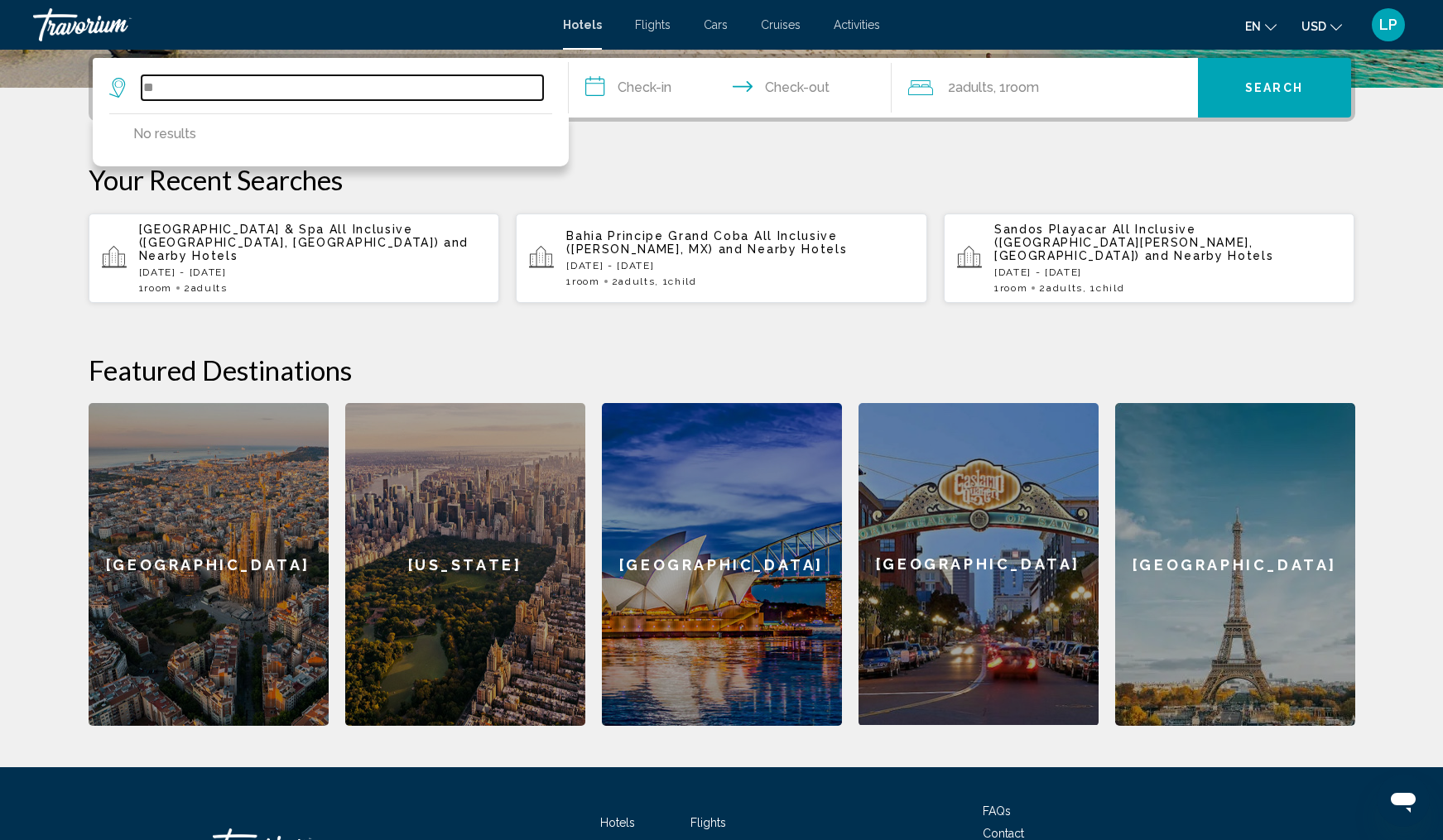
type input "**"
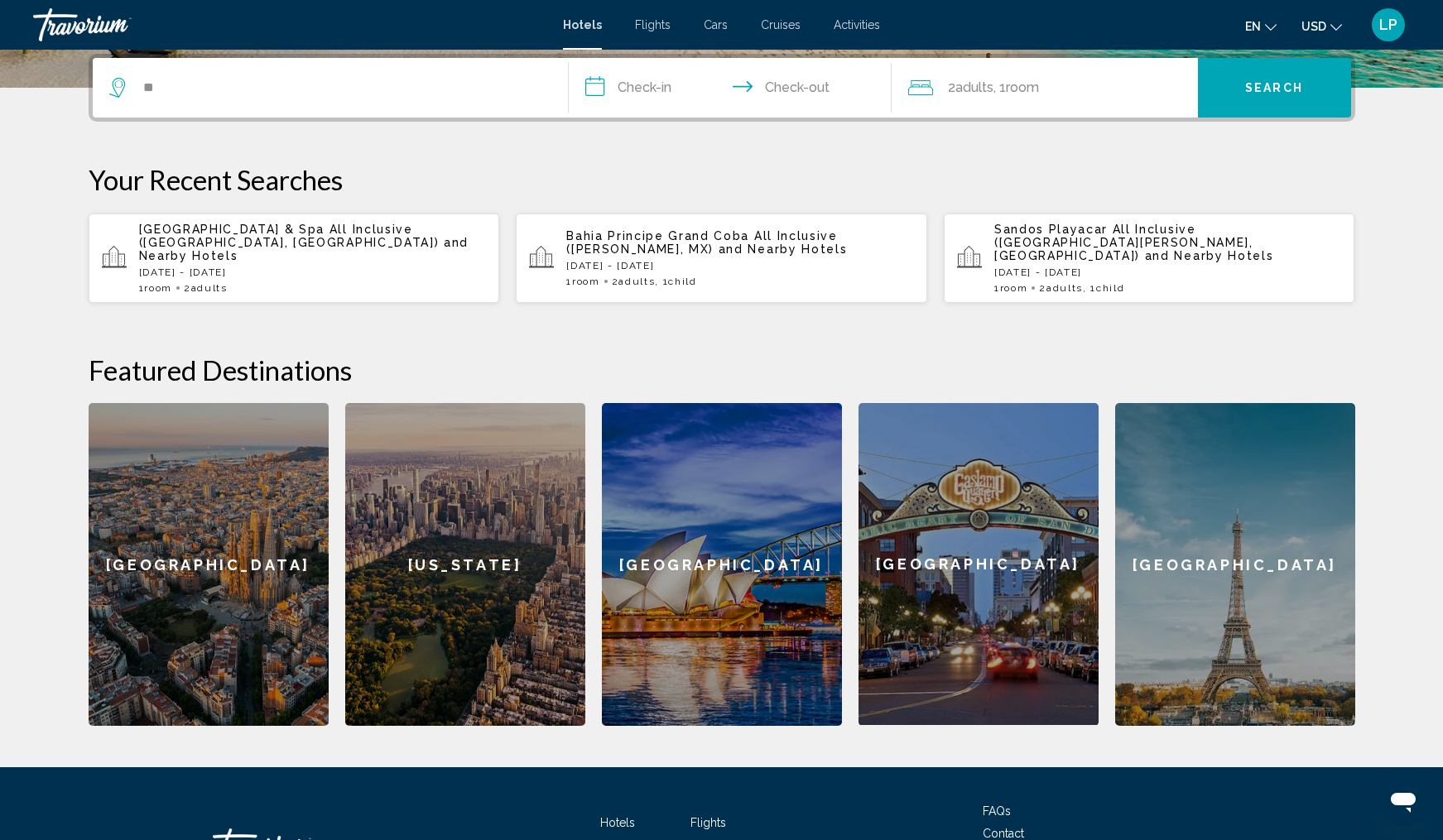
click at [263, 241] on span "[GEOGRAPHIC_DATA] & Spa All Inclusive ([GEOGRAPHIC_DATA], [GEOGRAPHIC_DATA])" at bounding box center [289, 236] width 301 height 27
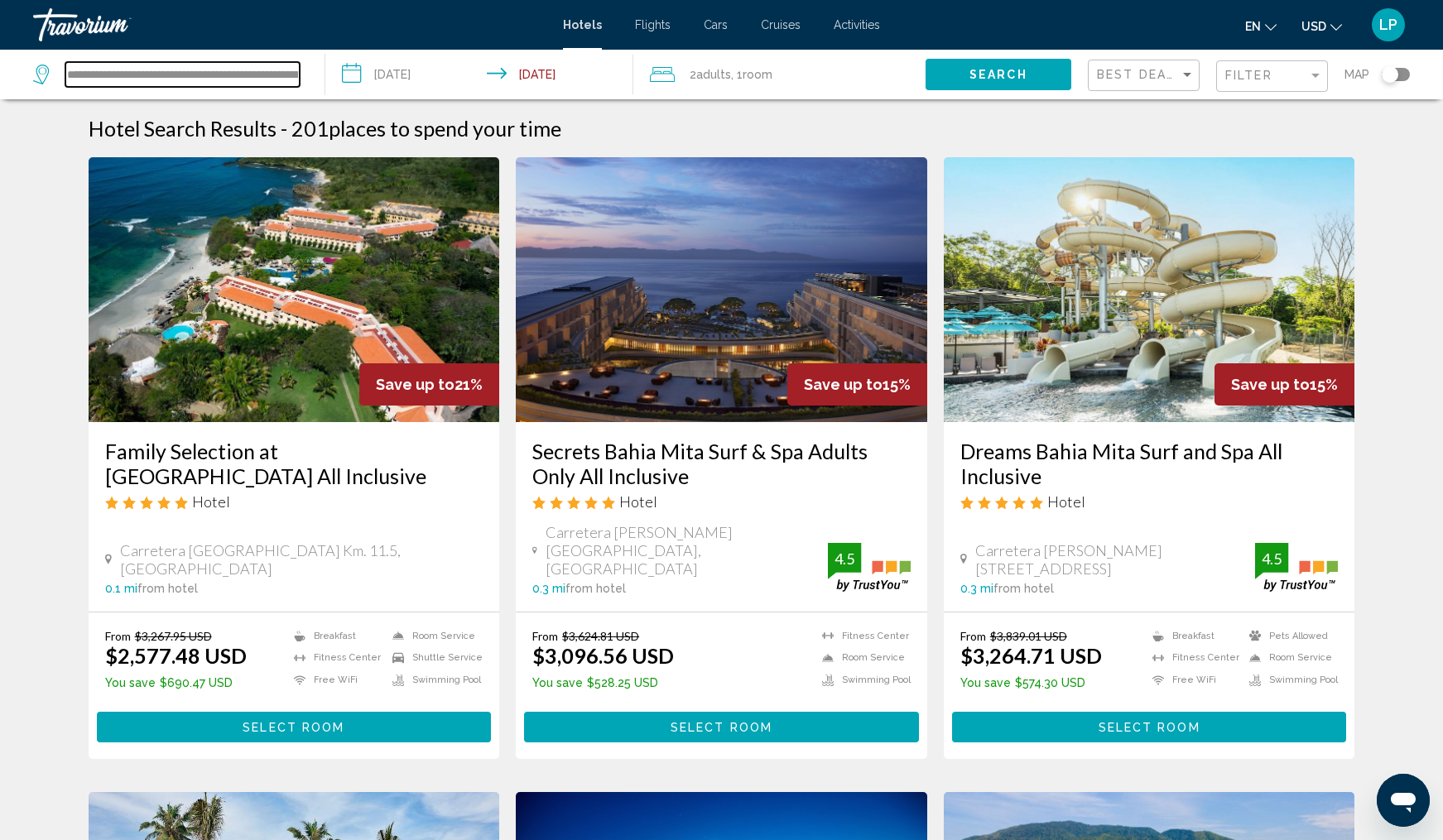
click at [283, 67] on input "**********" at bounding box center [181, 74] width 234 height 25
